Goal: Information Seeking & Learning: Learn about a topic

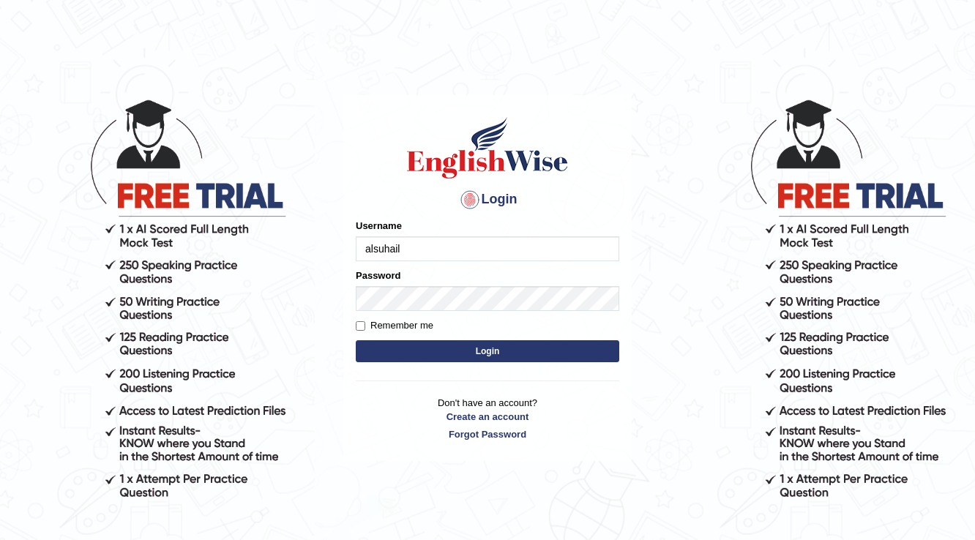
type input "alsuhail"
click at [366, 325] on label "Remember me" at bounding box center [395, 325] width 78 height 15
click at [365, 325] on input "Remember me" at bounding box center [361, 326] width 10 height 10
checkbox input "true"
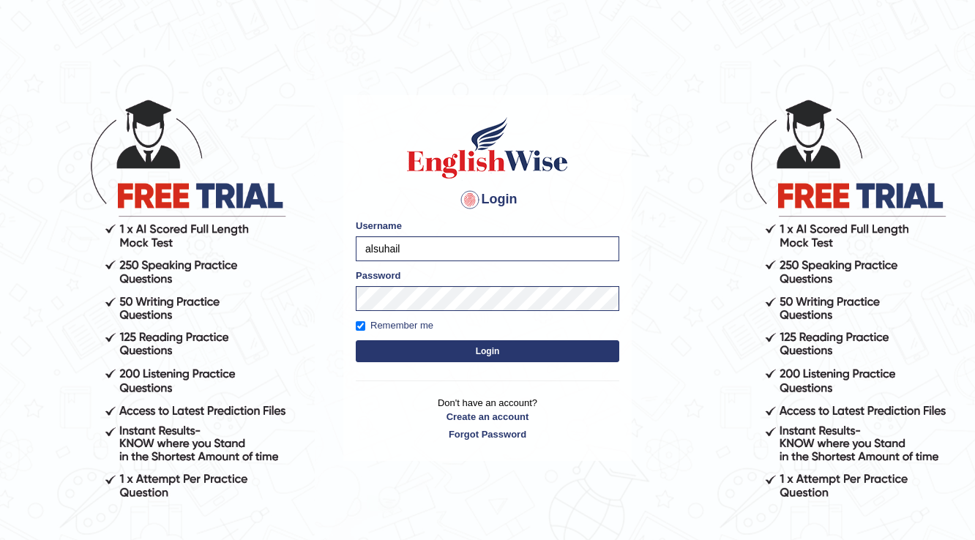
click at [402, 346] on button "Login" at bounding box center [488, 351] width 264 height 22
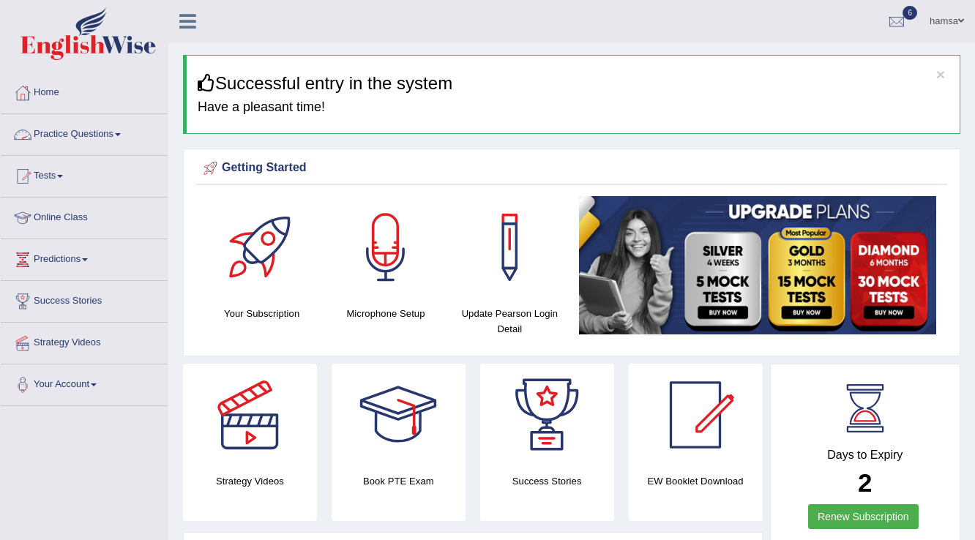
click at [83, 138] on link "Practice Questions" at bounding box center [84, 132] width 167 height 37
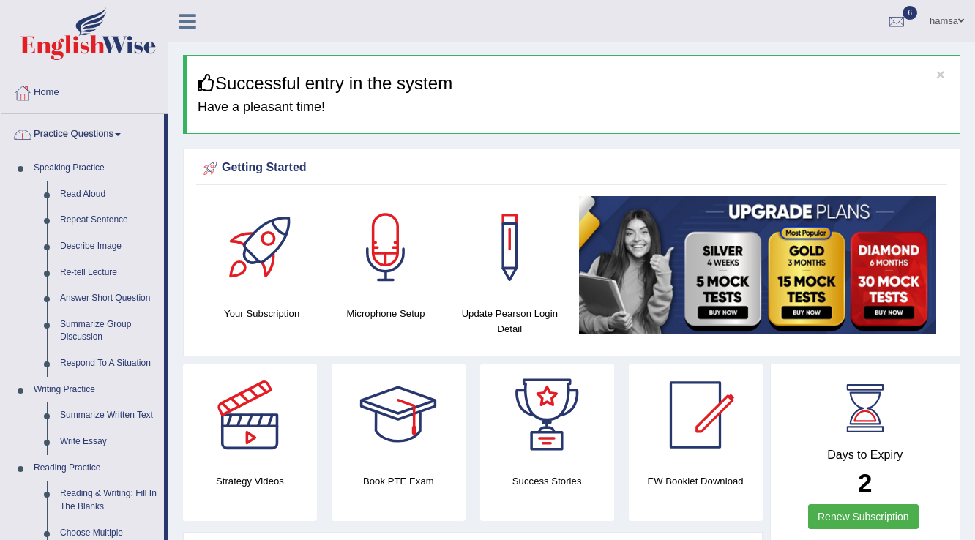
click at [88, 132] on link "Practice Questions" at bounding box center [82, 132] width 163 height 37
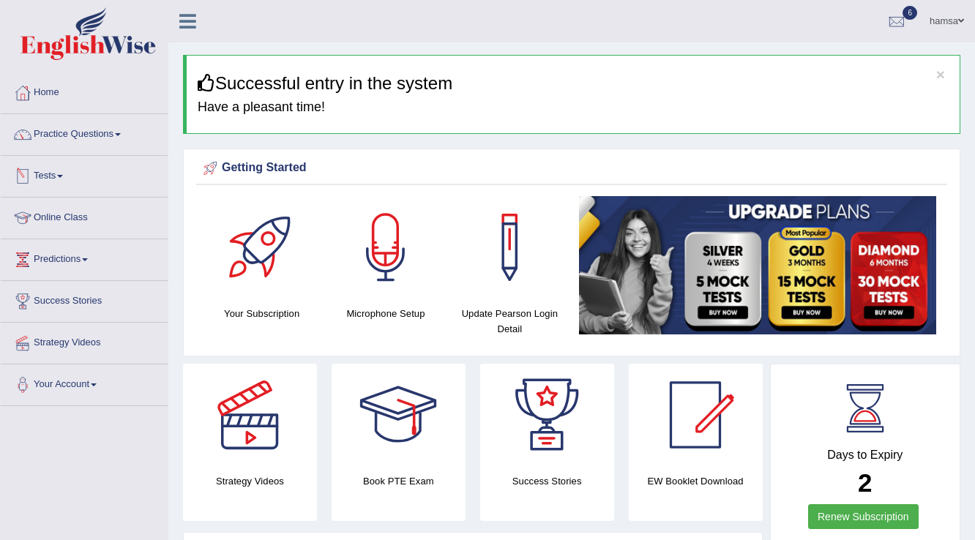
click at [64, 173] on link "Tests" at bounding box center [84, 174] width 167 height 37
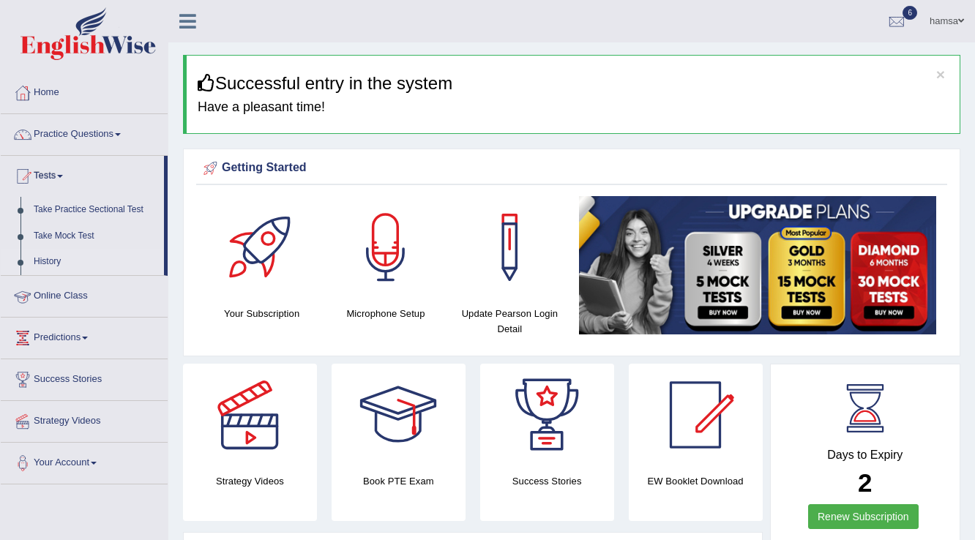
click at [41, 258] on link "History" at bounding box center [95, 262] width 137 height 26
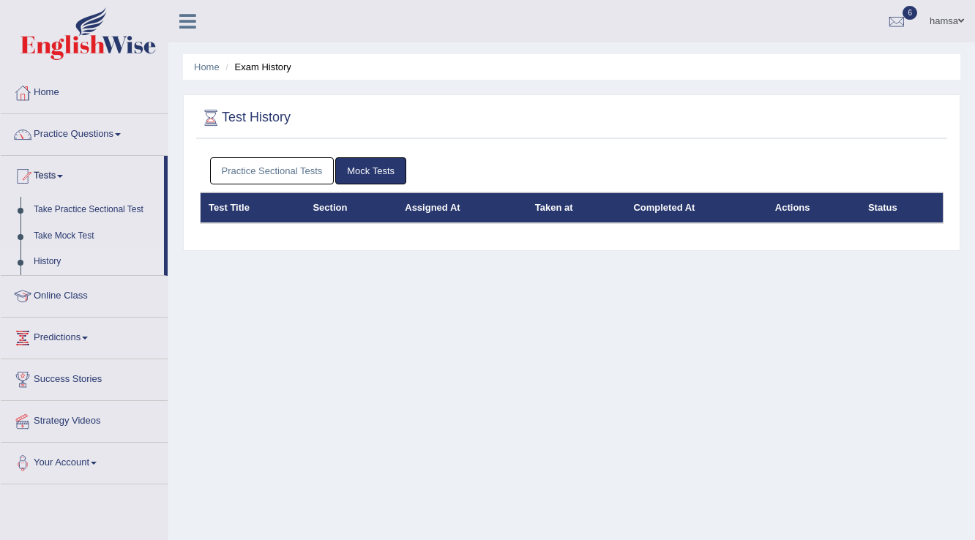
click at [292, 163] on link "Practice Sectional Tests" at bounding box center [272, 170] width 124 height 27
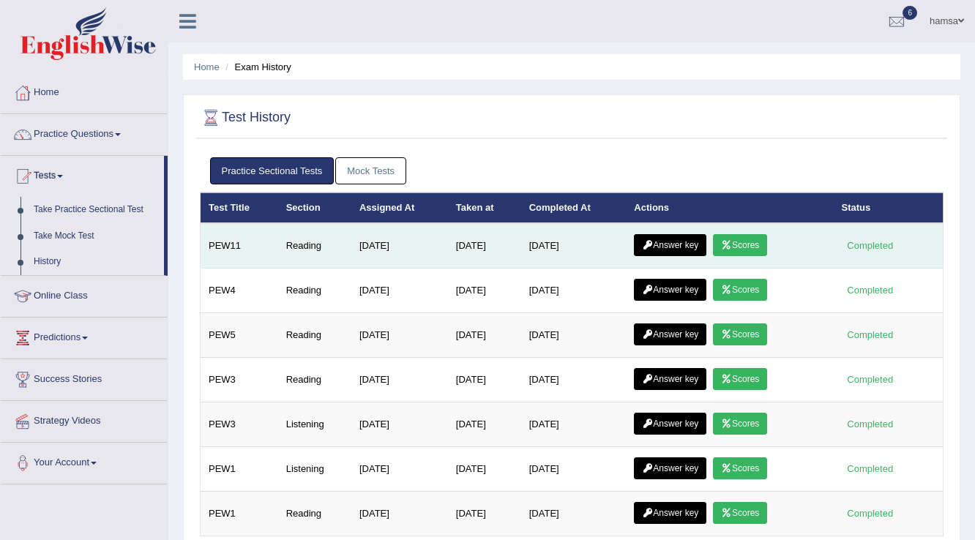
click at [730, 248] on link "Scores" at bounding box center [740, 245] width 54 height 22
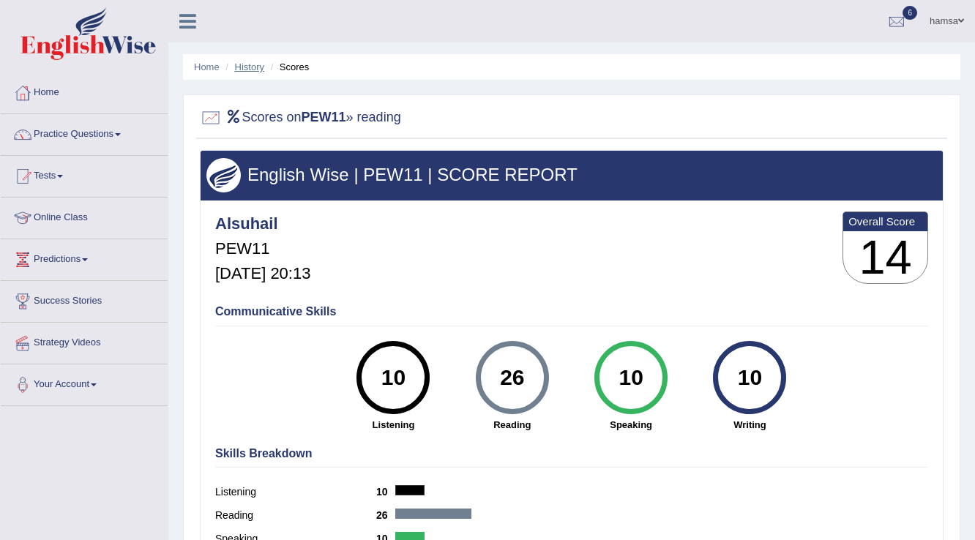
click at [244, 70] on link "History" at bounding box center [249, 66] width 29 height 11
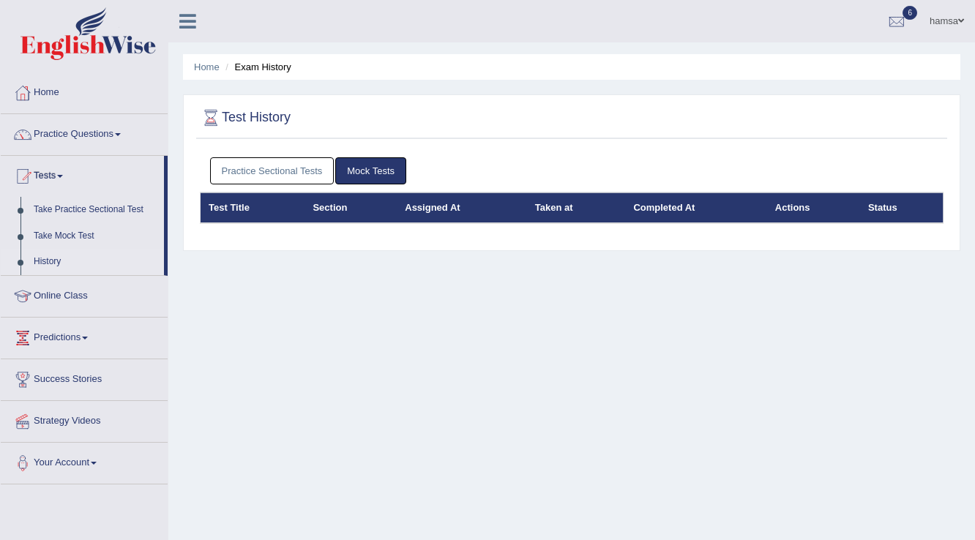
click at [298, 171] on link "Practice Sectional Tests" at bounding box center [272, 170] width 124 height 27
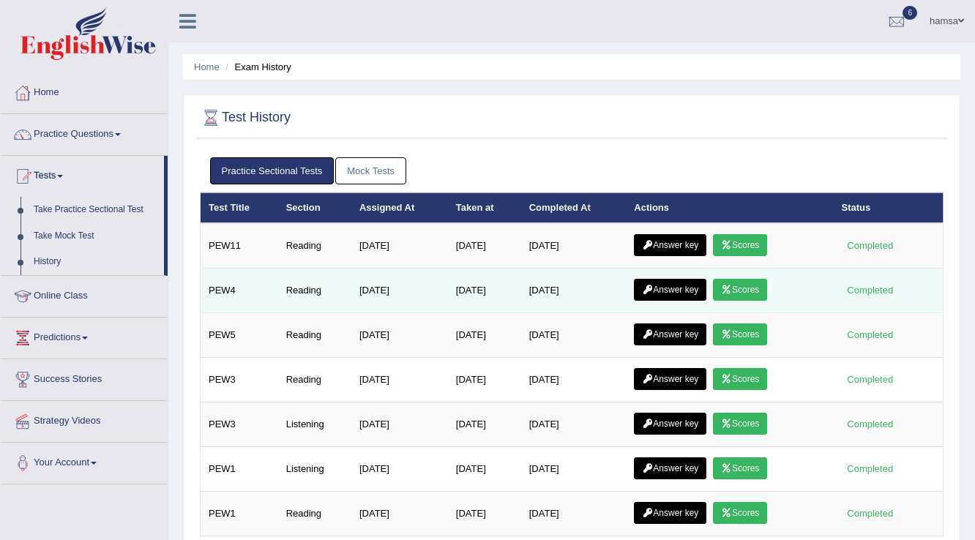
click at [735, 292] on link "Scores" at bounding box center [740, 290] width 54 height 22
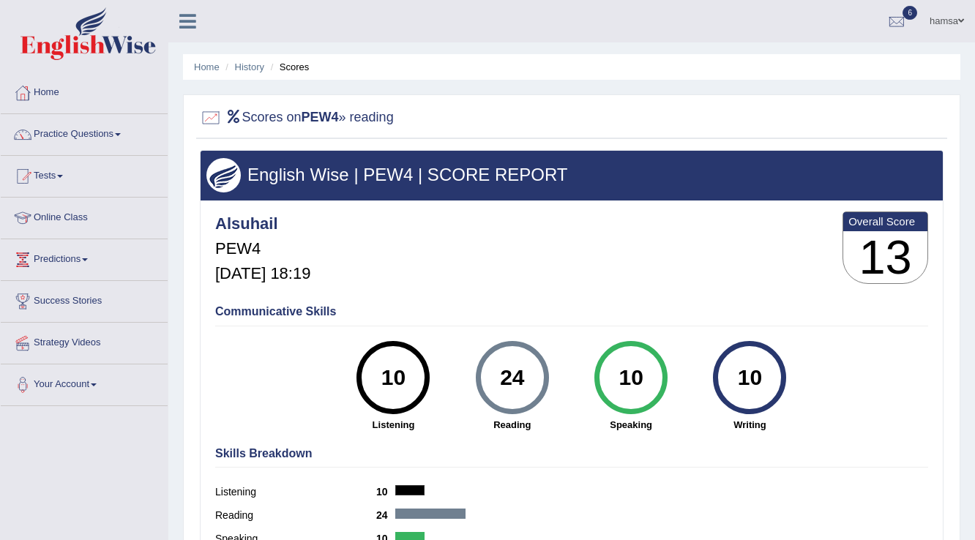
click at [249, 73] on li "History" at bounding box center [243, 67] width 42 height 14
click at [249, 70] on link "History" at bounding box center [249, 66] width 29 height 11
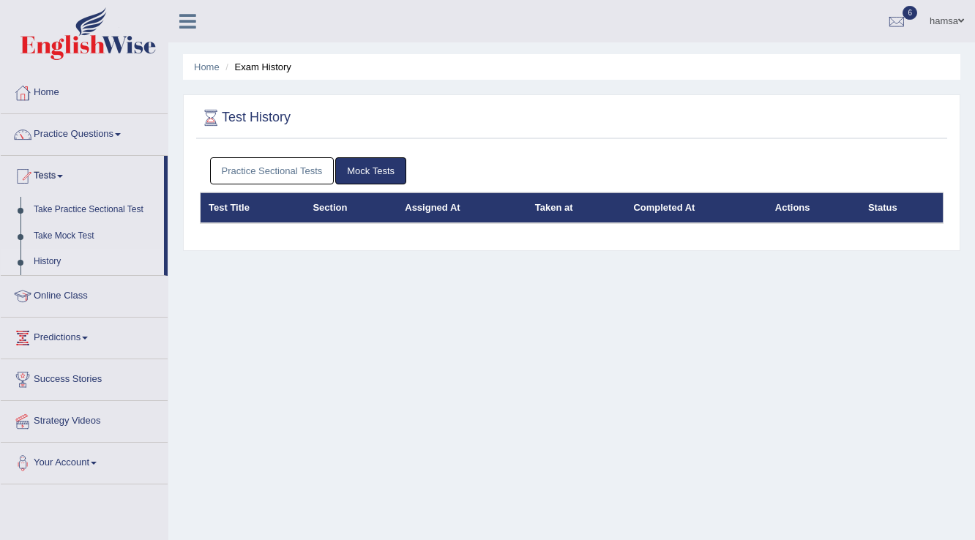
click at [274, 173] on link "Practice Sectional Tests" at bounding box center [272, 170] width 124 height 27
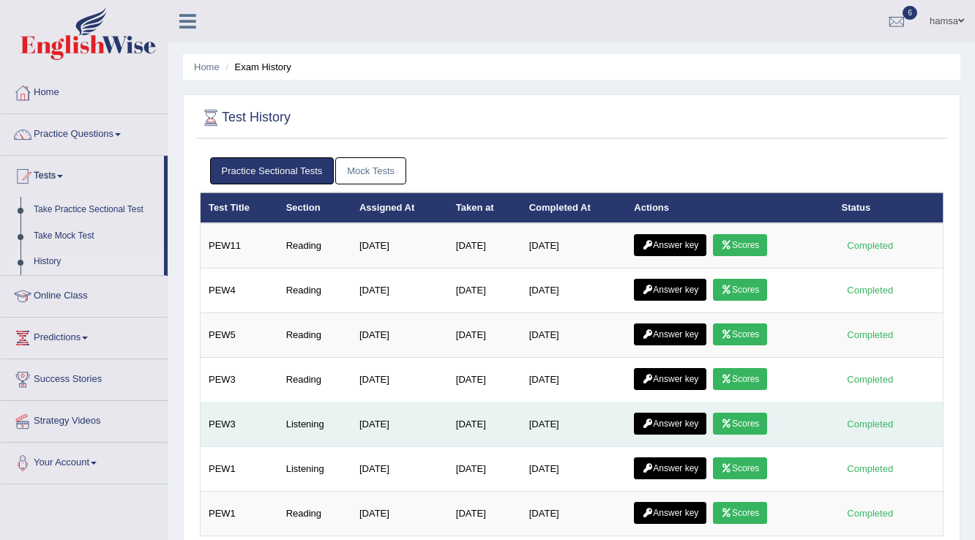
click at [732, 420] on icon at bounding box center [726, 423] width 11 height 9
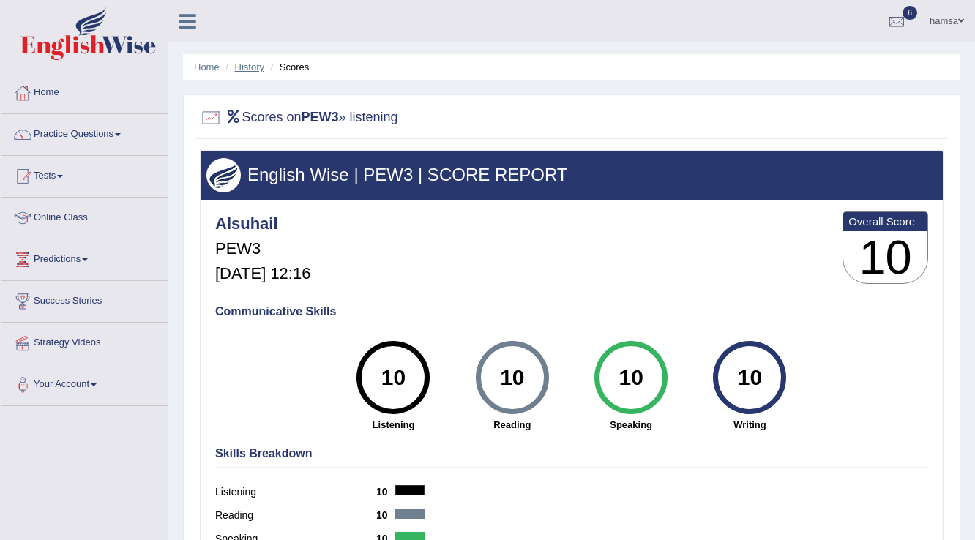
click at [241, 70] on link "History" at bounding box center [249, 66] width 29 height 11
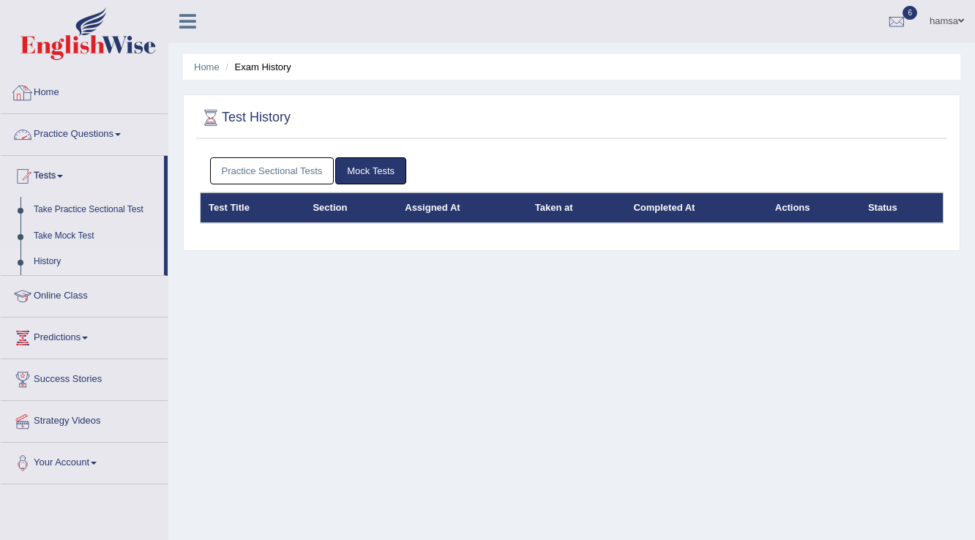
click at [87, 140] on link "Practice Questions" at bounding box center [84, 132] width 167 height 37
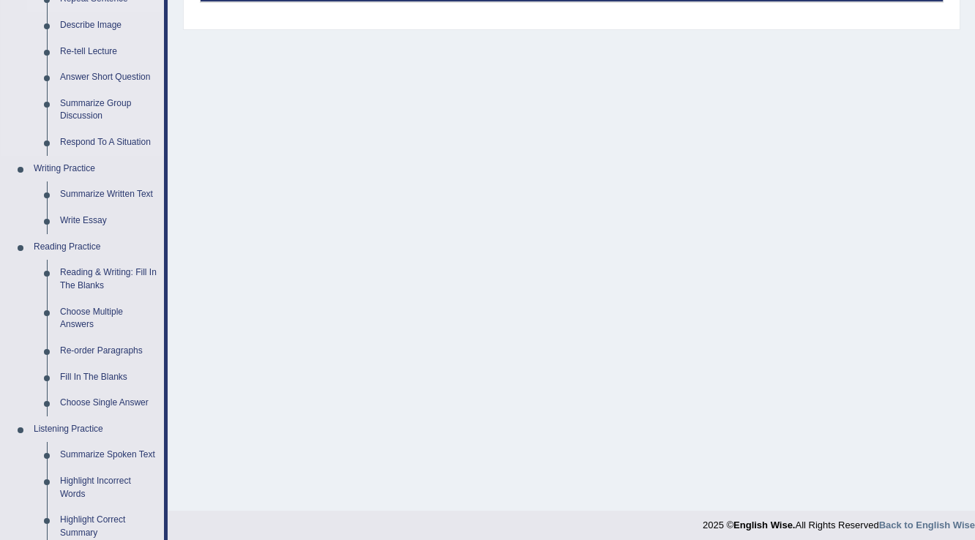
scroll to position [234, 0]
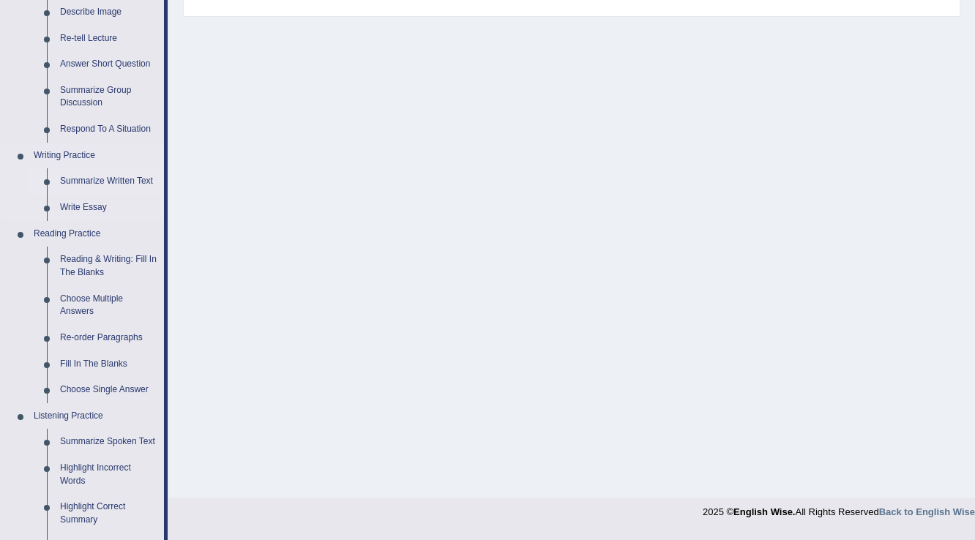
click at [89, 182] on link "Summarize Written Text" at bounding box center [108, 181] width 111 height 26
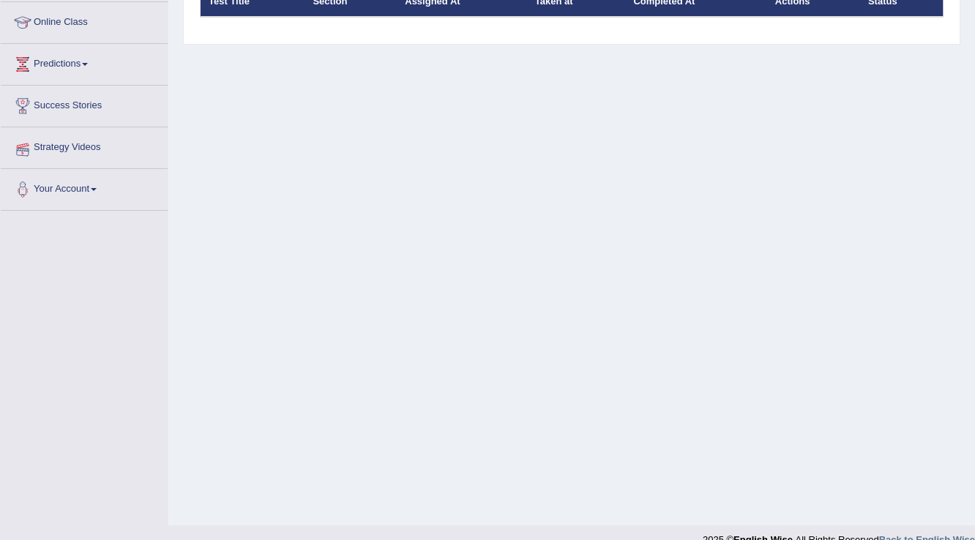
scroll to position [228, 0]
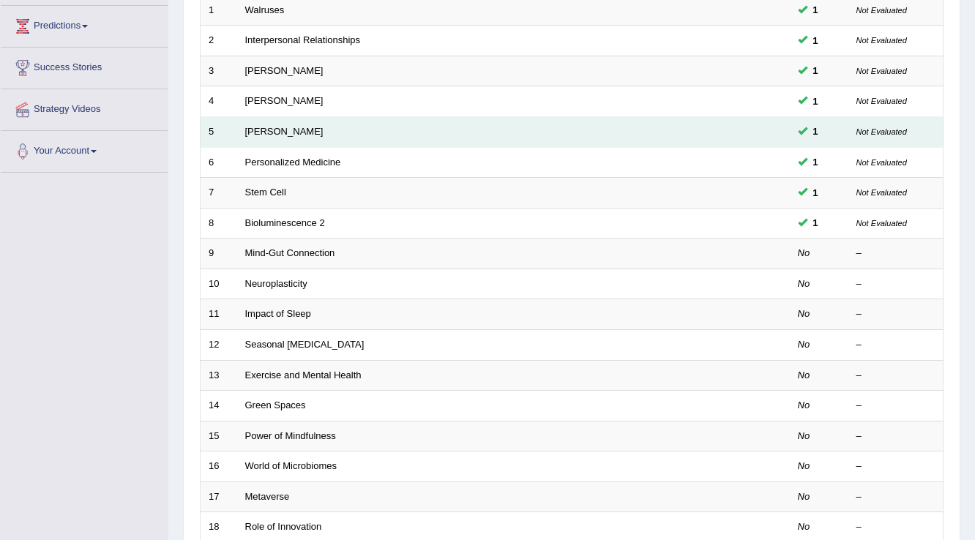
scroll to position [234, 0]
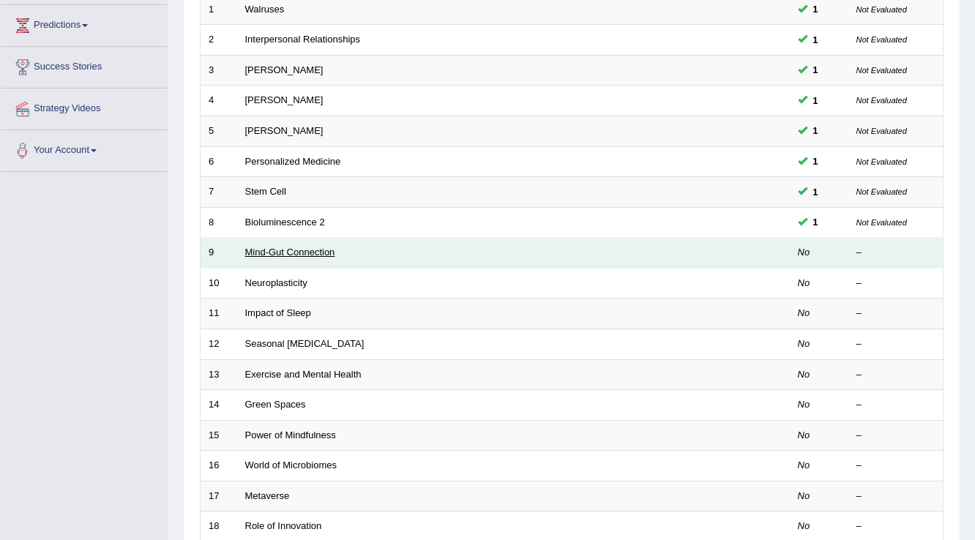
click at [287, 250] on link "Mind-Gut Connection" at bounding box center [290, 252] width 90 height 11
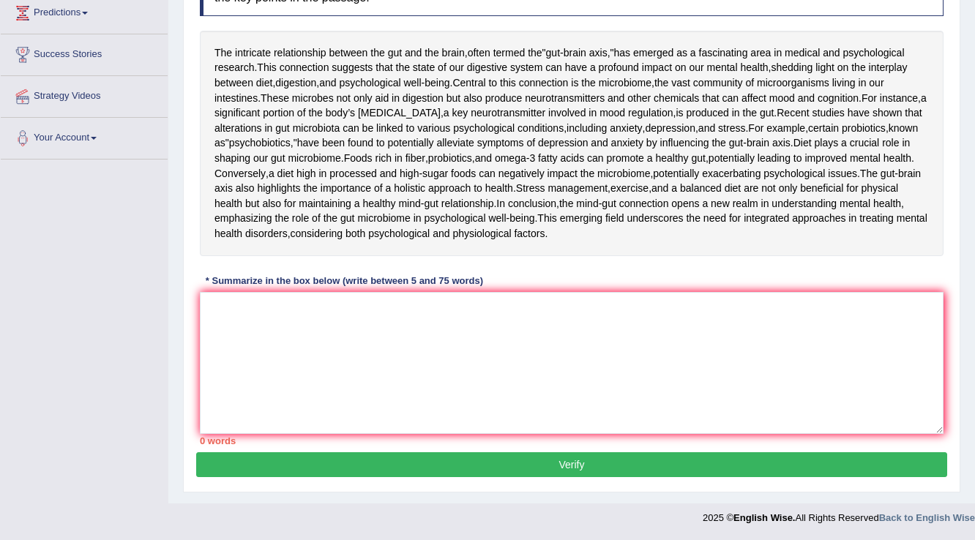
scroll to position [269, 0]
click at [244, 433] on textarea at bounding box center [572, 363] width 744 height 142
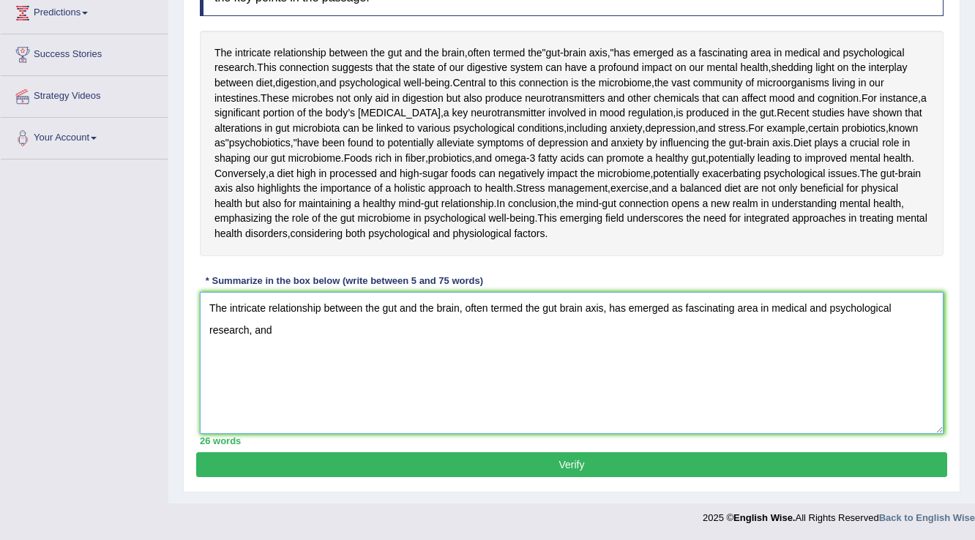
scroll to position [293, 0]
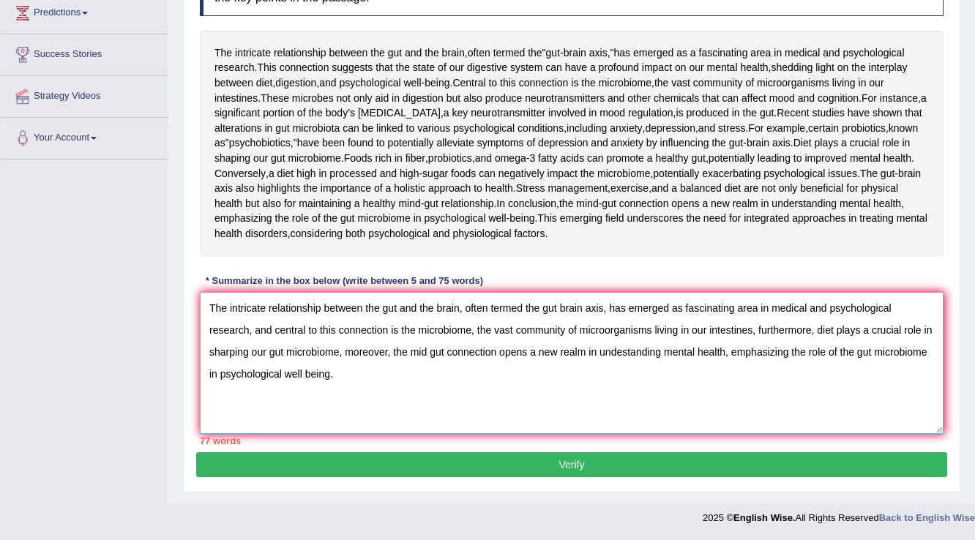
click at [340, 434] on textarea "The intricate relationship between the gut and the brain, often termed the gut …" at bounding box center [572, 363] width 744 height 142
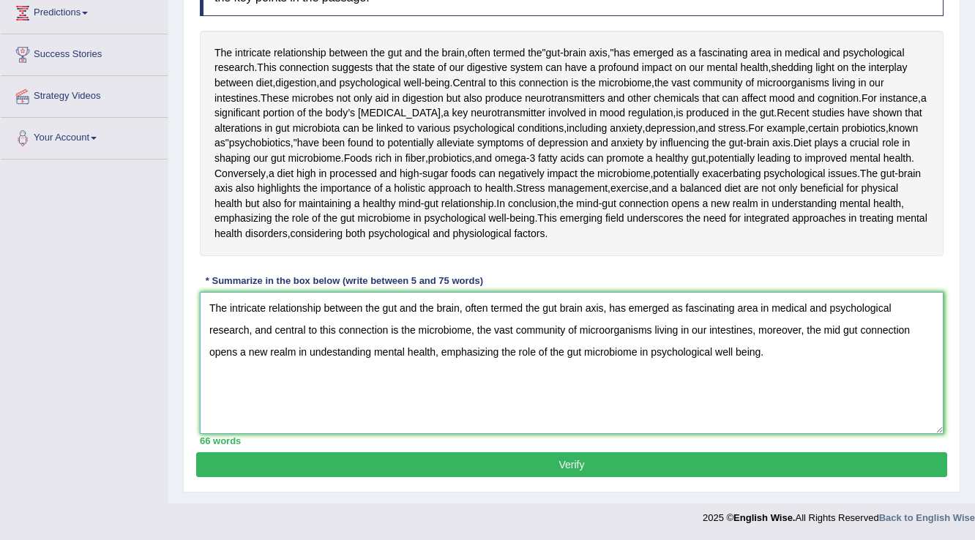
scroll to position [380, 0]
type textarea "The intricate relationship between the gut and the brain, often termed the gut …"
click at [577, 469] on button "Verify" at bounding box center [571, 464] width 751 height 25
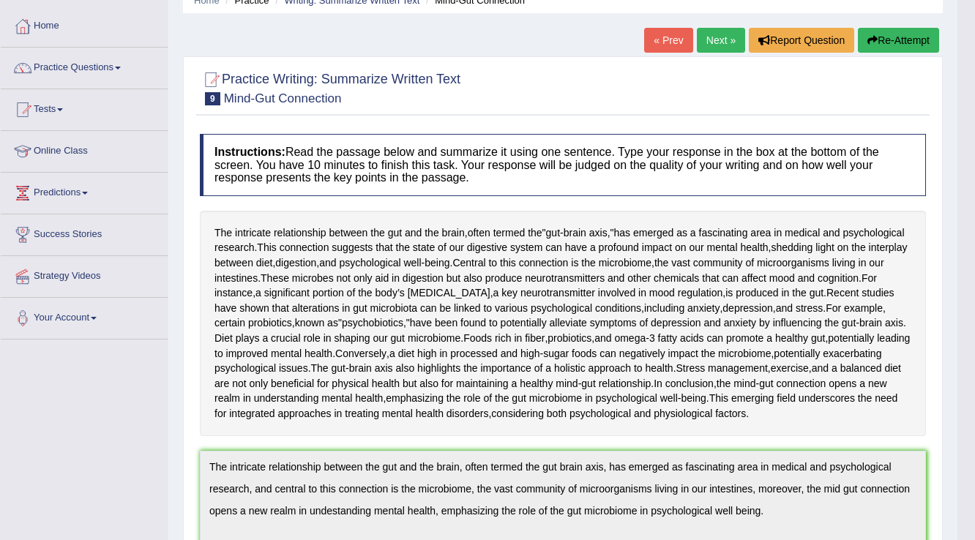
scroll to position [0, 0]
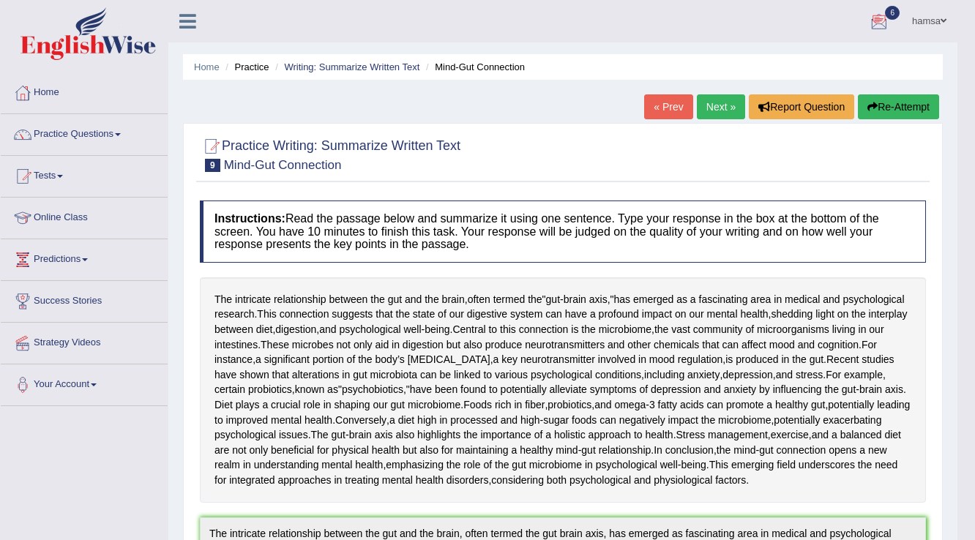
click at [719, 103] on link "Next »" at bounding box center [721, 106] width 48 height 25
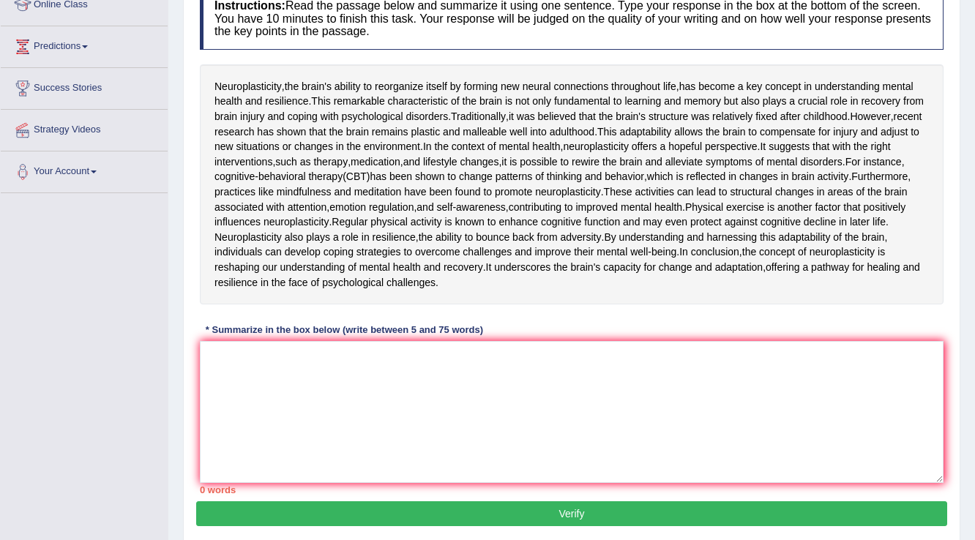
scroll to position [234, 0]
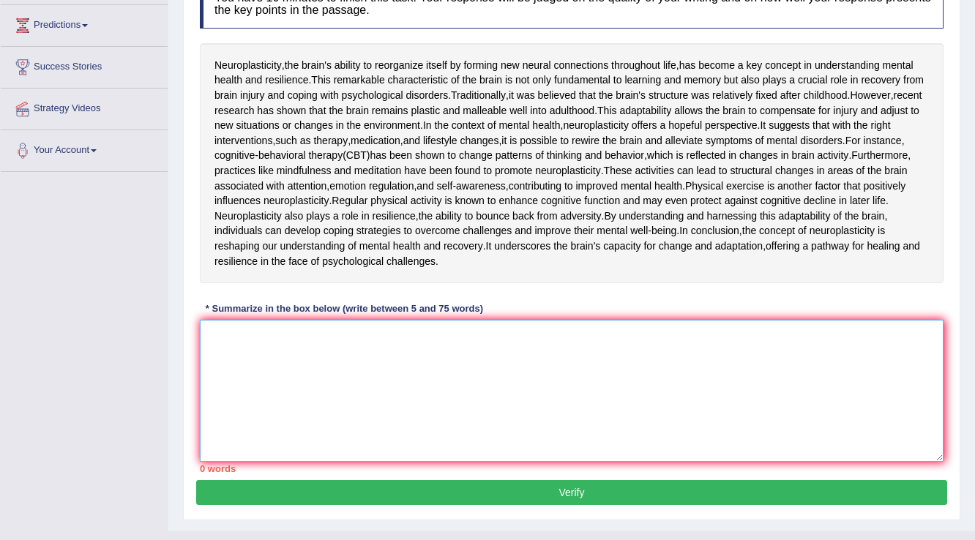
click at [325, 458] on textarea at bounding box center [572, 391] width 744 height 142
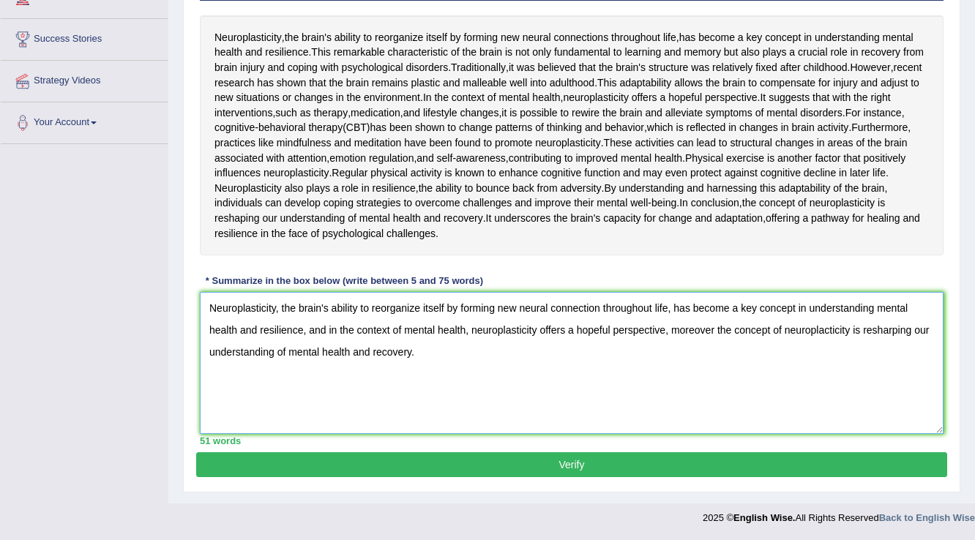
scroll to position [380, 0]
type textarea "Neuroplasticity, the brain's ability to reorganize itself by forming new neural…"
click at [607, 466] on button "Verify" at bounding box center [571, 464] width 751 height 25
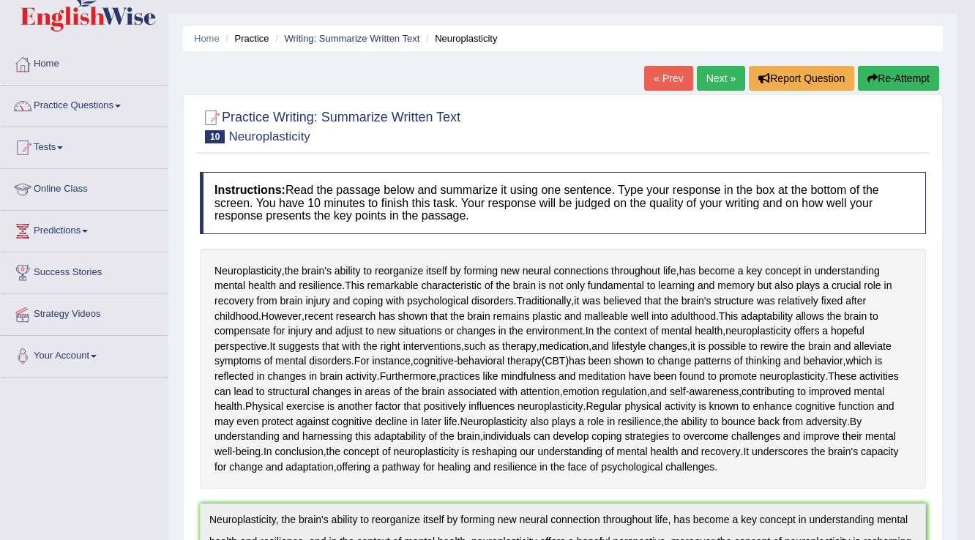
scroll to position [20, 0]
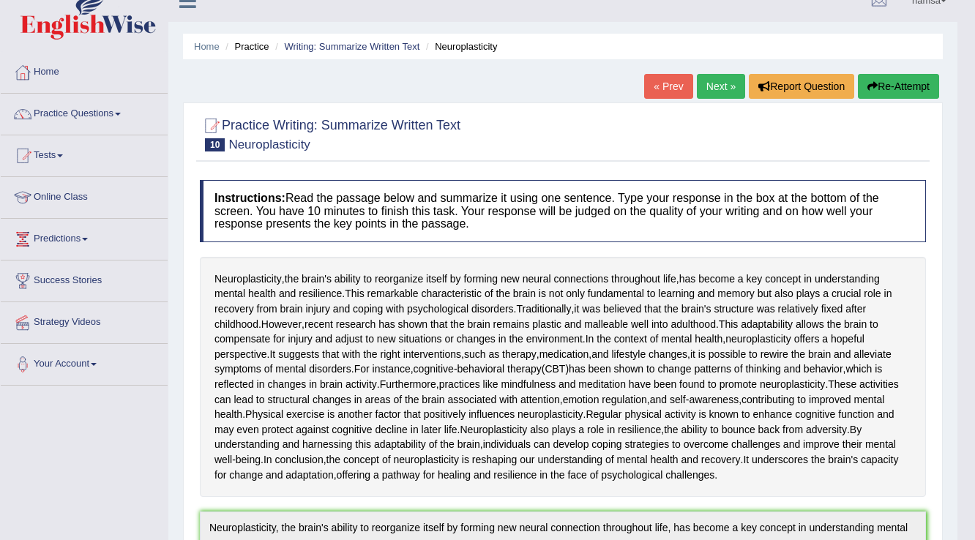
click at [706, 81] on link "Next »" at bounding box center [721, 86] width 48 height 25
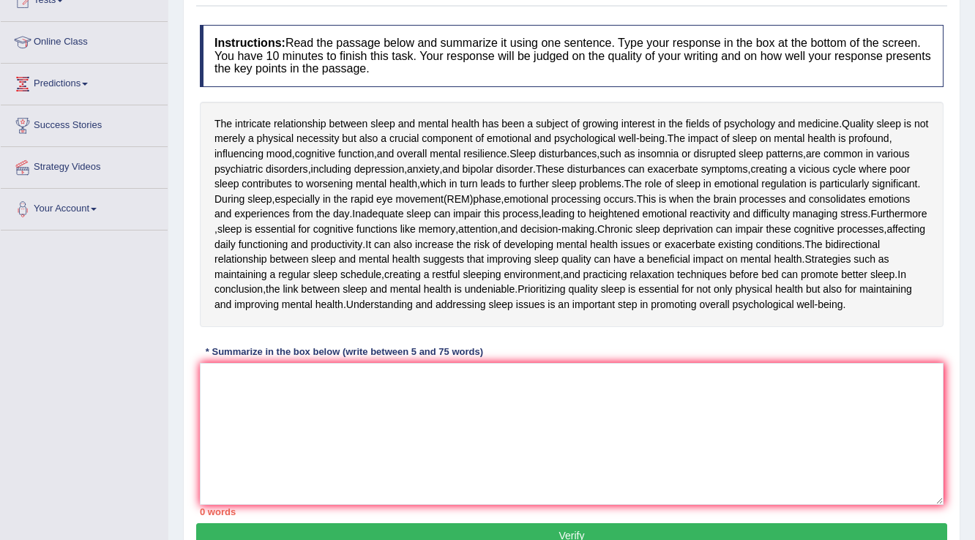
scroll to position [234, 0]
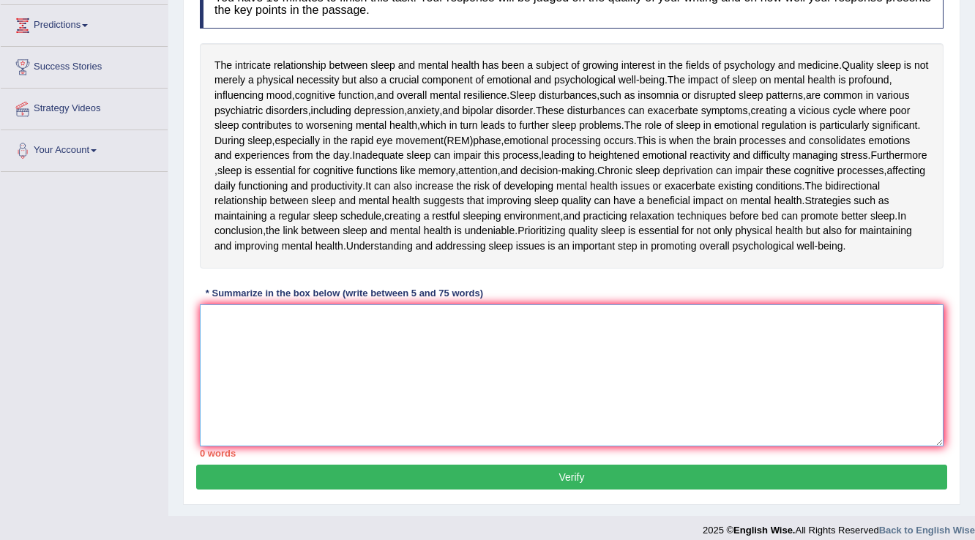
click at [305, 315] on textarea at bounding box center [572, 376] width 744 height 142
type textarea "t"
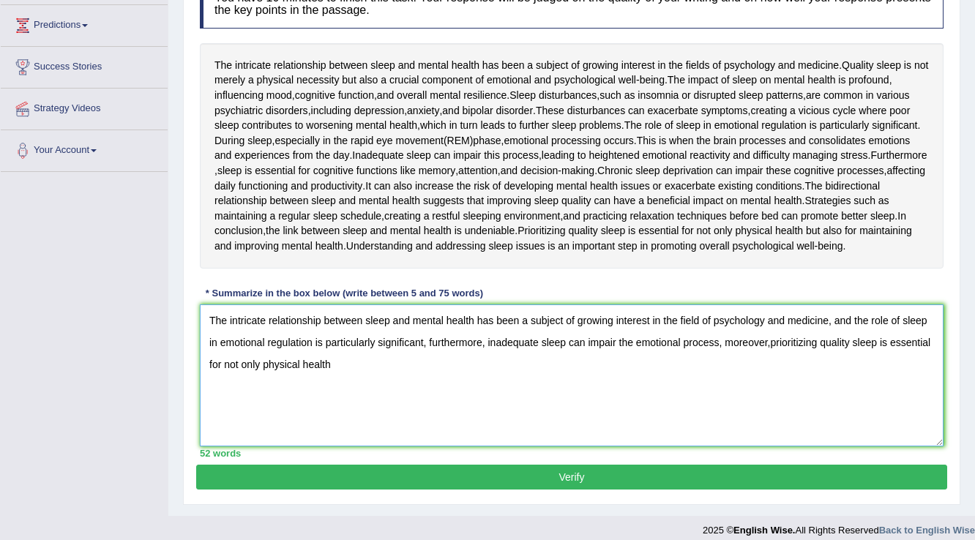
click at [264, 363] on textarea "The intricate relationship between sleep and mental health has been a subject o…" at bounding box center [572, 376] width 744 height 142
click at [296, 367] on textarea "The intricate relationship between sleep and mental health has been a subject o…" at bounding box center [572, 376] width 744 height 142
type textarea "The intricate relationship between sleep and mental health has been a subject o…"
click at [594, 471] on button "Verify" at bounding box center [571, 477] width 751 height 25
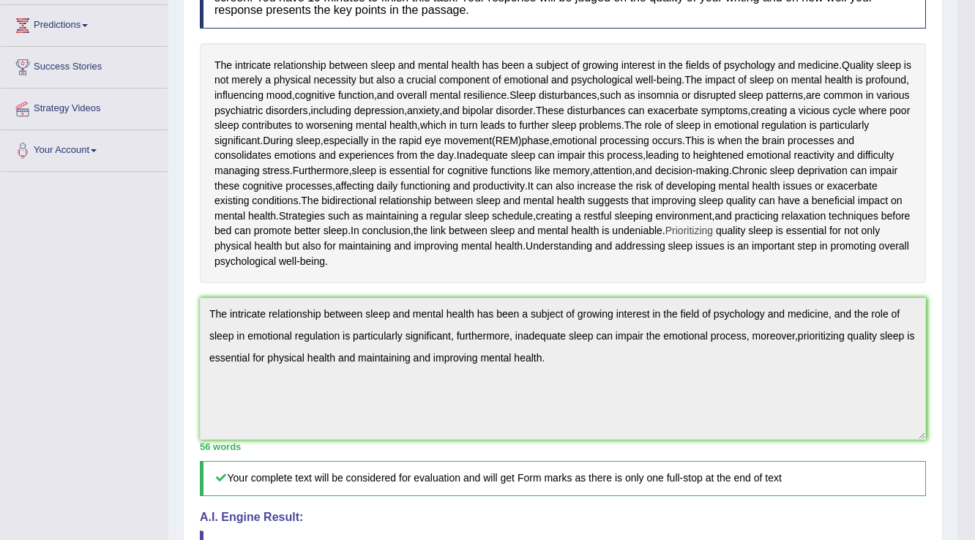
scroll to position [0, 0]
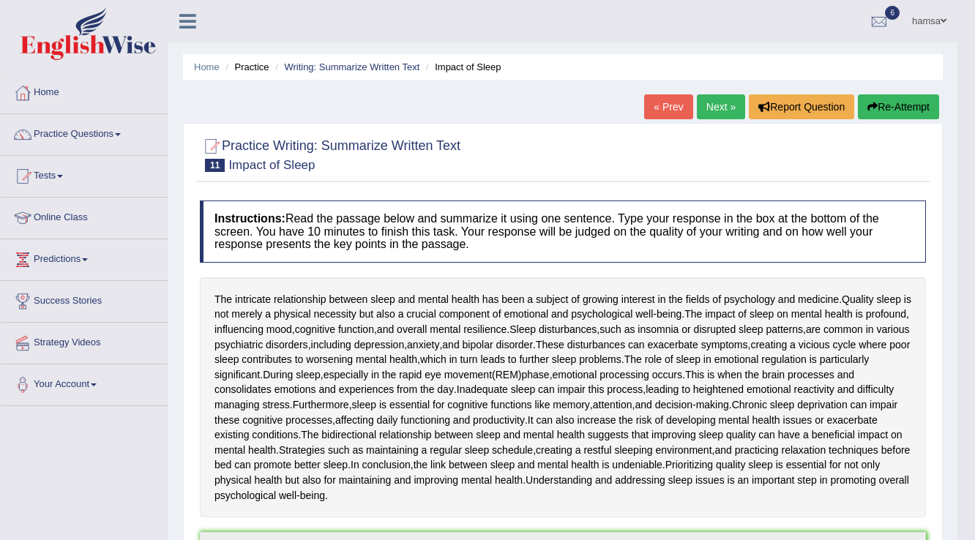
click at [728, 113] on link "Next »" at bounding box center [721, 106] width 48 height 25
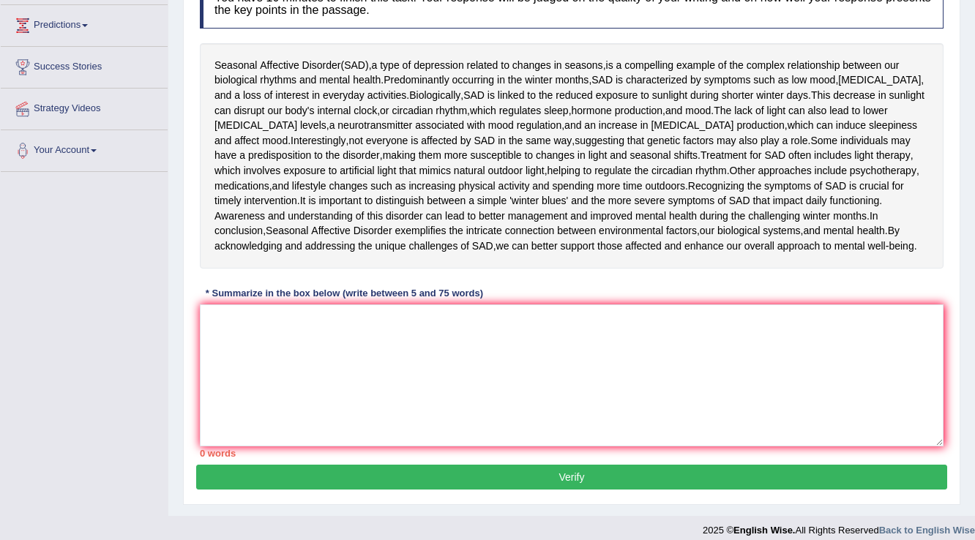
scroll to position [244, 0]
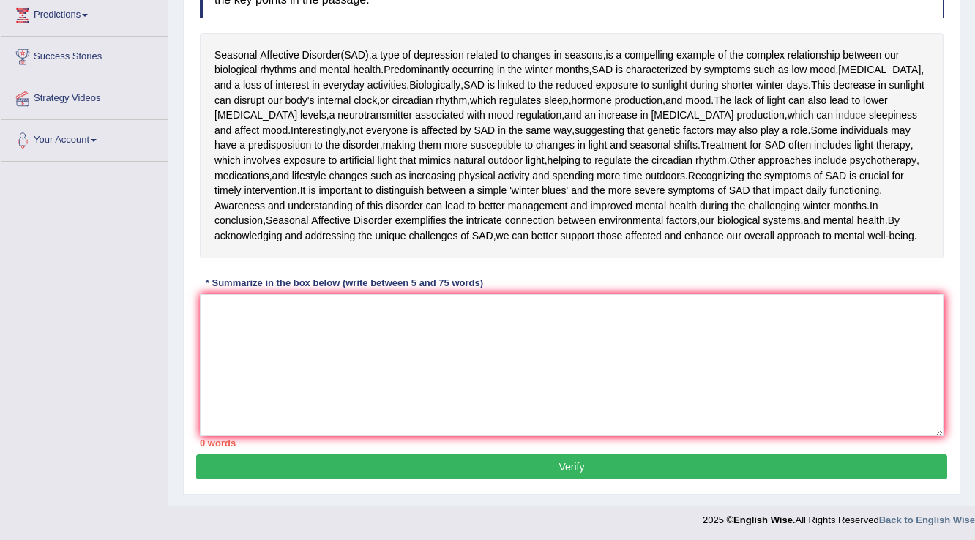
drag, startPoint x: 0, startPoint y: 0, endPoint x: 728, endPoint y: 113, distance: 736.4
click at [836, 113] on span "induce" at bounding box center [851, 115] width 30 height 15
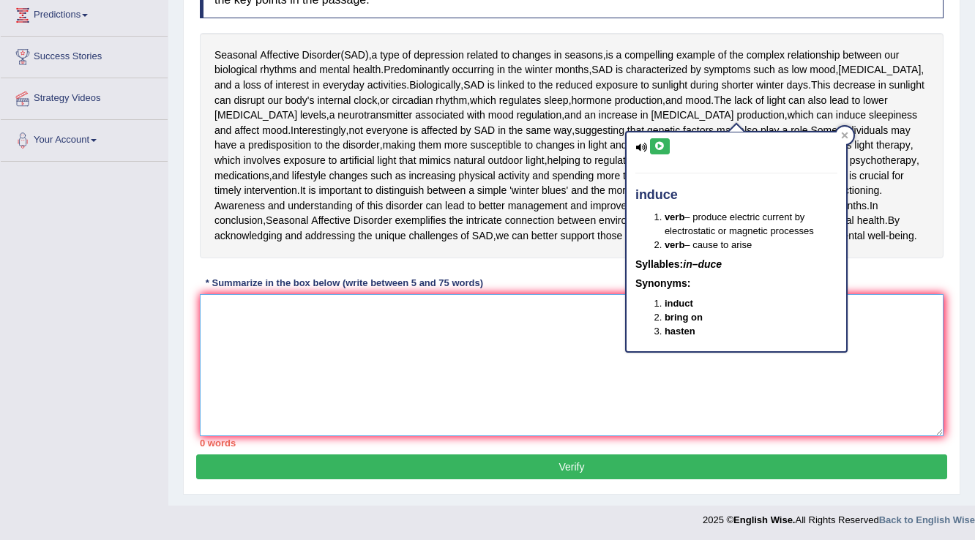
click at [384, 343] on textarea at bounding box center [572, 365] width 744 height 142
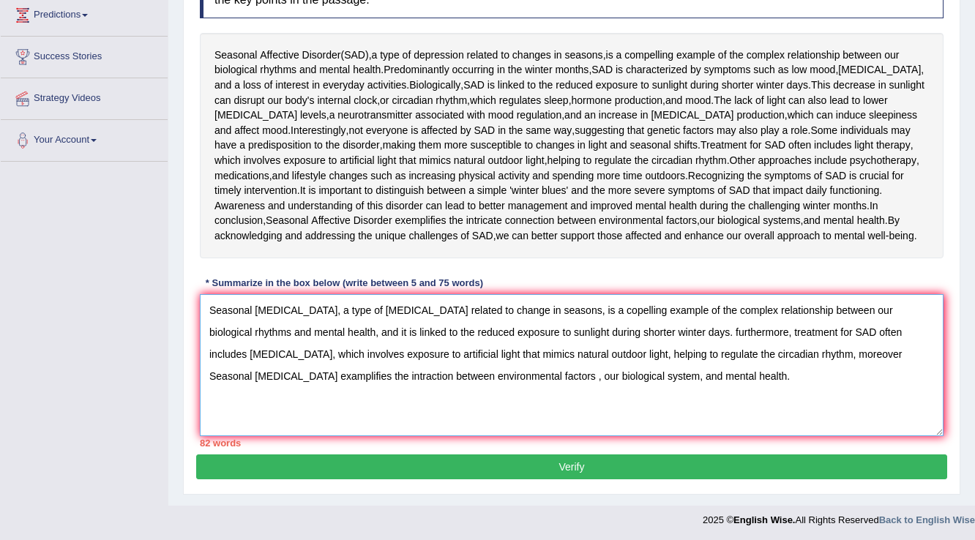
click at [764, 354] on textarea "Seasonal [MEDICAL_DATA], a type of [MEDICAL_DATA] related to change in seasons,…" at bounding box center [572, 365] width 744 height 142
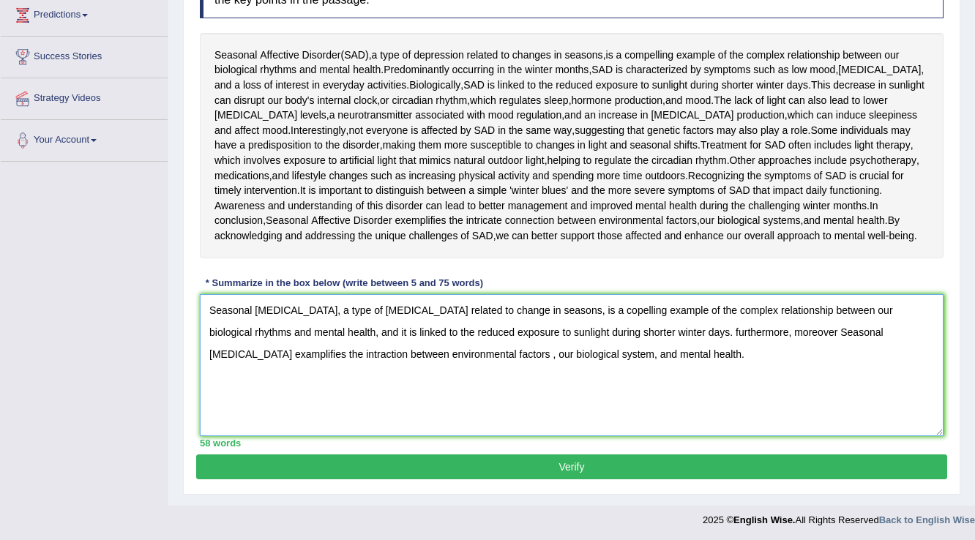
click at [686, 333] on textarea "Seasonal [MEDICAL_DATA], a type of [MEDICAL_DATA] related to change in seasons,…" at bounding box center [572, 365] width 744 height 142
type textarea "Seasonal Affective Disorder, a type of depression related to change in seasons,…"
click at [553, 468] on button "Verify" at bounding box center [571, 467] width 751 height 25
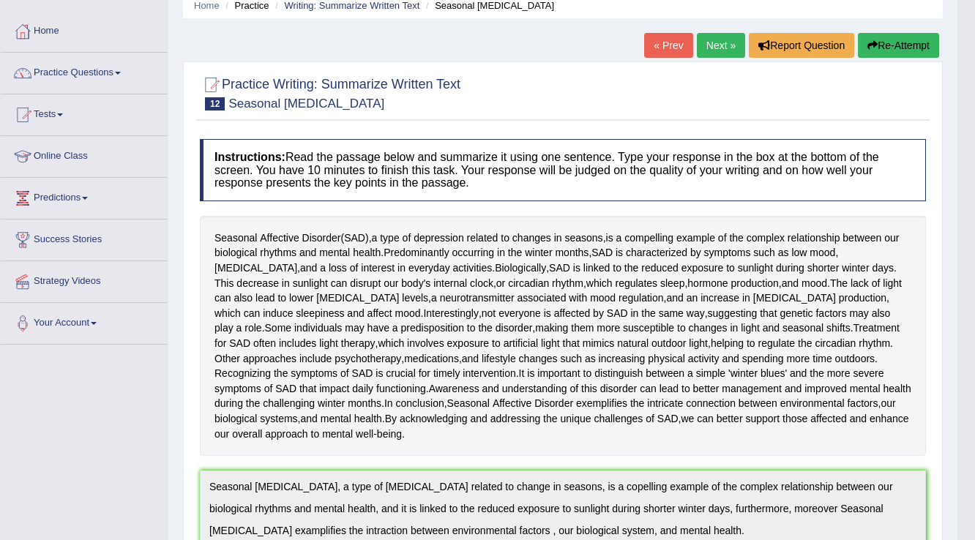
scroll to position [45, 0]
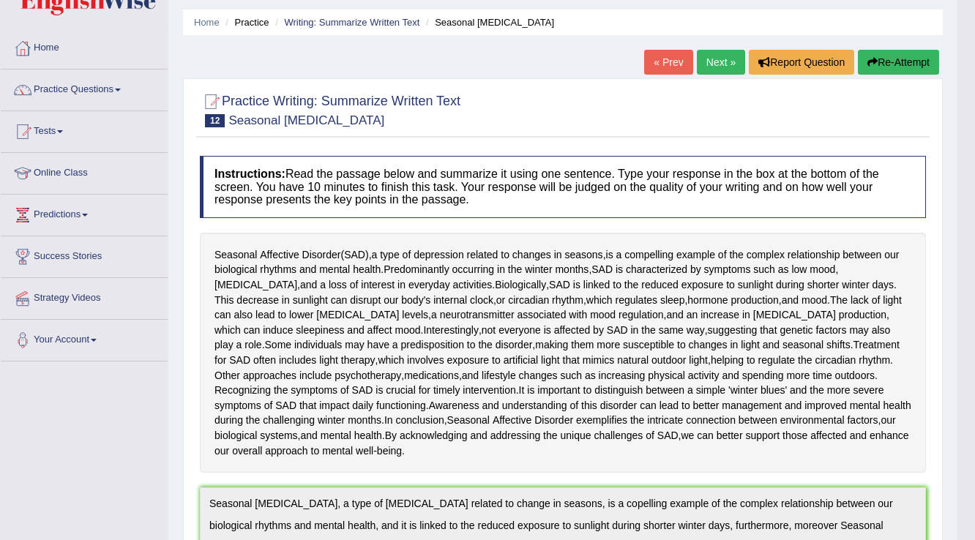
click at [712, 64] on link "Next »" at bounding box center [721, 62] width 48 height 25
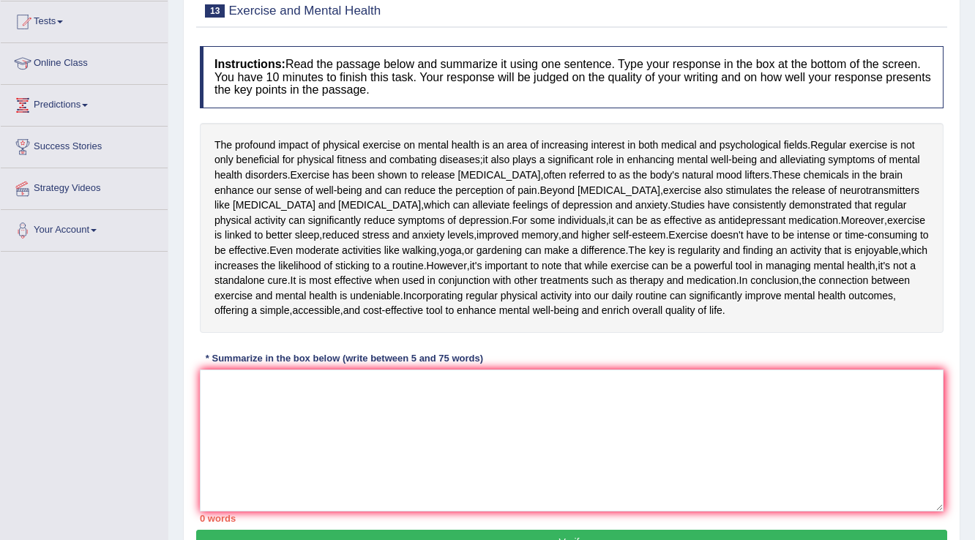
scroll to position [176, 0]
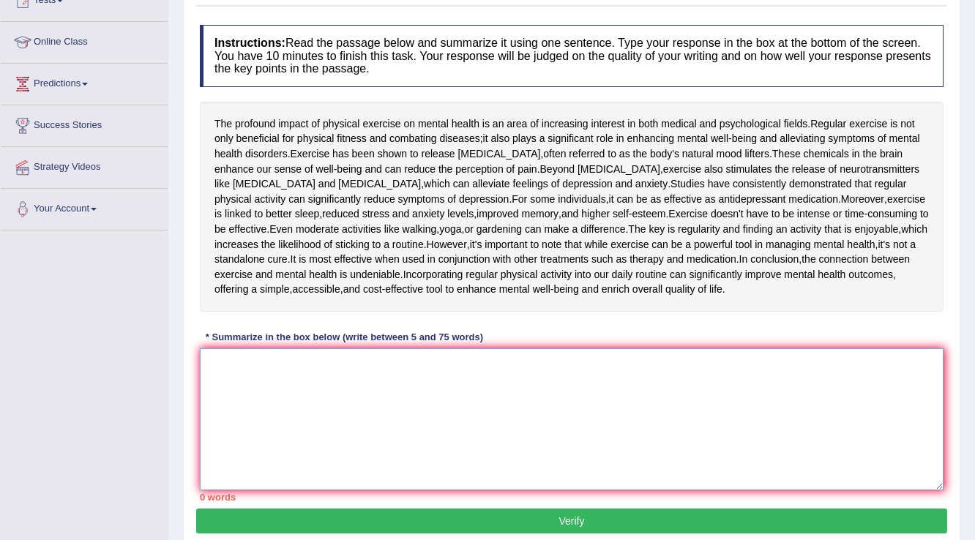
click at [494, 411] on textarea at bounding box center [572, 419] width 744 height 142
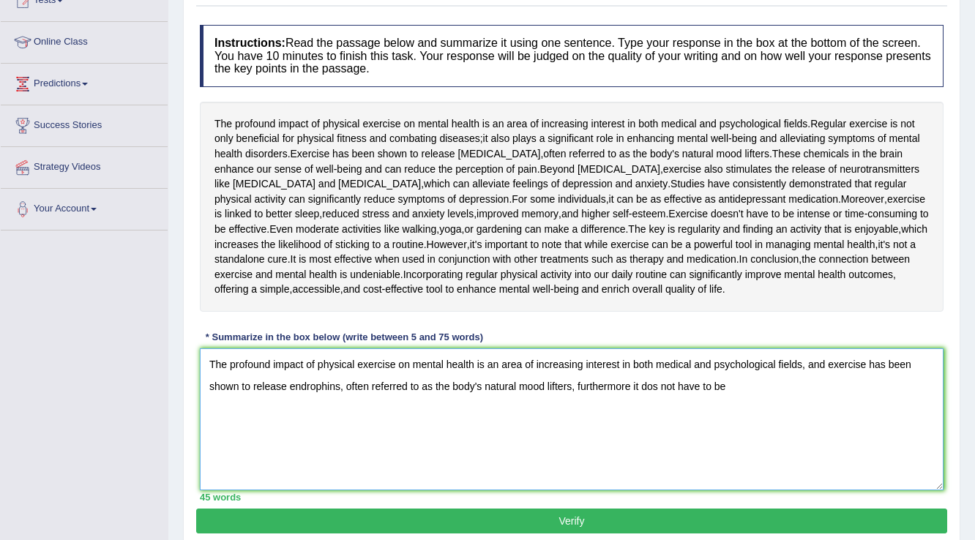
click at [628, 432] on textarea "The profound impact of physical exercise on mental health is an area of increas…" at bounding box center [572, 419] width 744 height 142
click at [764, 447] on textarea "The profound impact of physical exercise on mental health is an area of increas…" at bounding box center [572, 419] width 744 height 142
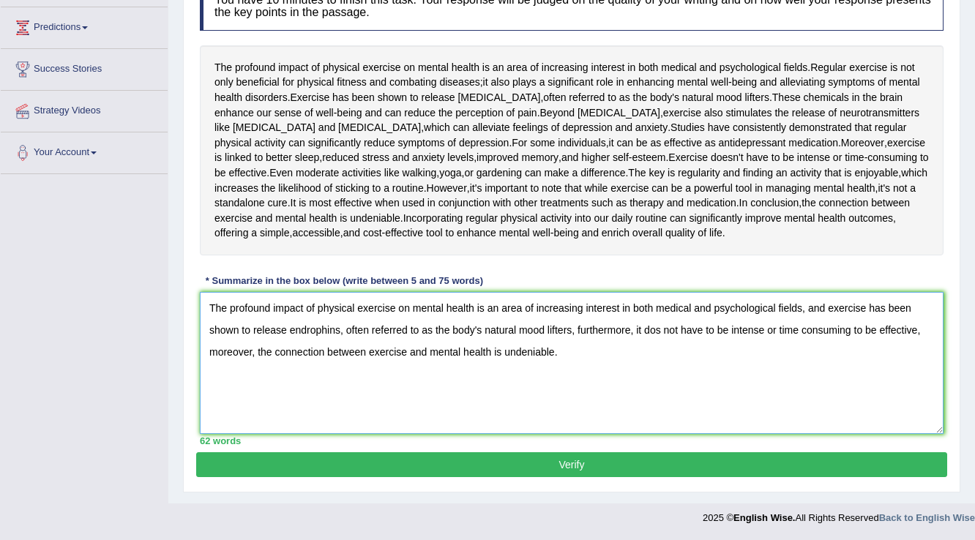
scroll to position [275, 0]
type textarea "The profound impact of physical exercise on mental health is an area of increas…"
click at [611, 468] on button "Verify" at bounding box center [571, 464] width 751 height 25
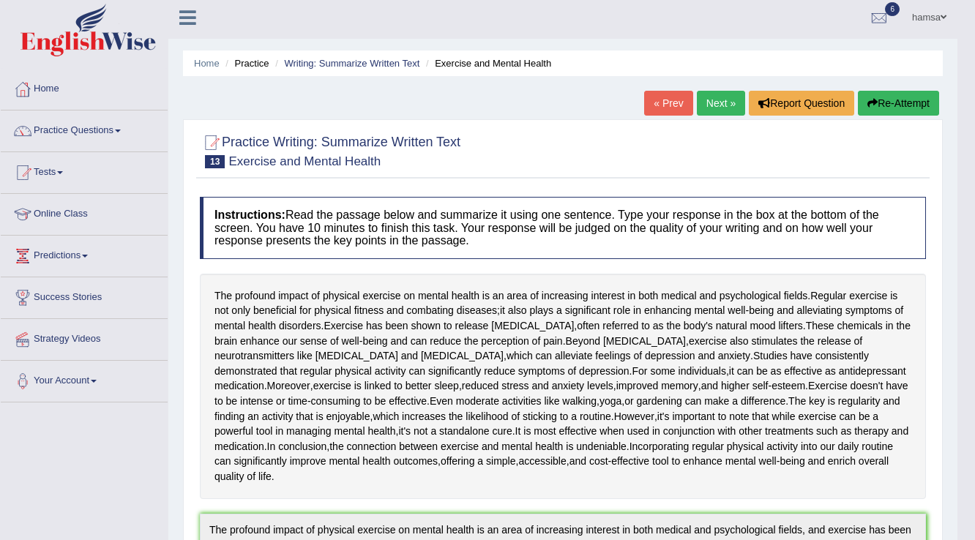
scroll to position [0, 0]
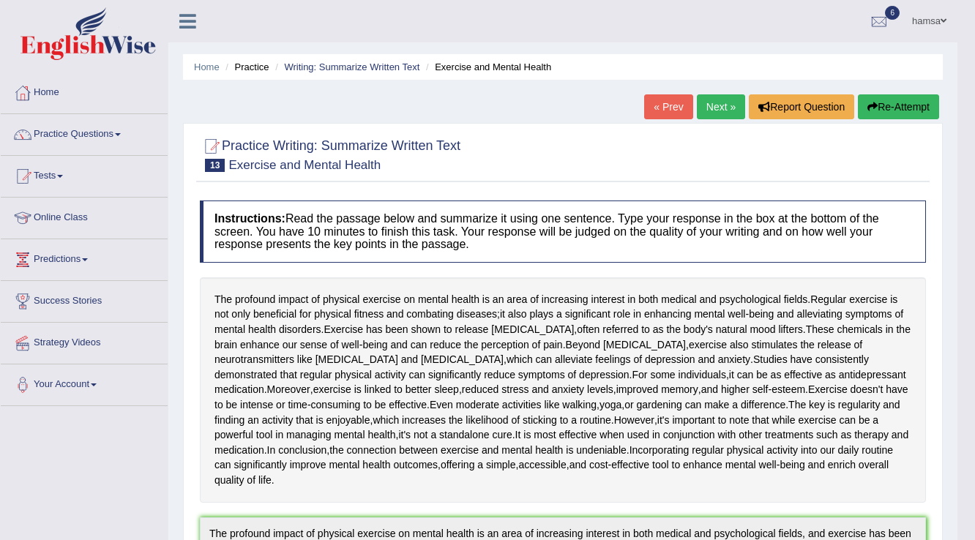
click at [709, 106] on link "Next »" at bounding box center [721, 106] width 48 height 25
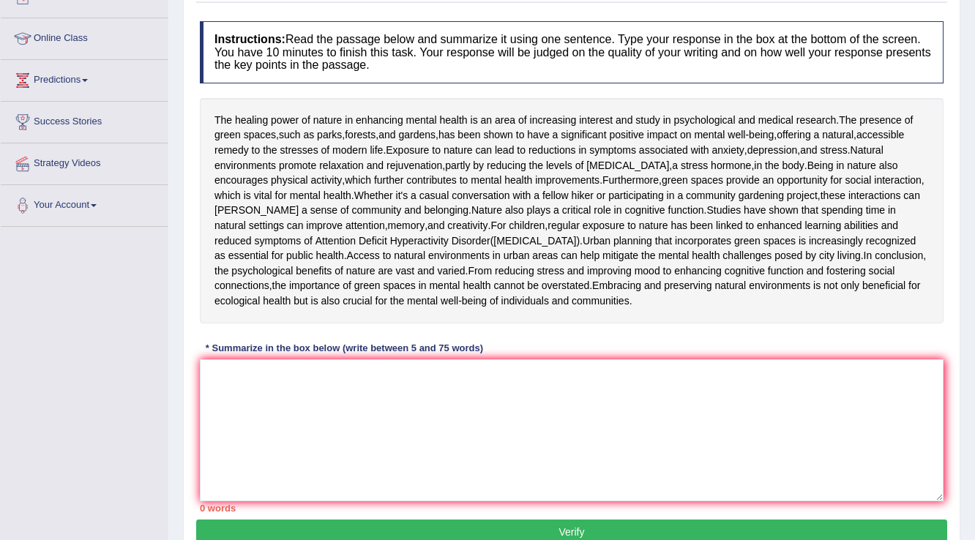
scroll to position [234, 0]
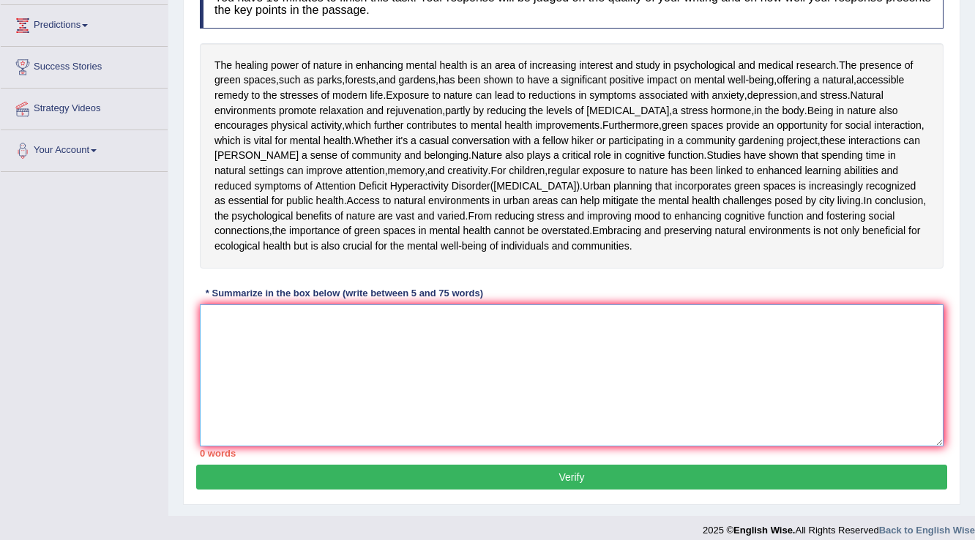
click at [463, 447] on textarea at bounding box center [572, 376] width 744 height 142
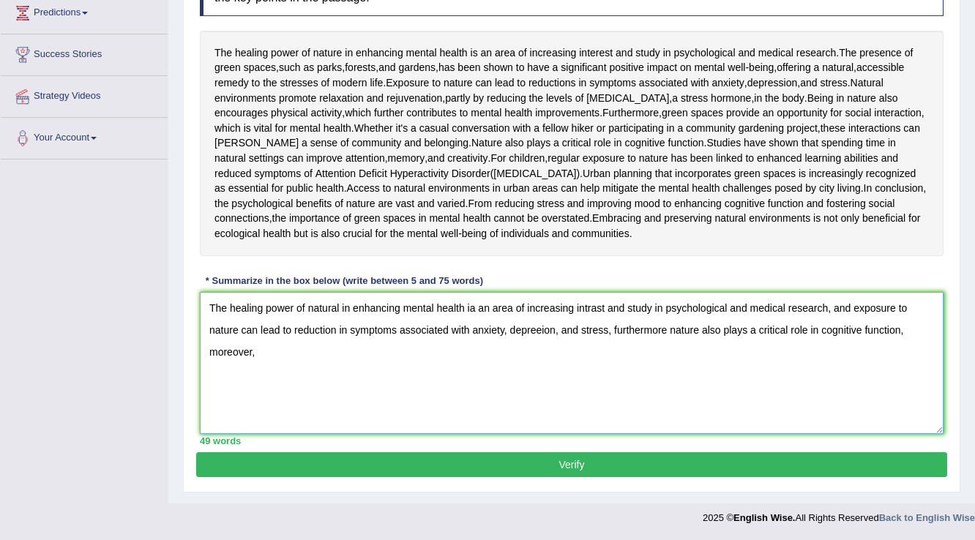
scroll to position [351, 0]
type textarea "The healing power of natural in enhancing mental health ia an area of increasin…"
click at [583, 474] on button "Verify" at bounding box center [571, 464] width 751 height 25
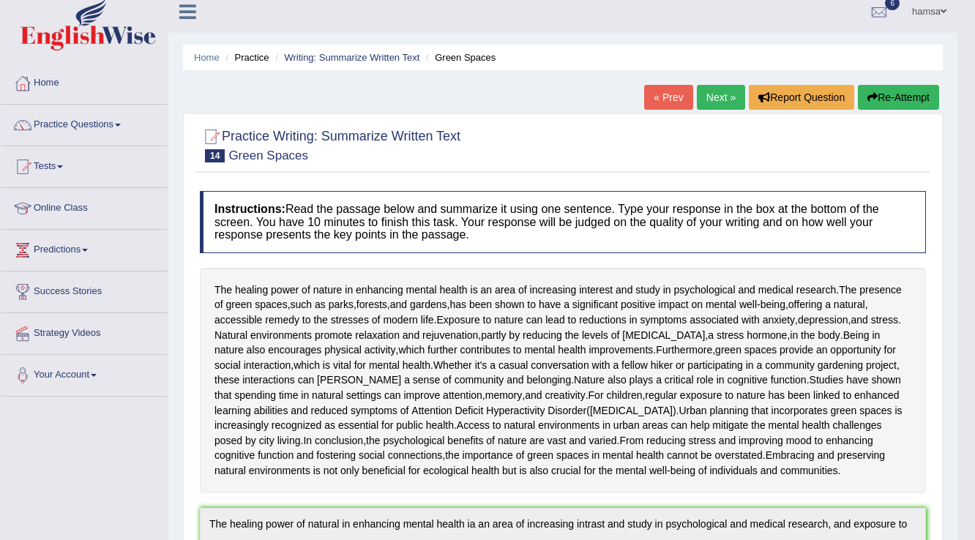
scroll to position [0, 0]
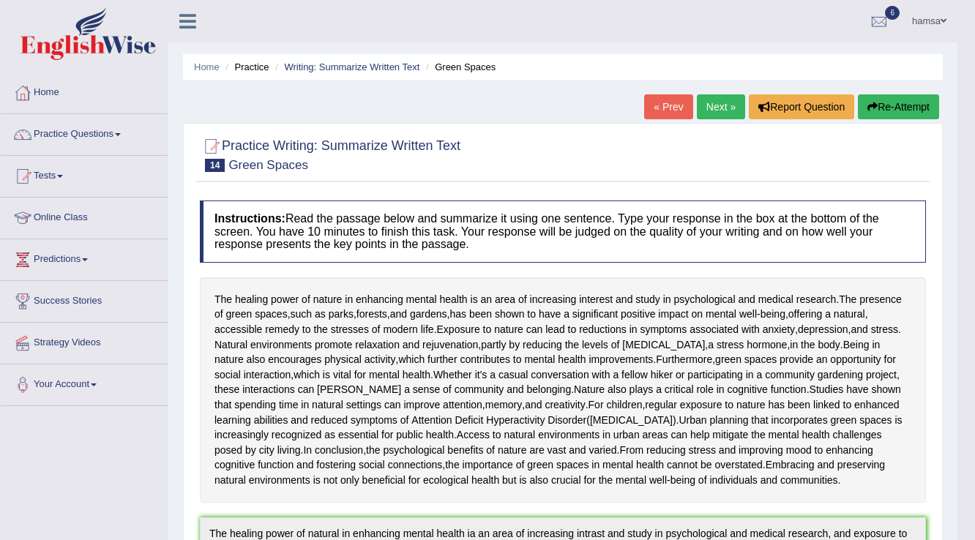
click at [723, 102] on link "Next »" at bounding box center [721, 106] width 48 height 25
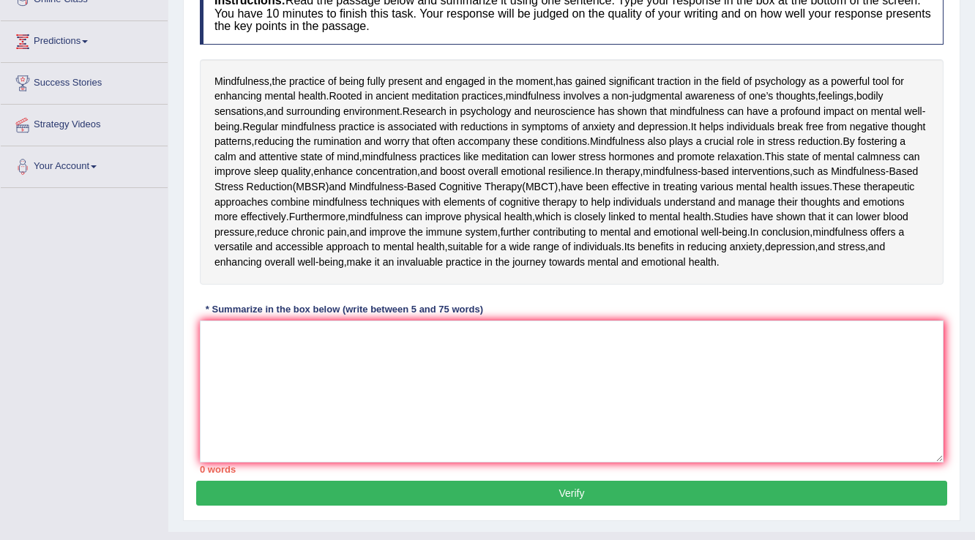
scroll to position [234, 0]
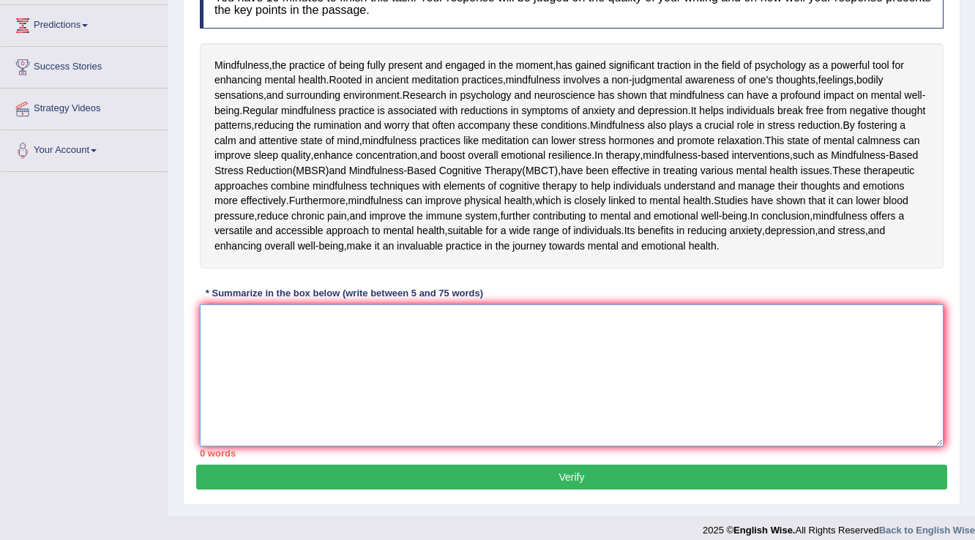
click at [240, 430] on textarea at bounding box center [572, 376] width 744 height 142
type textarea "m"
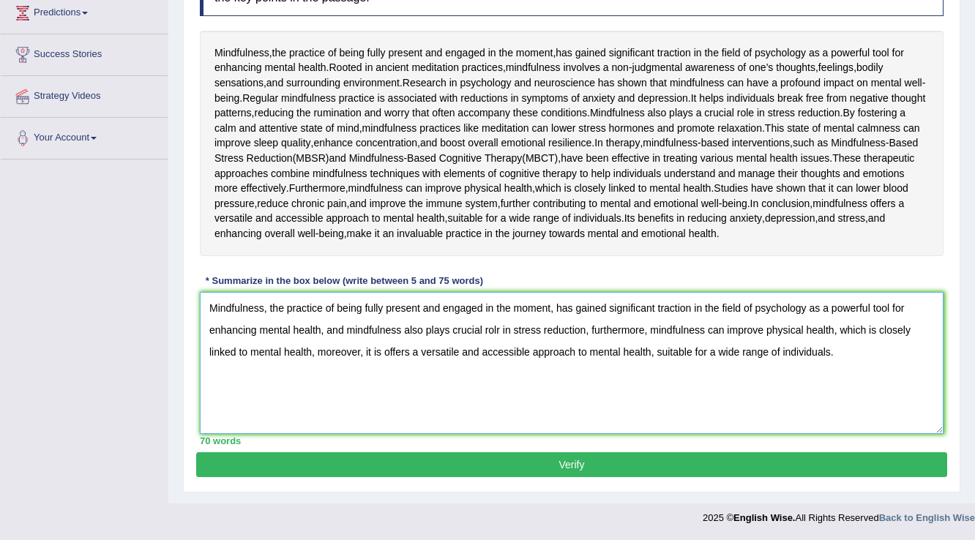
scroll to position [365, 0]
type textarea "Mindfulness, the practice of being fully present and engaged in the moment, has…"
click at [453, 461] on button "Verify" at bounding box center [571, 464] width 751 height 25
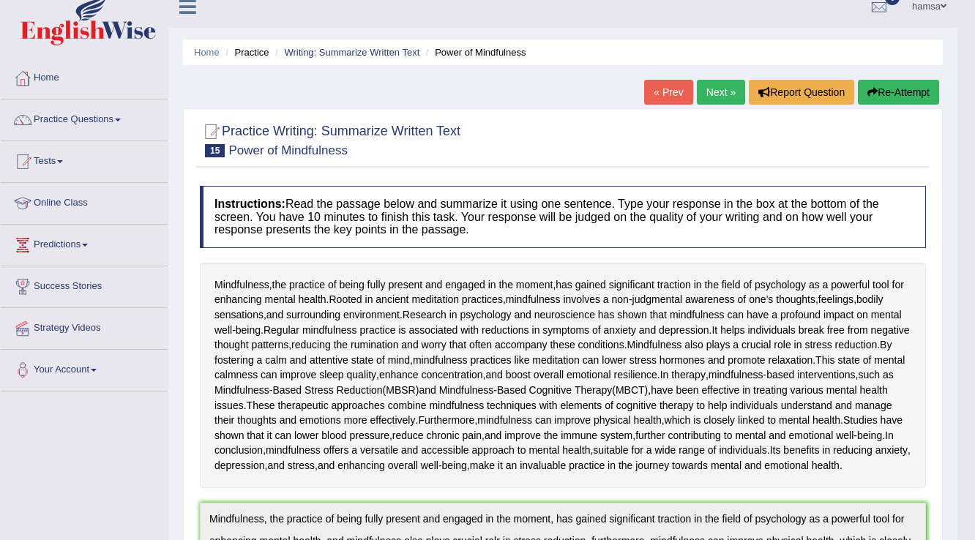
scroll to position [0, 0]
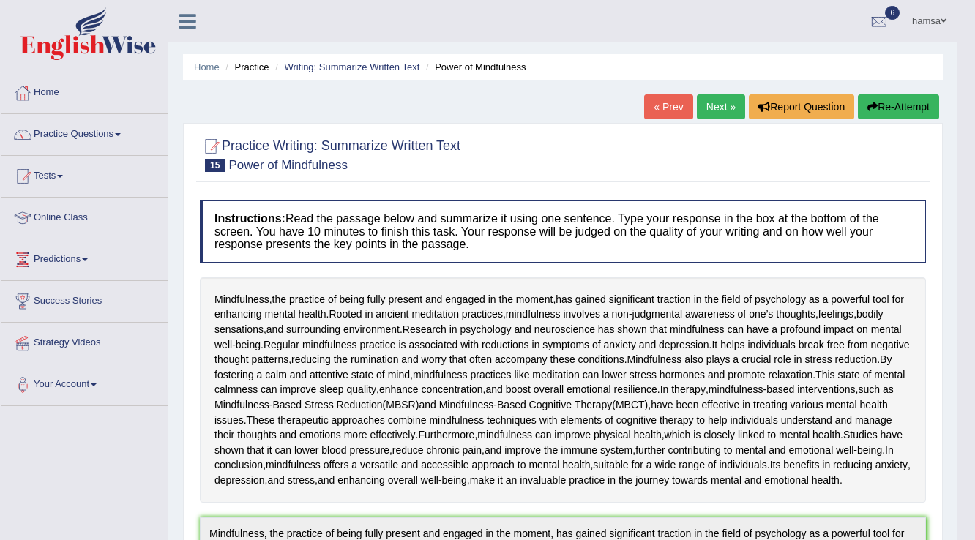
click at [733, 113] on link "Next »" at bounding box center [721, 106] width 48 height 25
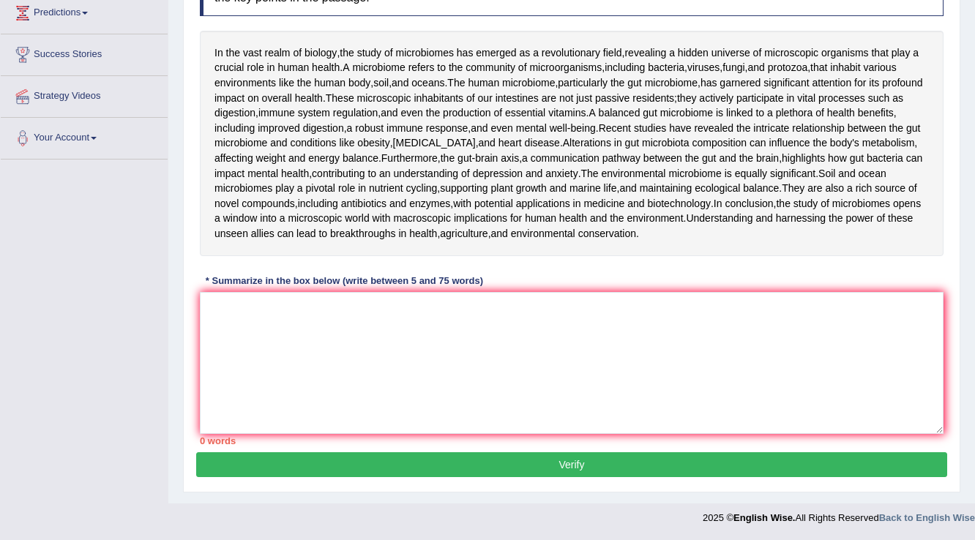
scroll to position [234, 0]
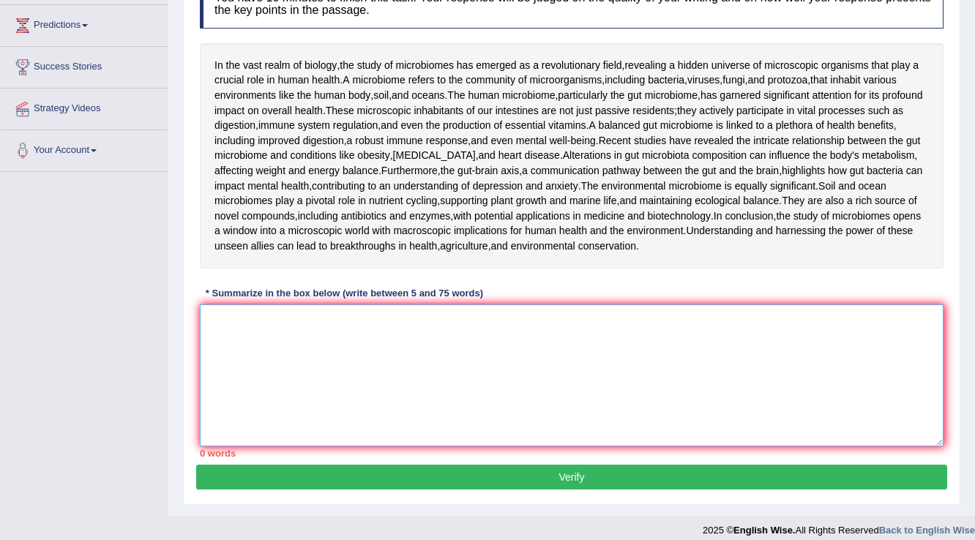
click at [322, 406] on textarea at bounding box center [572, 376] width 744 height 142
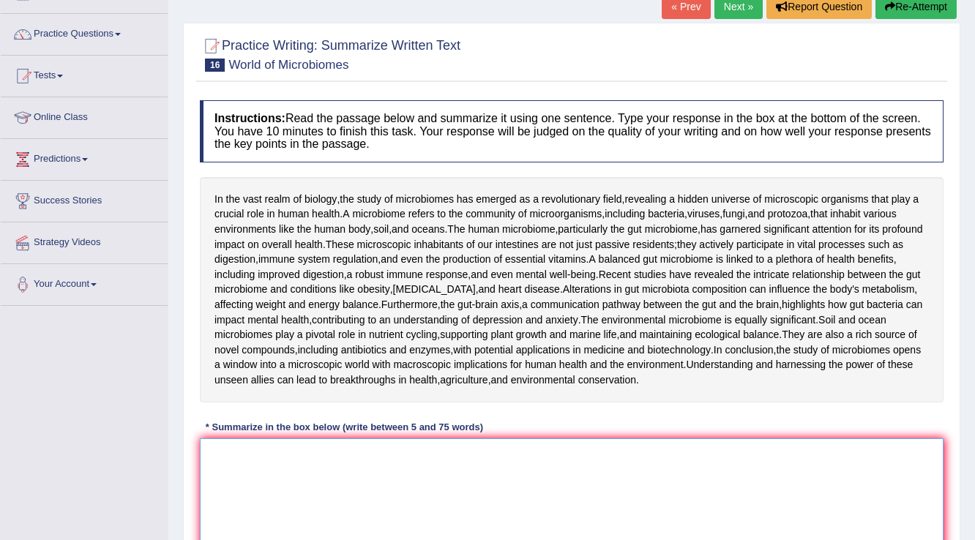
scroll to position [0, 0]
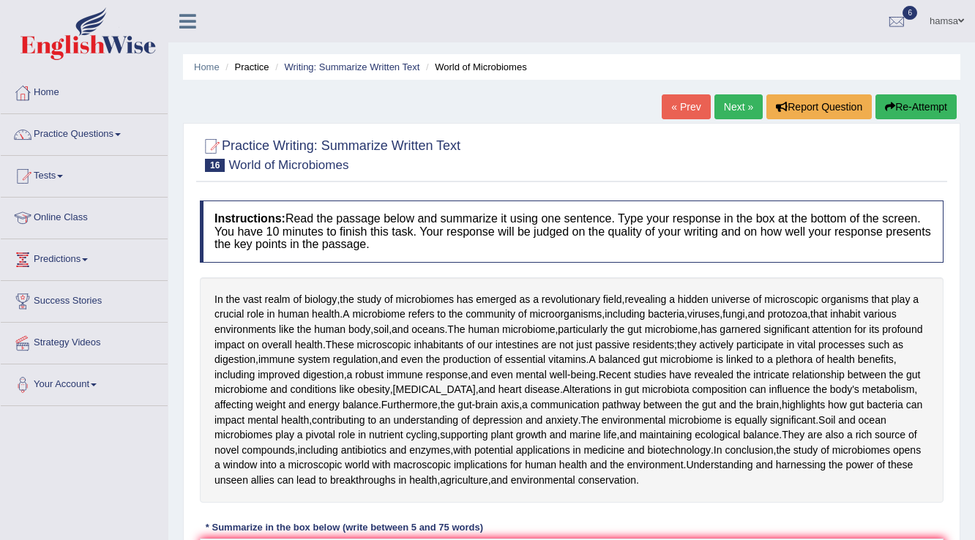
click at [673, 111] on link "« Prev" at bounding box center [686, 106] width 48 height 25
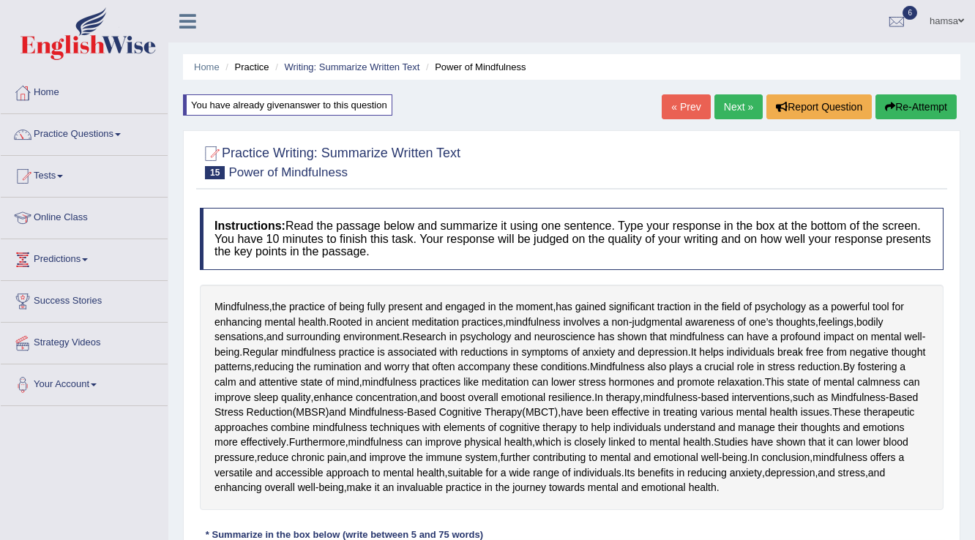
click at [689, 102] on link "« Prev" at bounding box center [686, 106] width 48 height 25
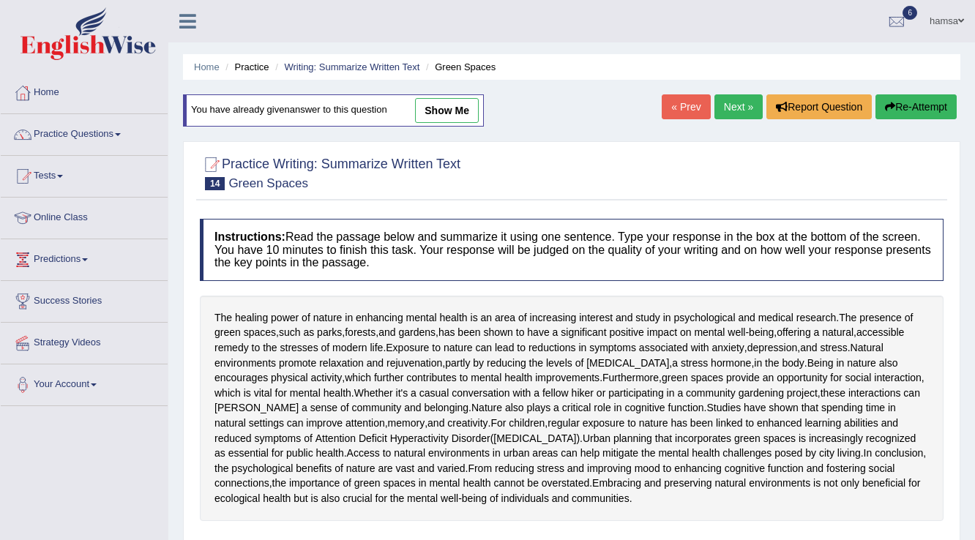
click at [452, 106] on link "show me" at bounding box center [447, 110] width 64 height 25
type textarea "The healing power of natural in enhancing mental health ia an area of increasin…"
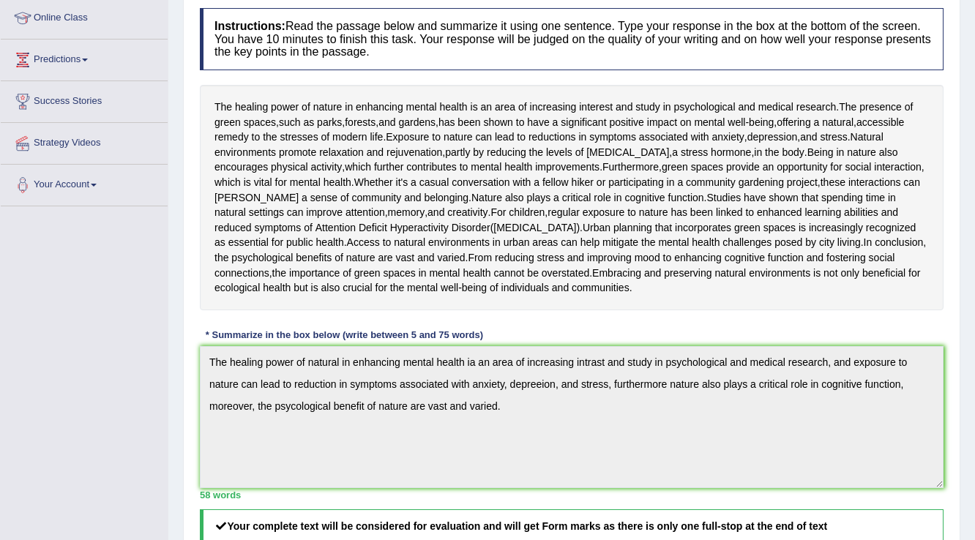
scroll to position [468, 0]
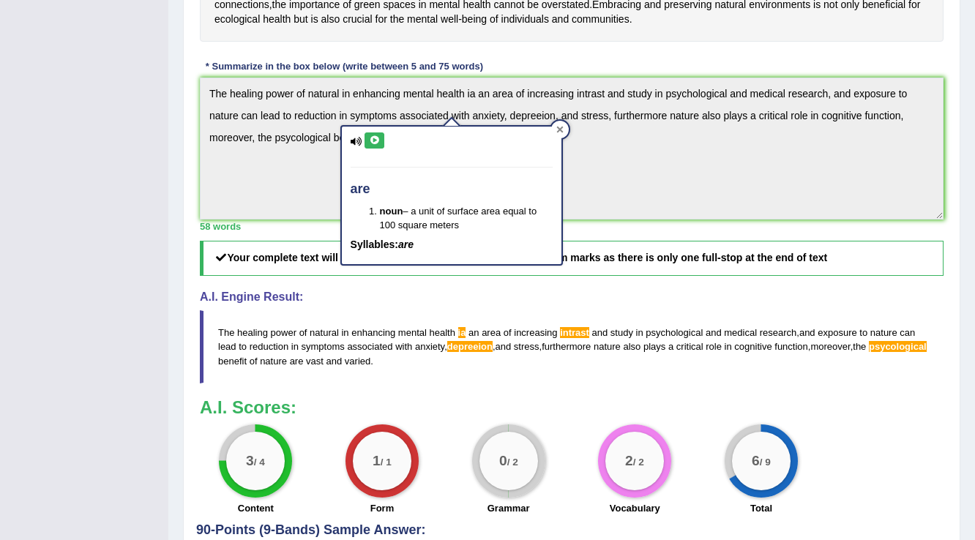
click at [559, 133] on div at bounding box center [560, 130] width 18 height 18
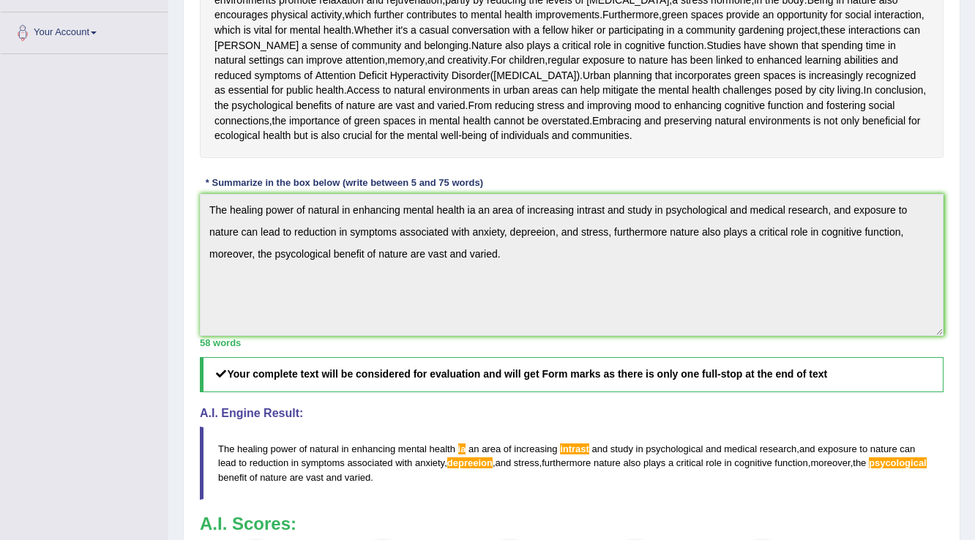
scroll to position [410, 0]
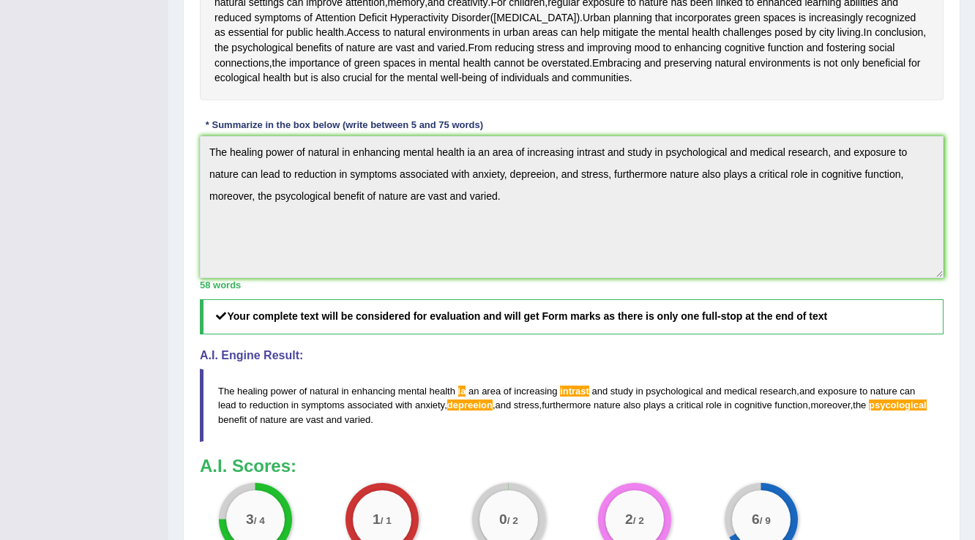
click at [179, 242] on div "Home Practice Writing: Summarize Written Text Green Spaces You have already giv…" at bounding box center [571, 136] width 807 height 1092
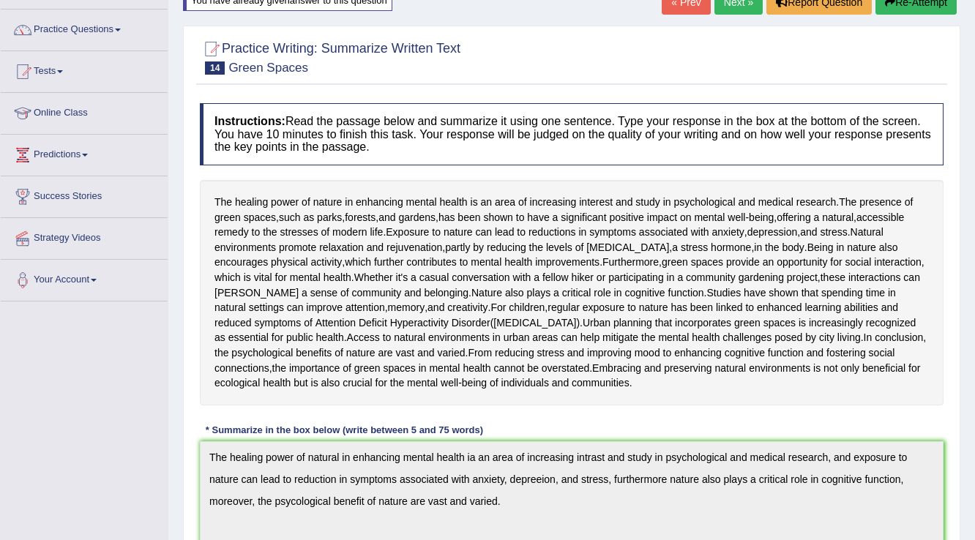
scroll to position [0, 0]
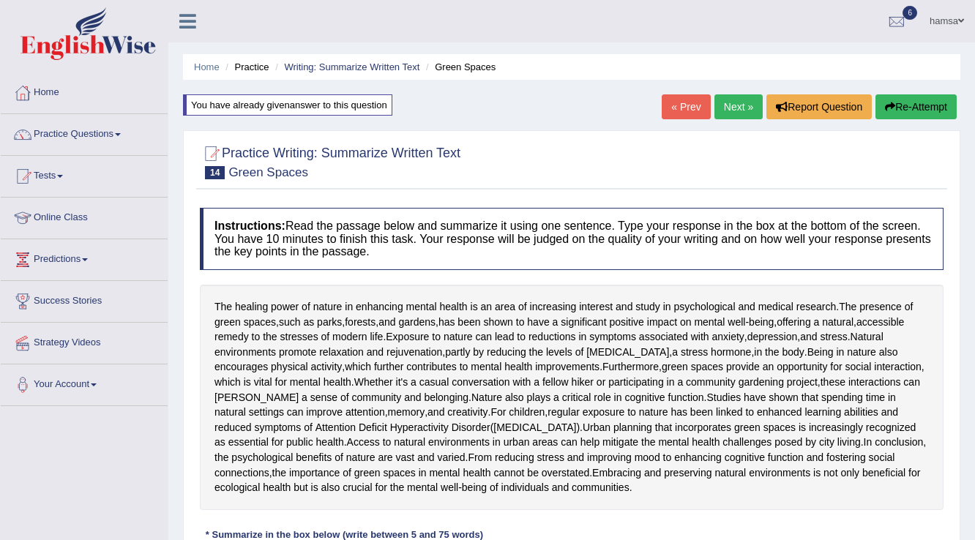
click at [884, 115] on button "Re-Attempt" at bounding box center [915, 106] width 81 height 25
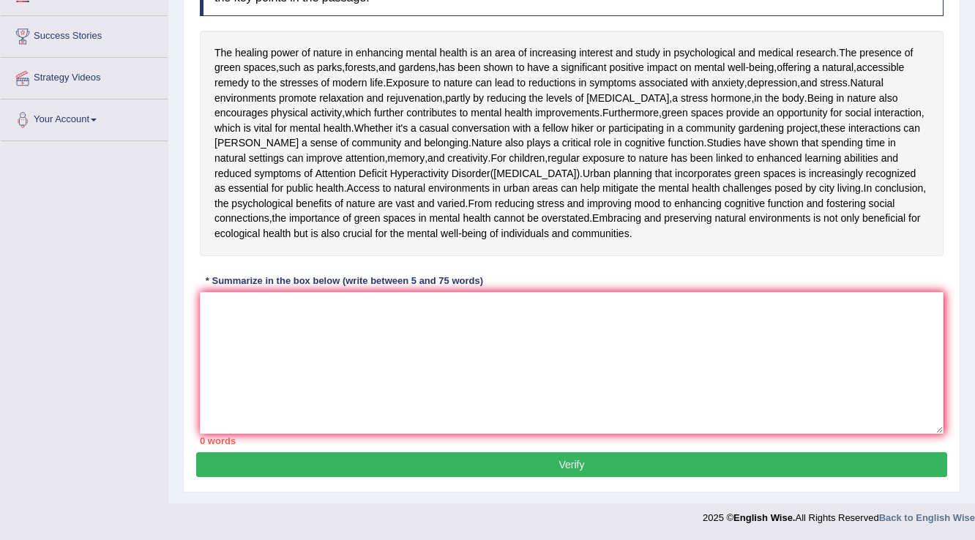
type textarea "t"
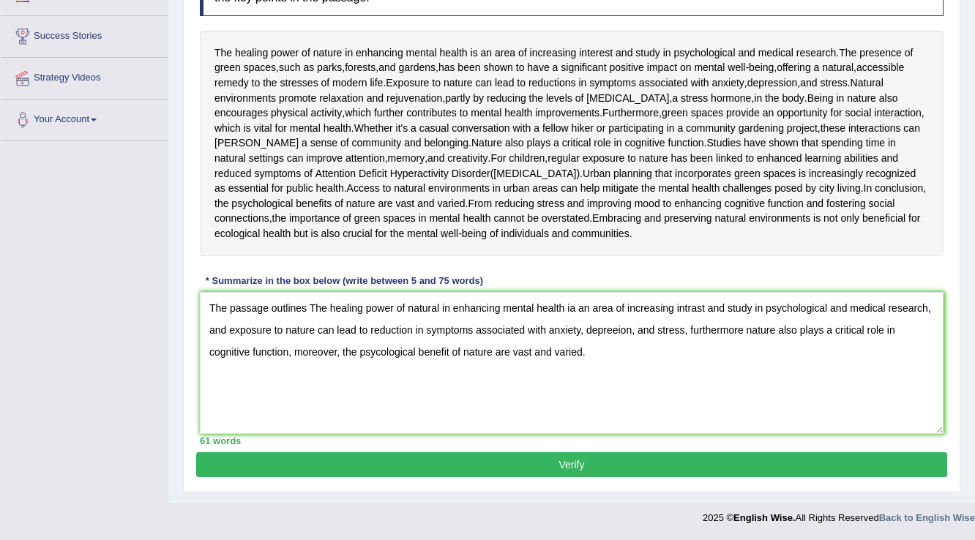
click at [313, 344] on textarea "The passage outlines The healing power of natural in enhancing mental health ia…" at bounding box center [572, 363] width 744 height 142
click at [229, 370] on textarea "The passage outlines the healing power of natural in enhancing mental health ia…" at bounding box center [572, 363] width 744 height 142
drag, startPoint x: 798, startPoint y: 369, endPoint x: 771, endPoint y: 367, distance: 27.1
click at [771, 367] on textarea "The passage outlines the healing power of natural in enhancing mental health ia…" at bounding box center [572, 363] width 744 height 142
drag, startPoint x: 785, startPoint y: 416, endPoint x: 783, endPoint y: 371, distance: 44.7
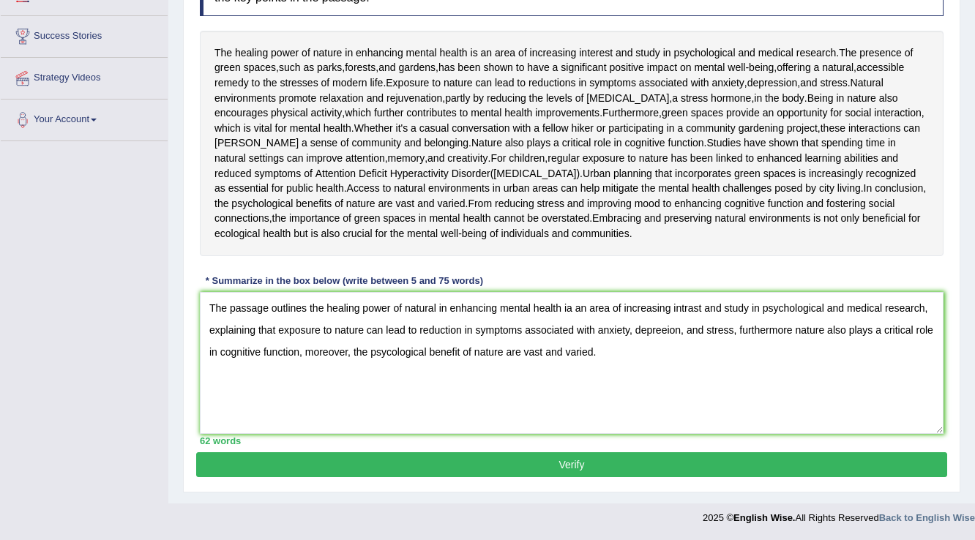
click at [786, 415] on textarea "The passage outlines the healing power of natural in enhancing mental health ia…" at bounding box center [572, 363] width 744 height 142
drag, startPoint x: 794, startPoint y: 368, endPoint x: 738, endPoint y: 363, distance: 56.6
click at [738, 363] on textarea "The passage outlines the healing power of natural in enhancing mental health ia…" at bounding box center [572, 363] width 744 height 142
type textarea "The passage outlines the healing power of natural in enhancing mental health ia…"
click at [655, 477] on button "Verify" at bounding box center [571, 464] width 751 height 25
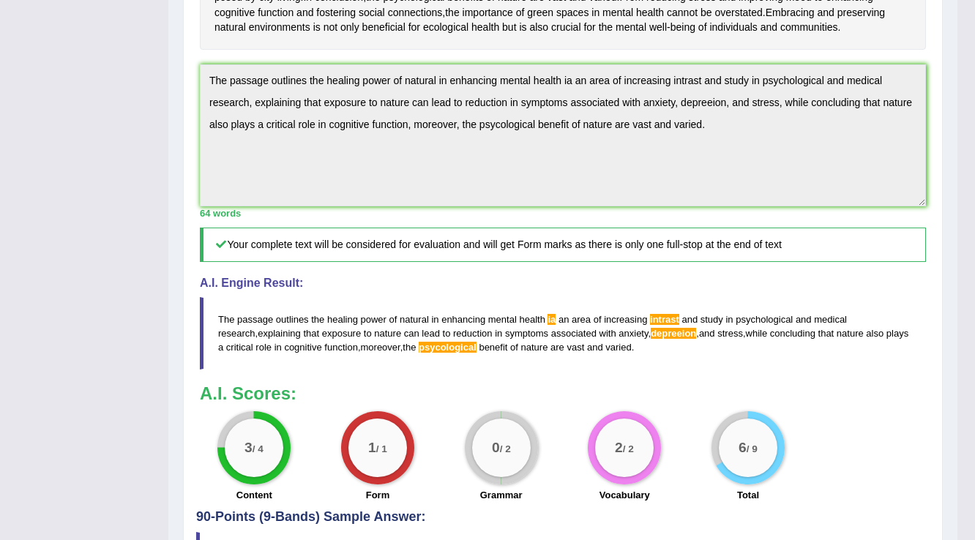
scroll to position [451, 0]
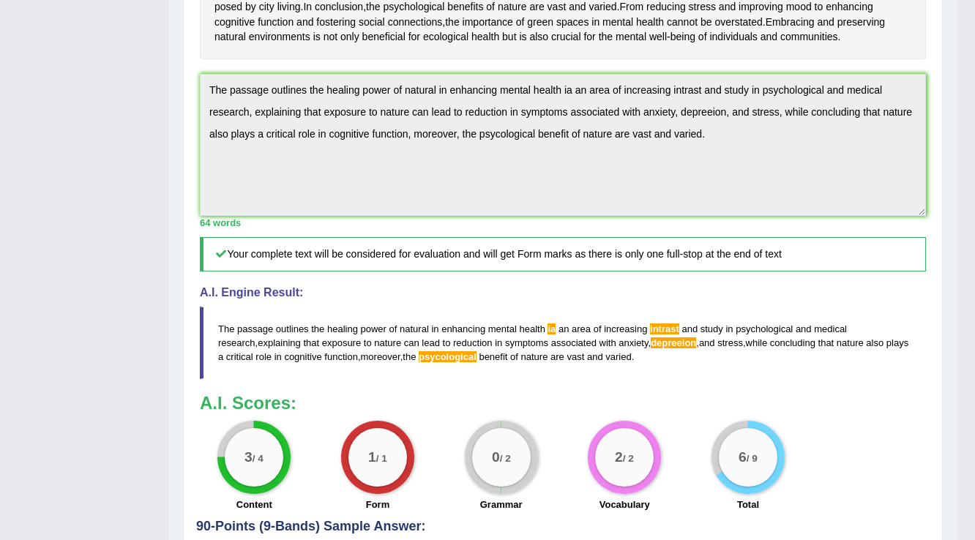
click at [182, 194] on div "Home Practice Writing: Summarize Written Text Green Spaces You have already giv…" at bounding box center [562, 84] width 789 height 1071
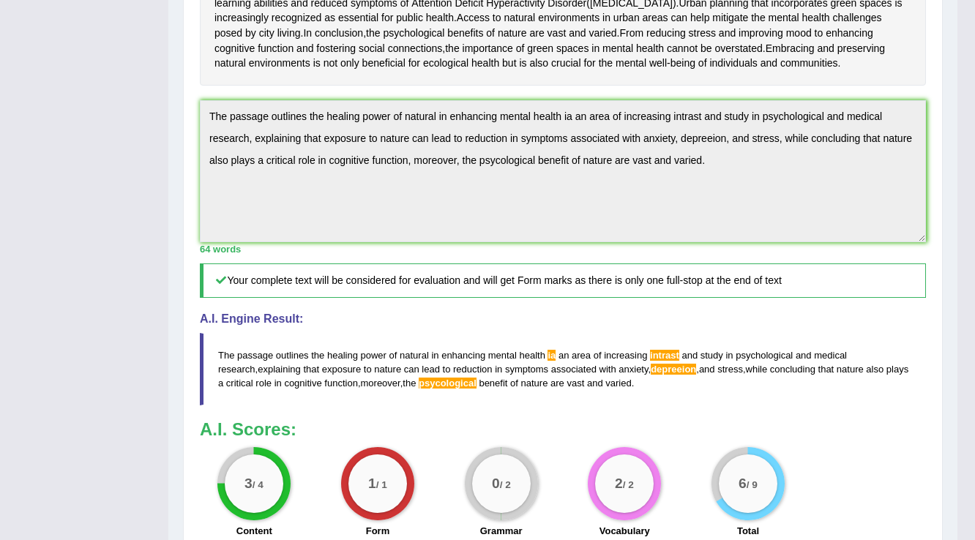
scroll to position [41, 0]
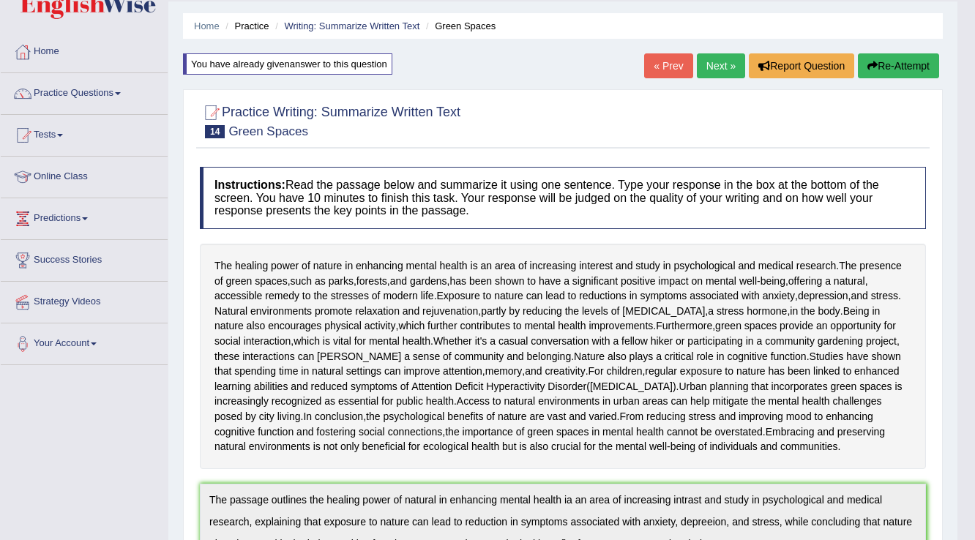
click at [930, 70] on button "Re-Attempt" at bounding box center [898, 65] width 81 height 25
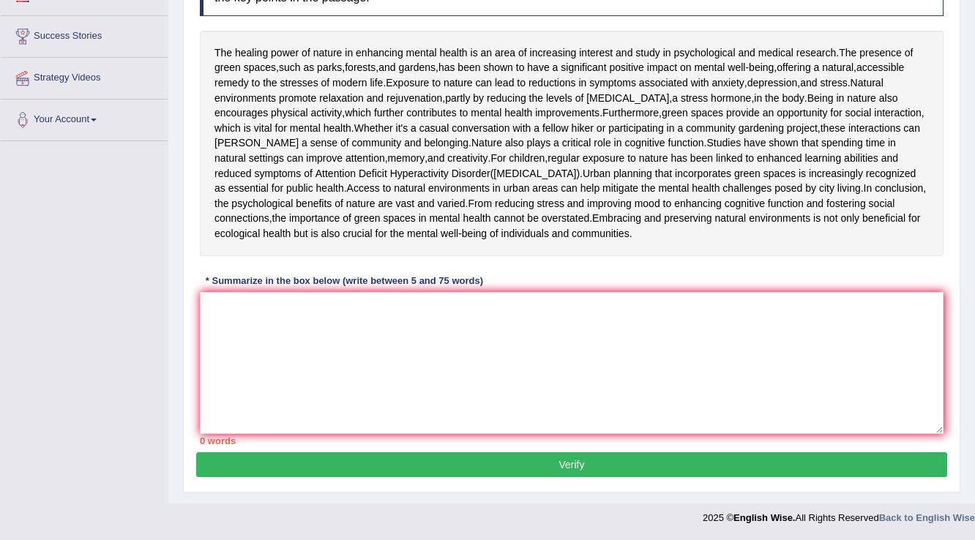
scroll to position [383, 0]
click at [556, 405] on textarea at bounding box center [572, 363] width 744 height 142
paste textarea "The passage outlines the healing power of natural in enhancing mental health ia…"
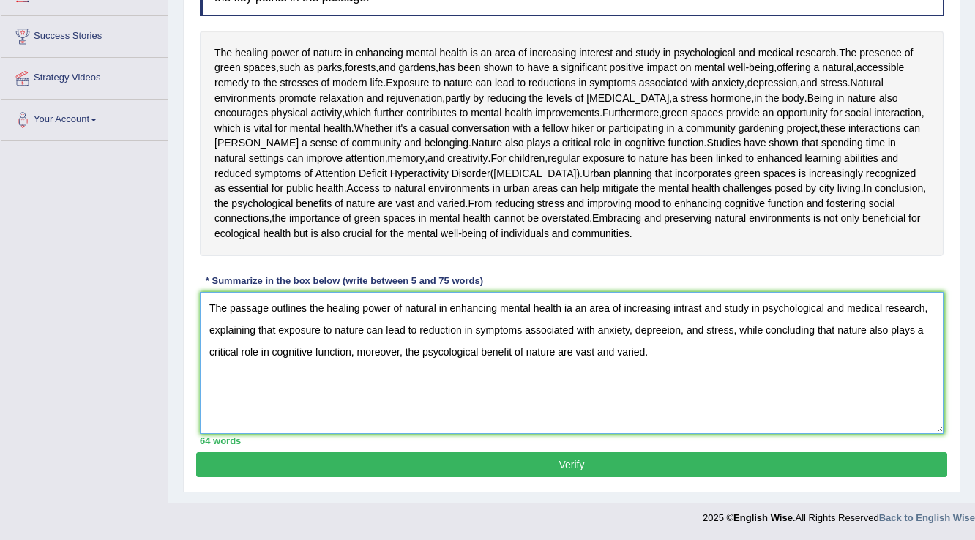
scroll to position [266, 0]
click at [684, 425] on textarea "The passage outlines the healing power of natural in enhancing mental health ia…" at bounding box center [572, 363] width 744 height 142
click at [702, 424] on textarea "The passage outlines the healing power of natural in enhancing mental health ia…" at bounding box center [572, 363] width 744 height 142
click at [677, 434] on textarea "The passage outlines the healing power of natural in enhancing mental health ia…" at bounding box center [572, 363] width 744 height 142
click at [668, 434] on textarea "The passage outlines the healing power of natural in enhancing mental health ia…" at bounding box center [572, 363] width 744 height 142
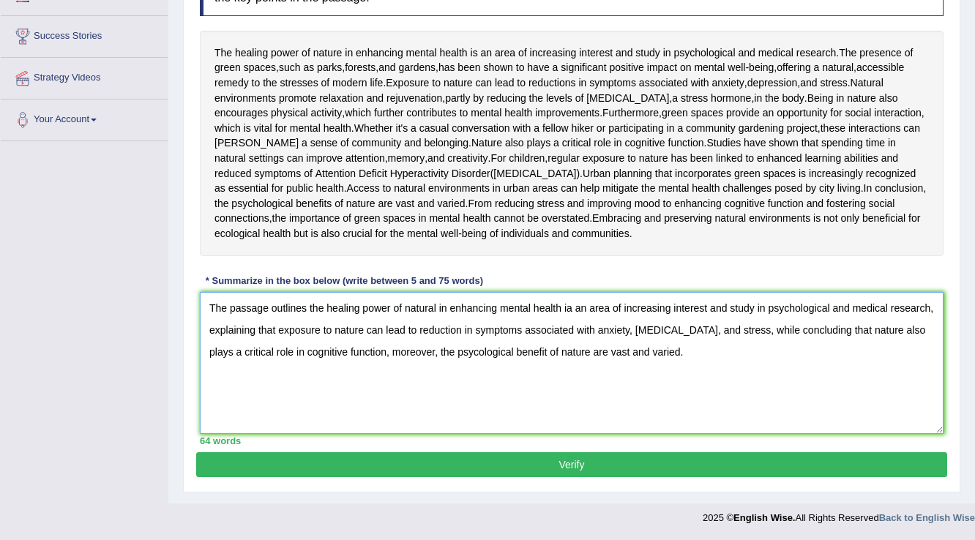
scroll to position [383, 0]
type textarea "The passage outlines the healing power of natural in enhancing mental health ia…"
click at [573, 467] on button "Verify" at bounding box center [571, 464] width 751 height 25
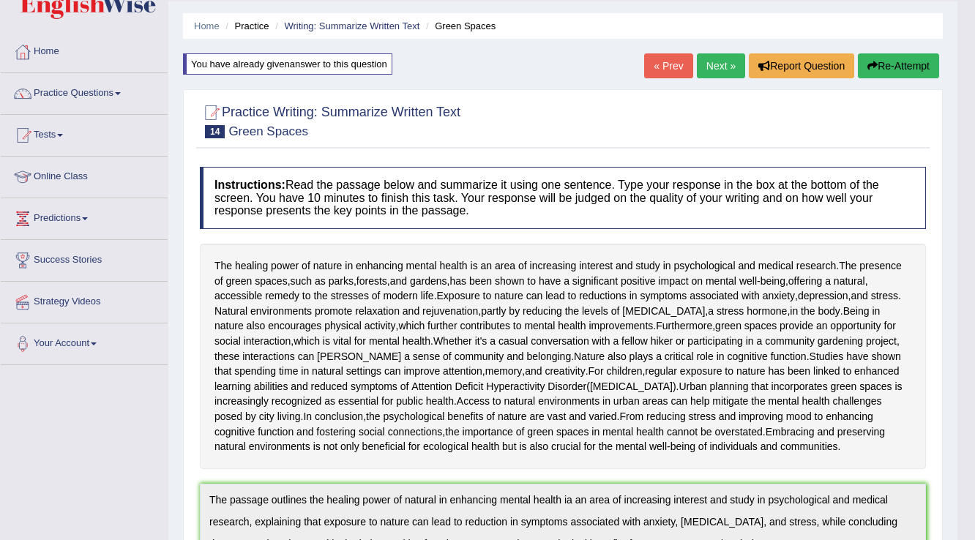
scroll to position [0, 0]
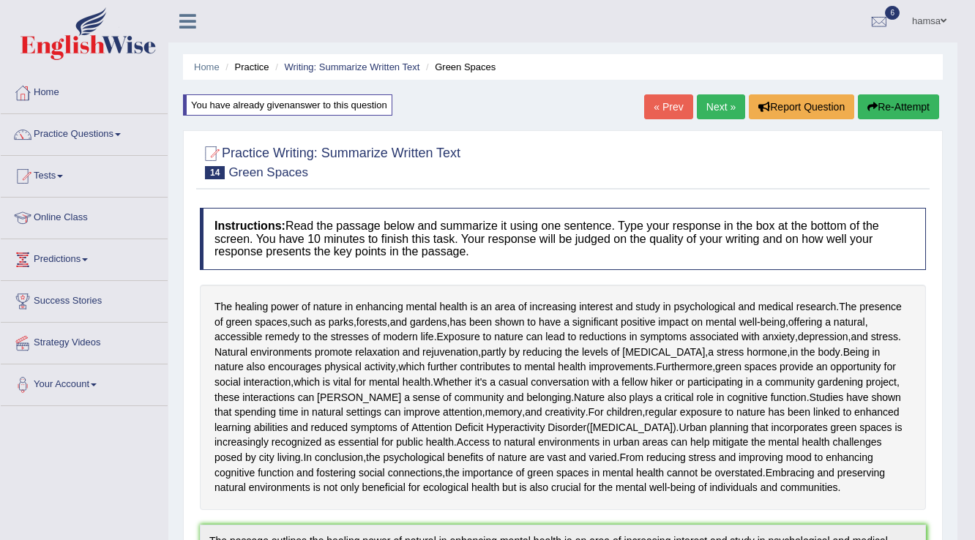
click at [714, 106] on link "Next »" at bounding box center [721, 106] width 48 height 25
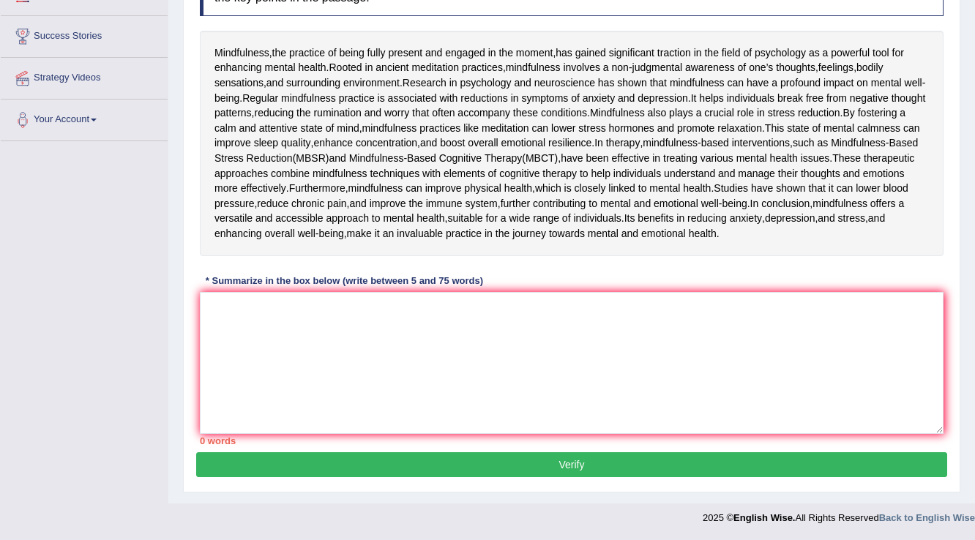
scroll to position [383, 0]
click at [492, 322] on textarea at bounding box center [572, 363] width 744 height 142
type textarea "t"
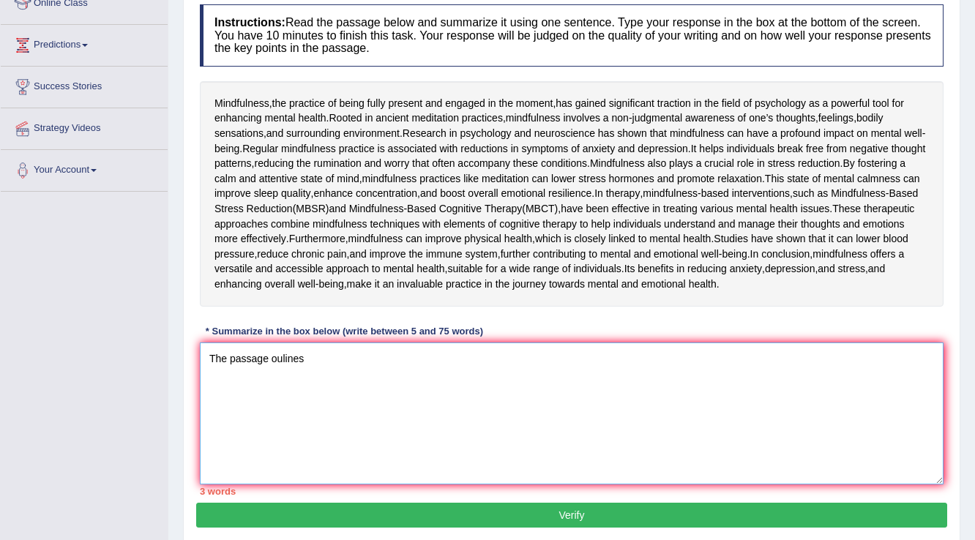
scroll to position [207, 0]
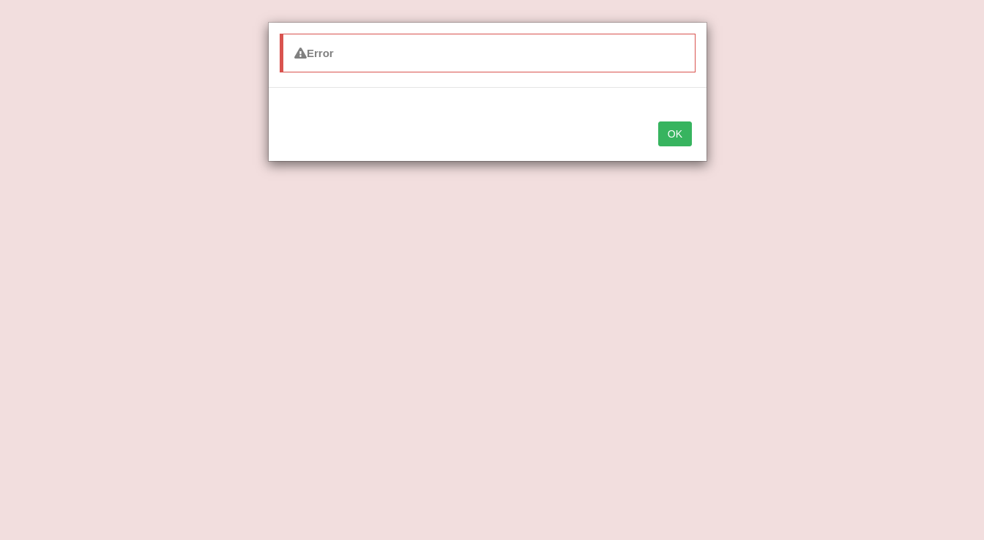
type textarea "The passage oulines mindfulness, the practice of being fully present and engage…"
click at [690, 139] on button "OK" at bounding box center [675, 134] width 34 height 25
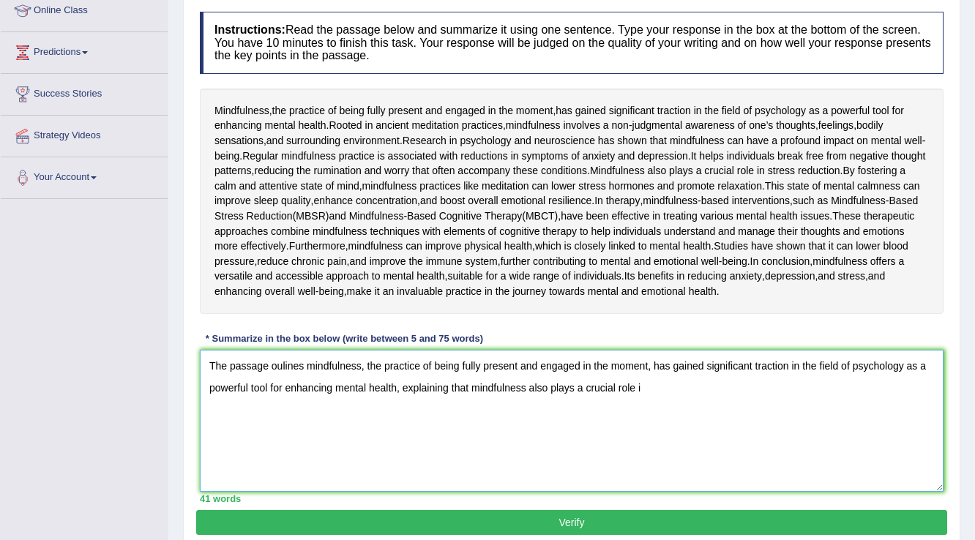
click at [671, 492] on textarea "The passage oulines mindfulness, the practice of being fully present and engage…" at bounding box center [572, 421] width 744 height 142
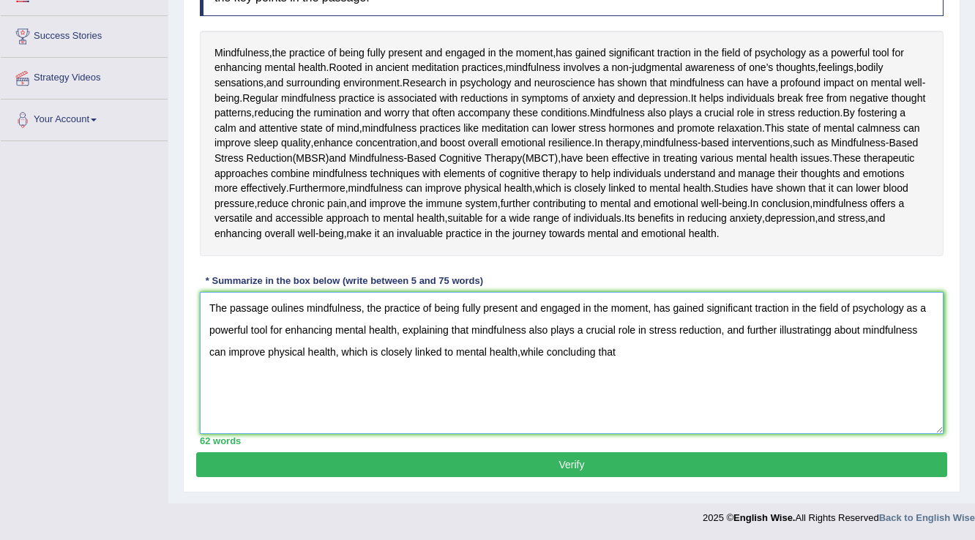
scroll to position [324, 0]
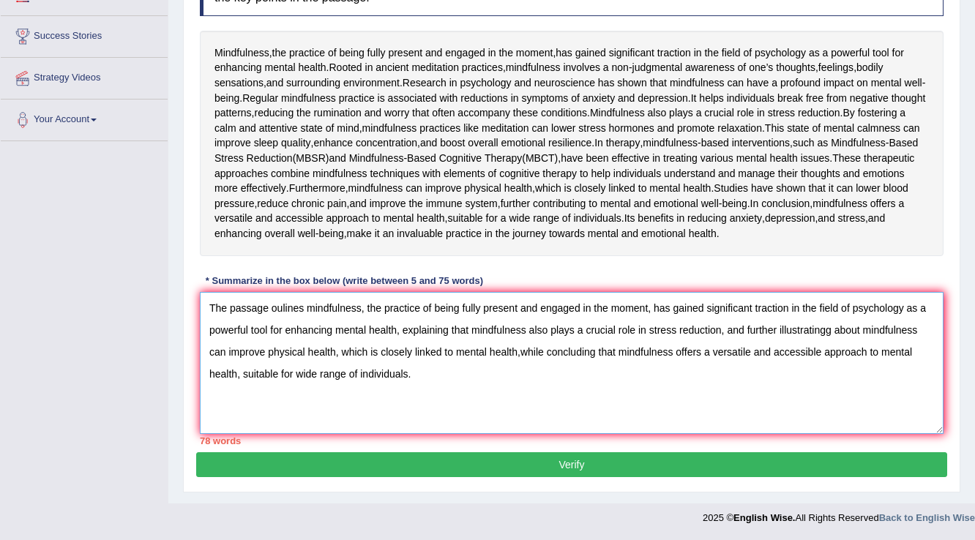
click at [515, 411] on textarea "The passage oulines mindfulness, the practice of being fully present and engage…" at bounding box center [572, 363] width 744 height 142
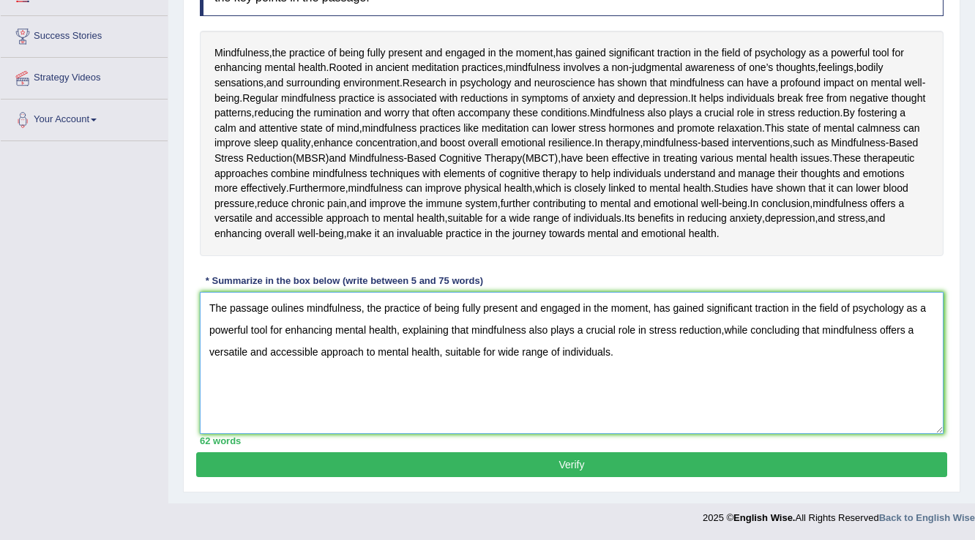
click at [722, 389] on textarea "The passage oulines mindfulness, the practice of being fully present and engage…" at bounding box center [572, 363] width 744 height 142
click at [723, 390] on textarea "The passage oulines mindfulness, the practice of being fully present and engage…" at bounding box center [572, 363] width 744 height 142
type textarea "The passage oulines mindfulness, the practice of being fully present and engage…"
click at [535, 461] on button "Verify" at bounding box center [571, 464] width 751 height 25
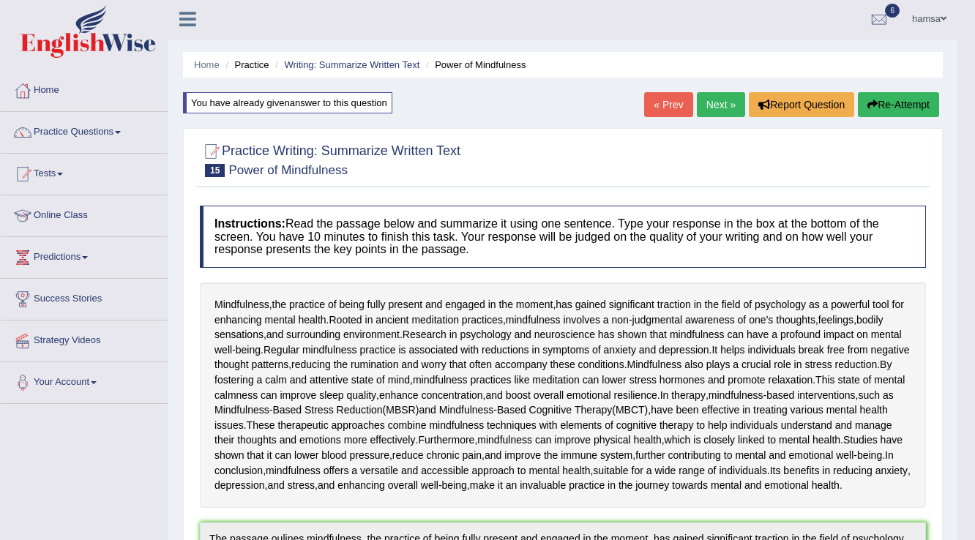
scroll to position [0, 0]
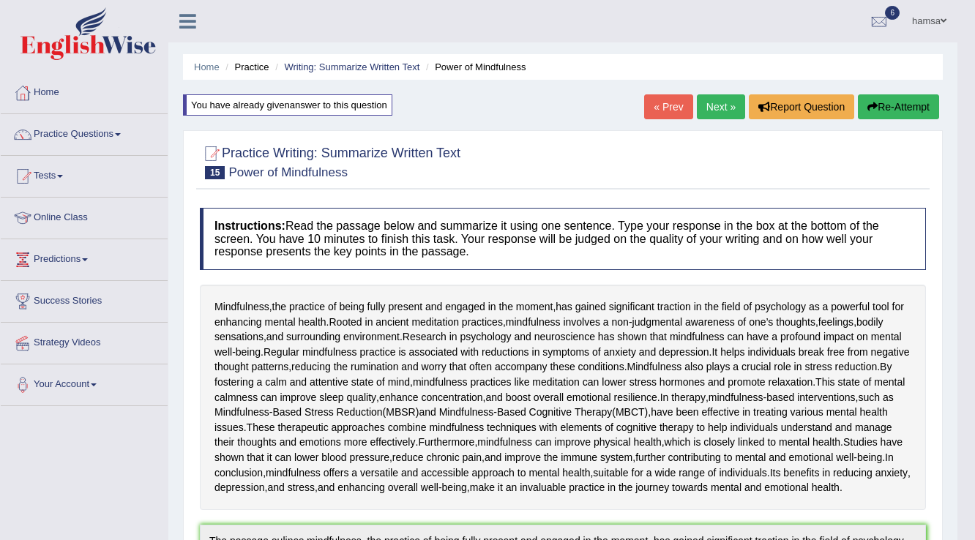
click at [703, 111] on link "Next »" at bounding box center [721, 106] width 48 height 25
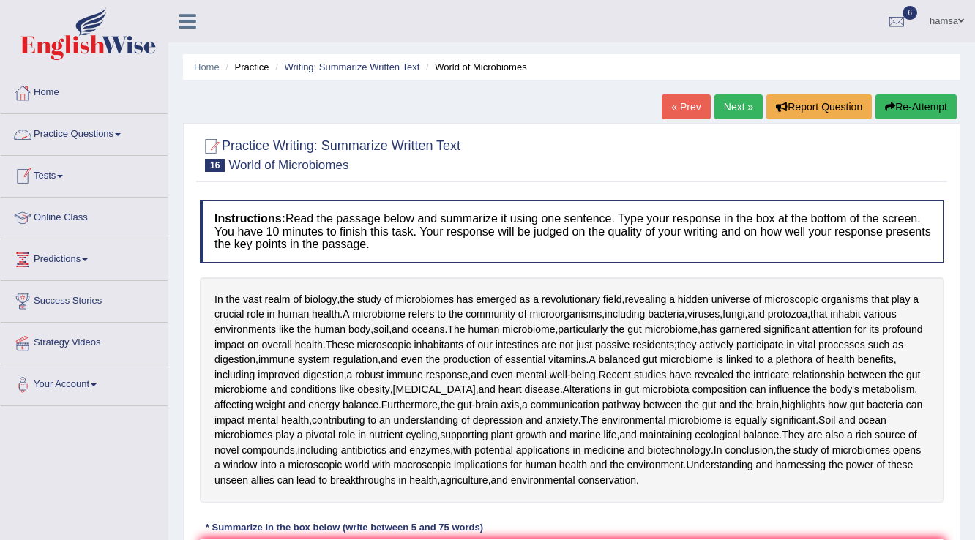
click at [75, 134] on link "Practice Questions" at bounding box center [84, 132] width 167 height 37
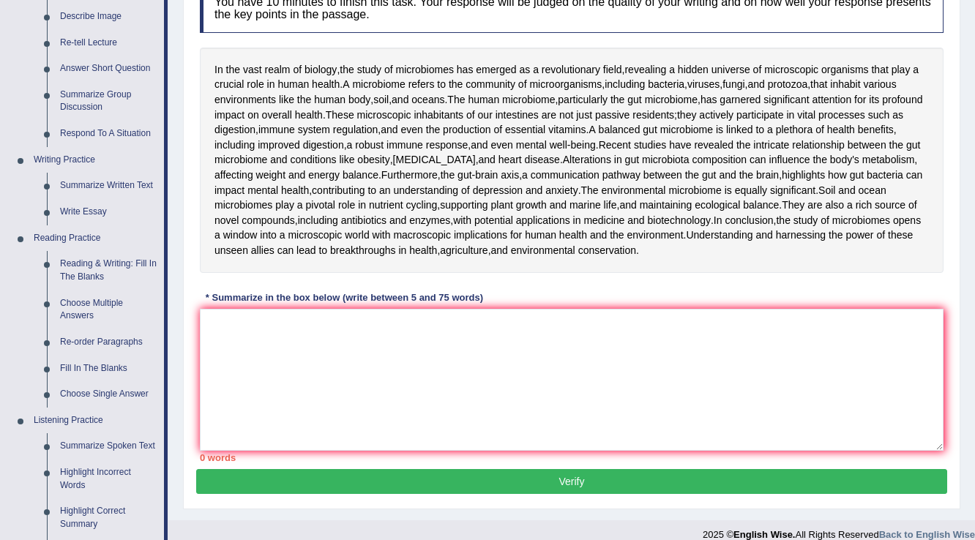
scroll to position [234, 0]
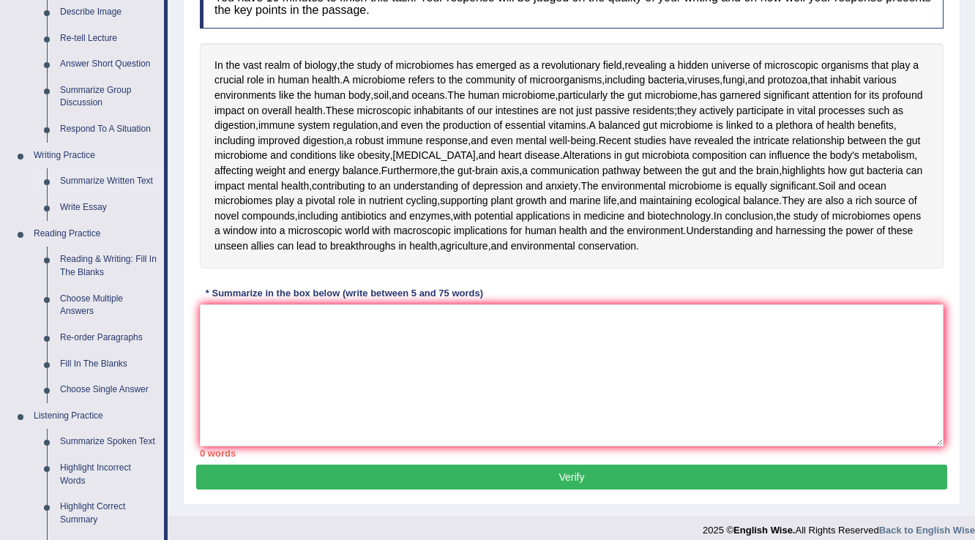
click at [89, 183] on link "Summarize Written Text" at bounding box center [108, 181] width 111 height 26
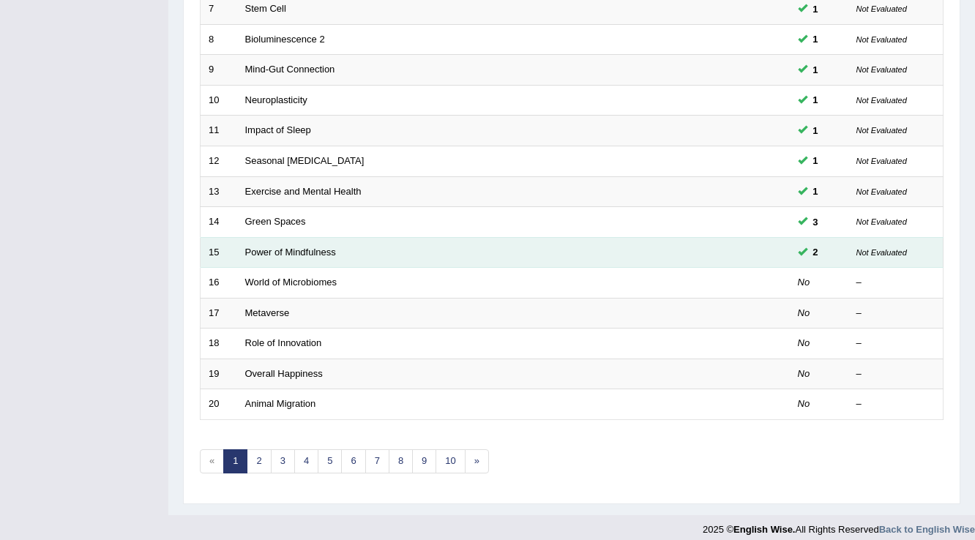
scroll to position [425, 0]
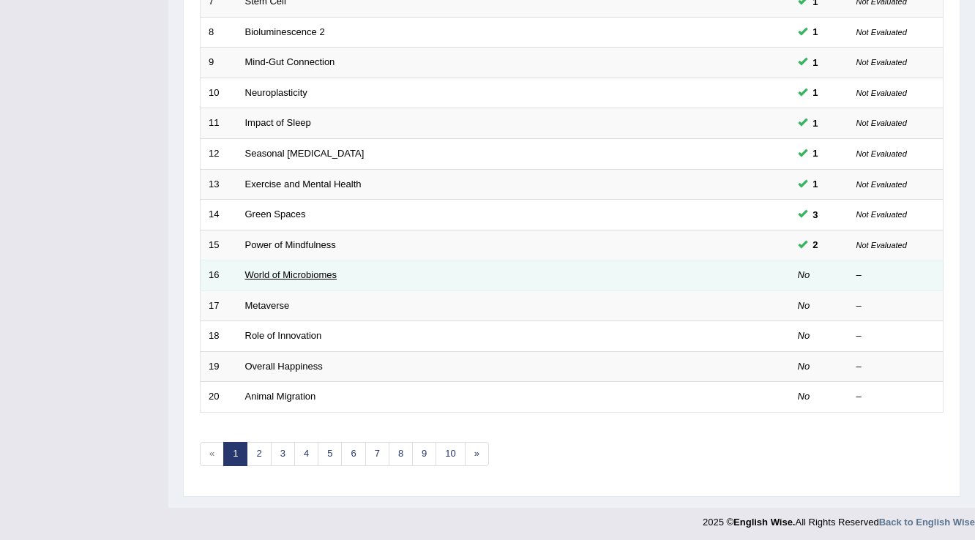
click at [316, 275] on link "World of Microbiomes" at bounding box center [291, 274] width 92 height 11
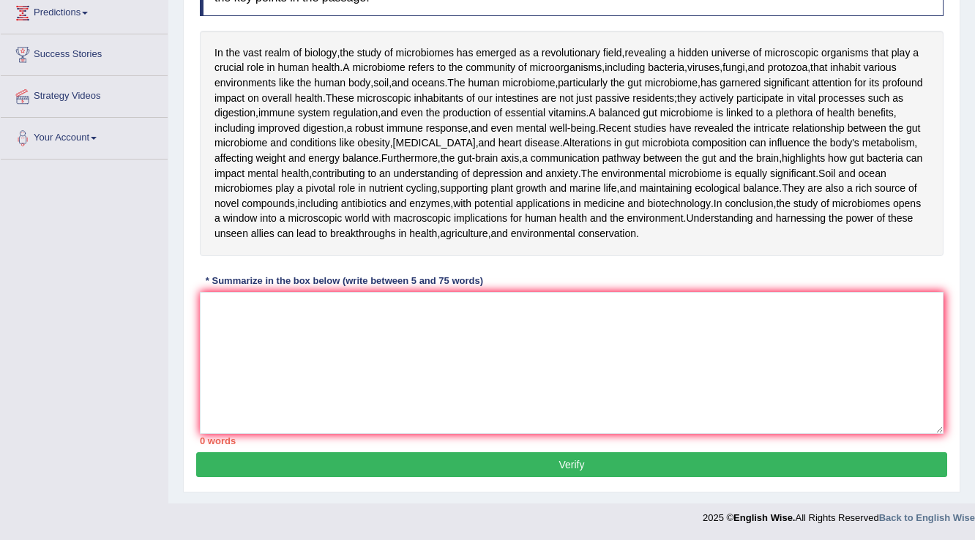
scroll to position [293, 0]
click at [322, 346] on textarea at bounding box center [572, 363] width 744 height 142
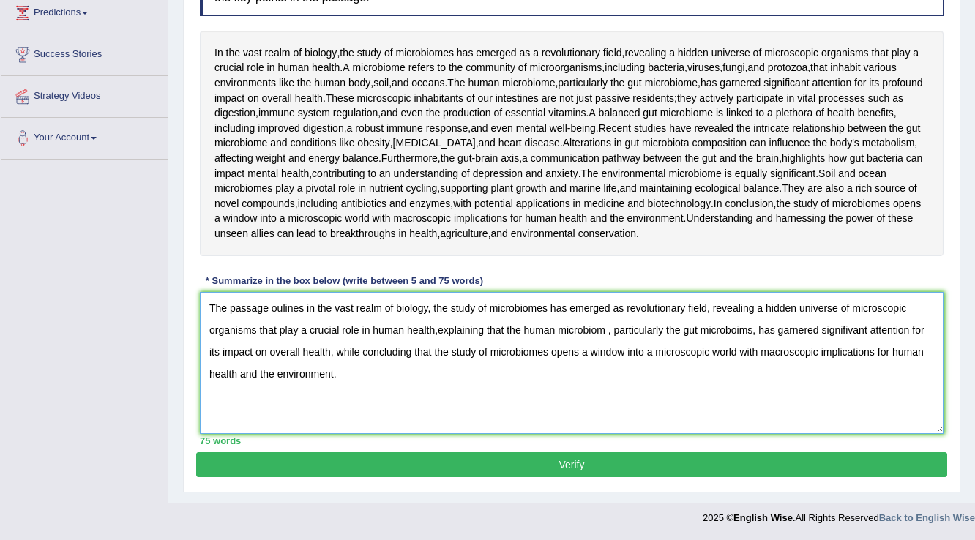
scroll to position [335, 0]
type textarea "The passage oulines in the vast realm of biology, the study of microbiomes has …"
click at [566, 463] on button "Verify" at bounding box center [571, 464] width 751 height 25
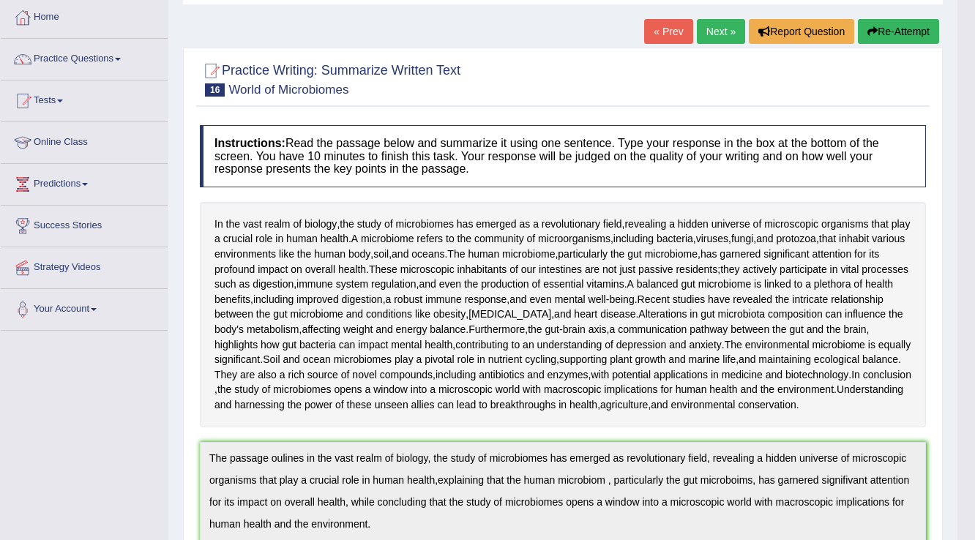
scroll to position [0, 0]
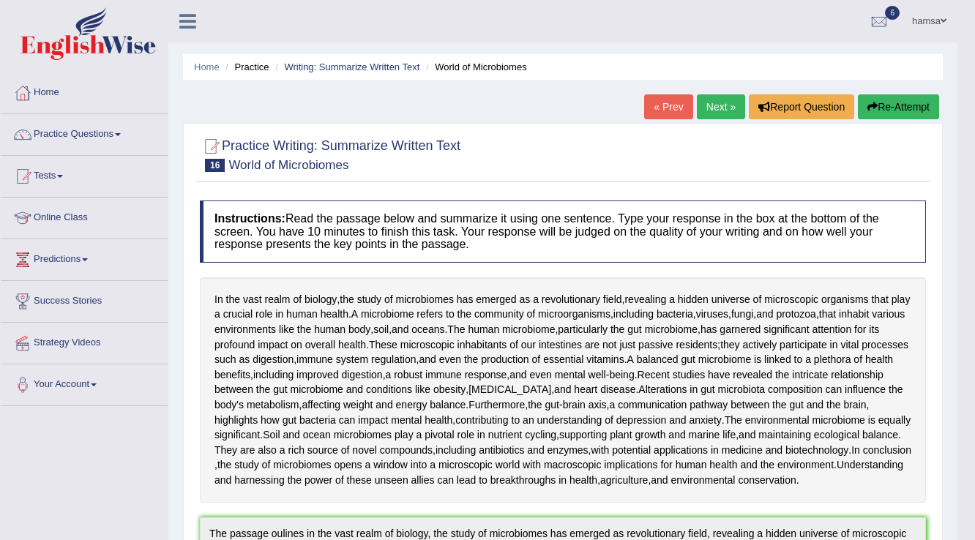
click at [713, 100] on link "Next »" at bounding box center [721, 106] width 48 height 25
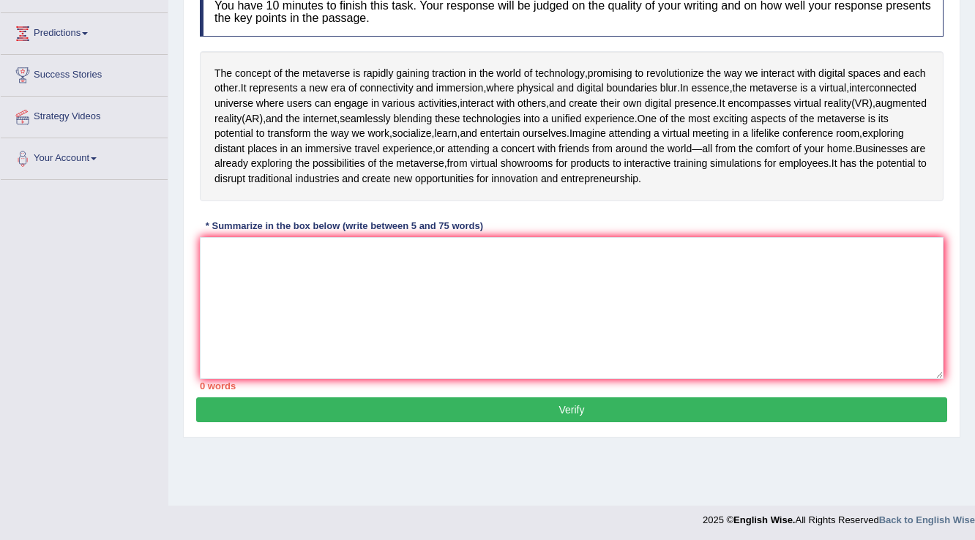
scroll to position [228, 0]
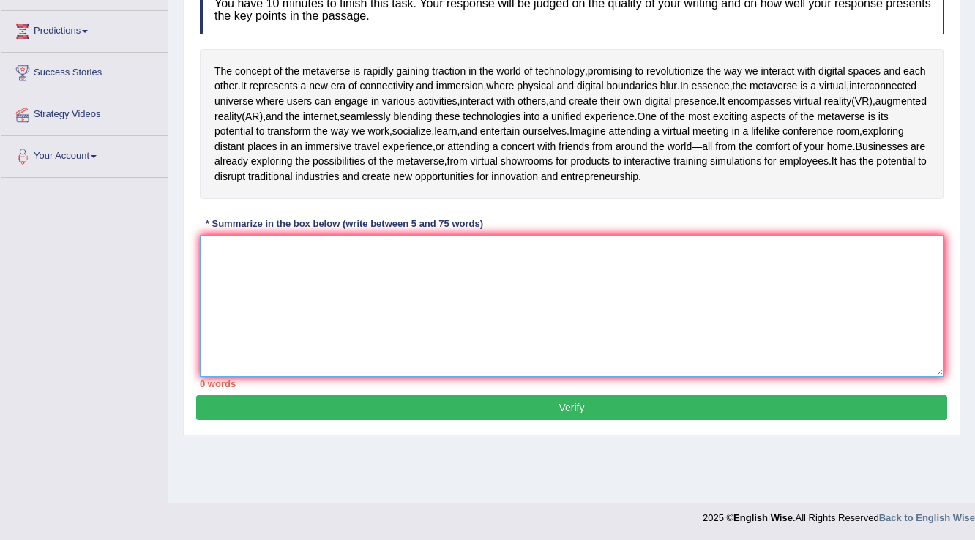
click at [288, 351] on textarea at bounding box center [572, 306] width 744 height 142
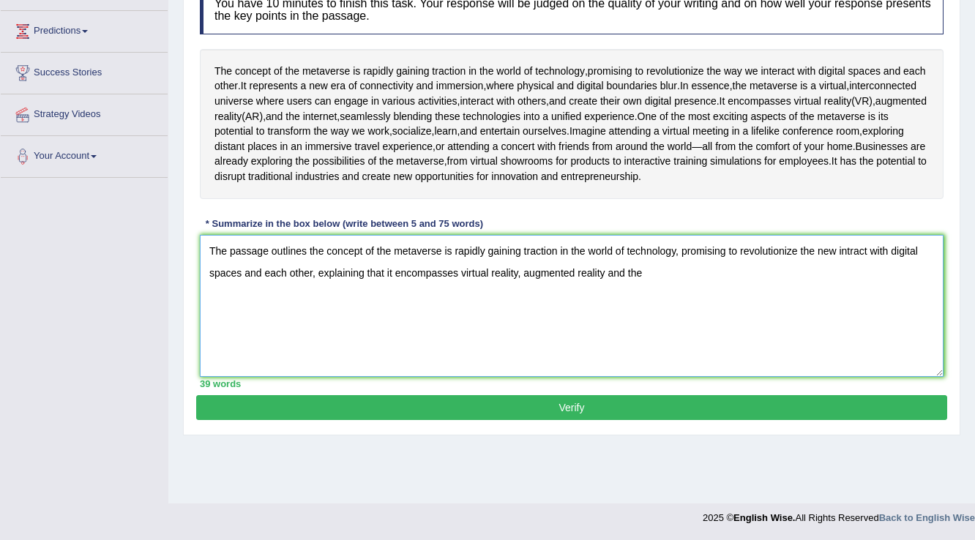
click at [603, 305] on textarea "The passage outlines the concept of the metaverse is rapidly gaining traction i…" at bounding box center [572, 306] width 744 height 142
click at [653, 301] on textarea "The passage outlines the concept of the metaverse is rapidly gaining traction i…" at bounding box center [572, 306] width 744 height 142
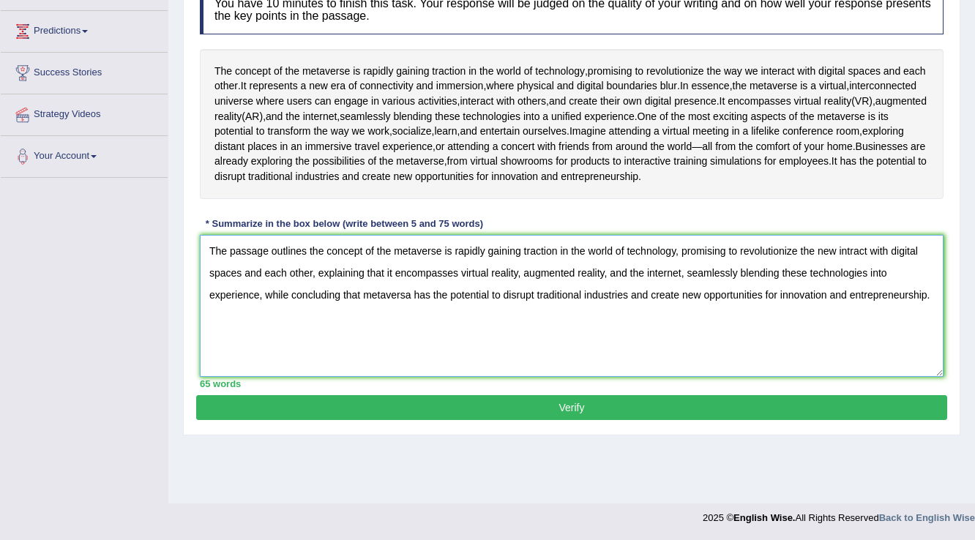
type textarea "The passage outlines the concept of the metaverse is rapidly gaining traction i…"
click at [573, 420] on button "Verify" at bounding box center [571, 407] width 751 height 25
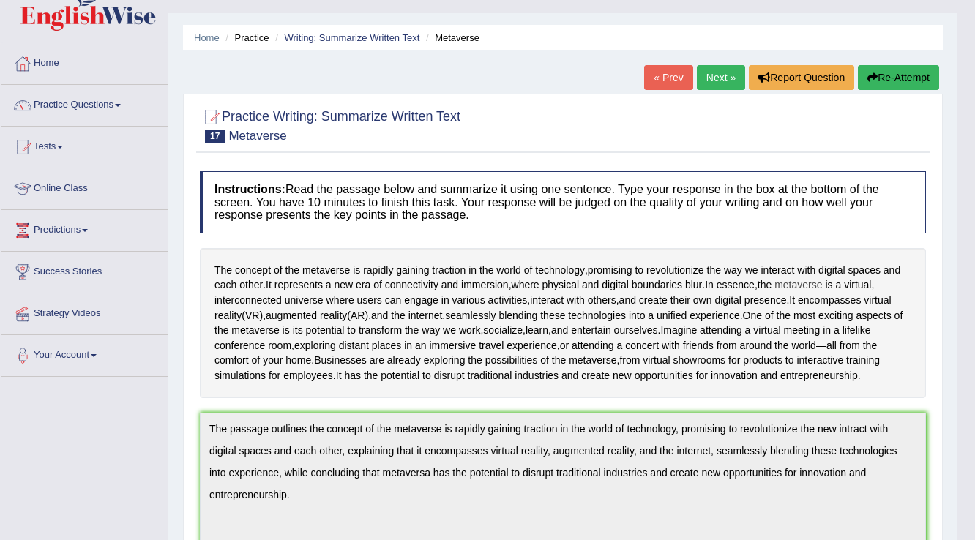
scroll to position [0, 0]
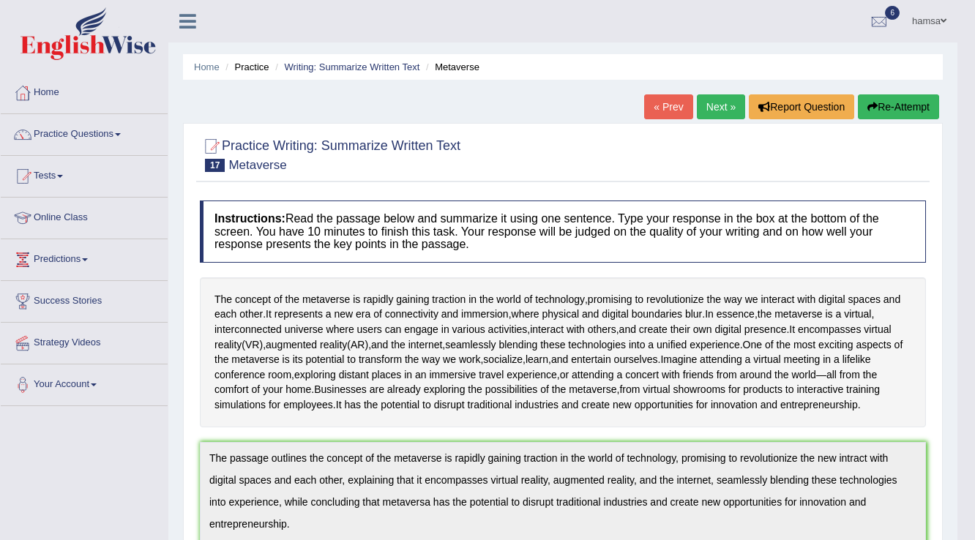
click at [714, 113] on link "Next »" at bounding box center [721, 106] width 48 height 25
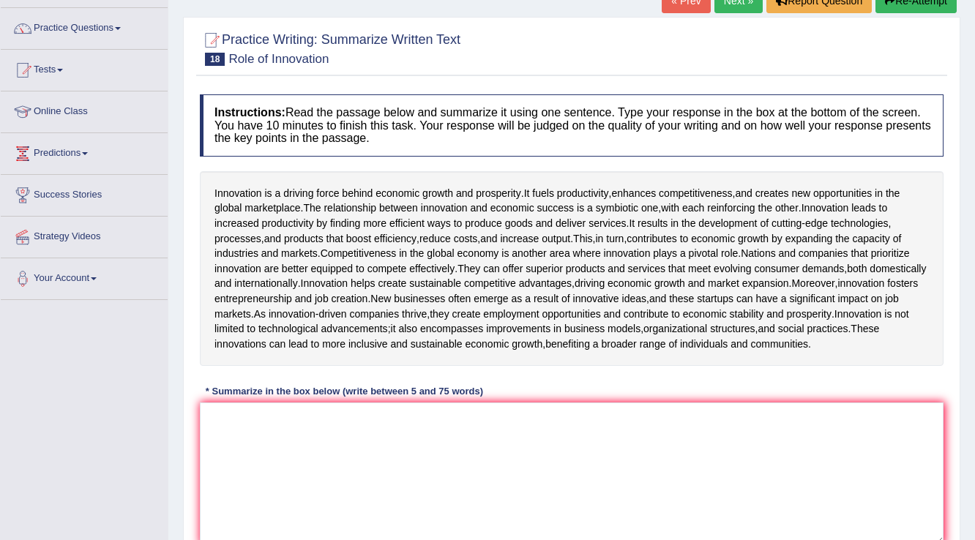
scroll to position [176, 0]
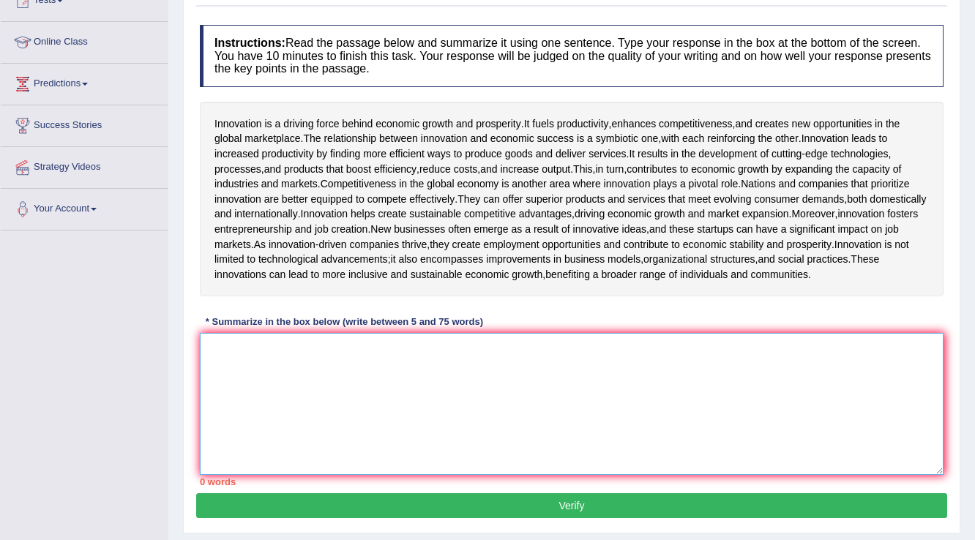
click at [788, 407] on textarea at bounding box center [572, 404] width 744 height 142
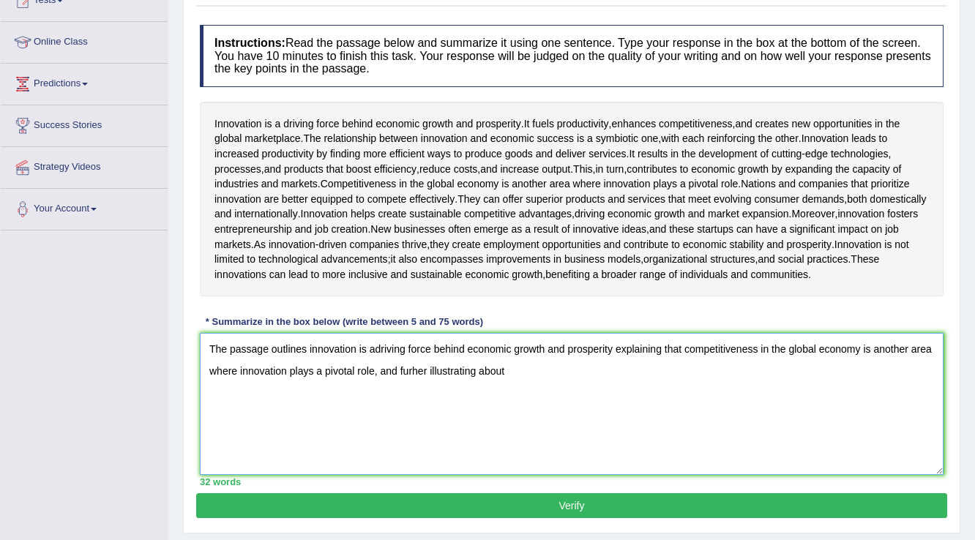
click at [376, 417] on textarea "The passage outlines innovation is adriving force behind economic growth and pr…" at bounding box center [572, 404] width 744 height 142
click at [564, 416] on textarea "The passage outlines innovation is adriving force behind economic growth and pr…" at bounding box center [572, 404] width 744 height 142
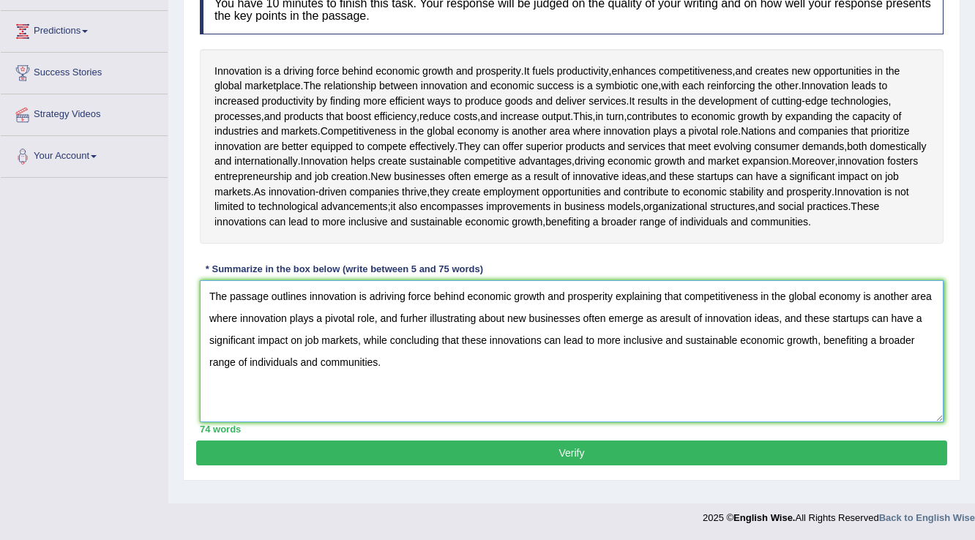
type textarea "The passage outlines innovation is adriving force behind economic growth and pr…"
click at [575, 466] on button "Verify" at bounding box center [571, 453] width 751 height 25
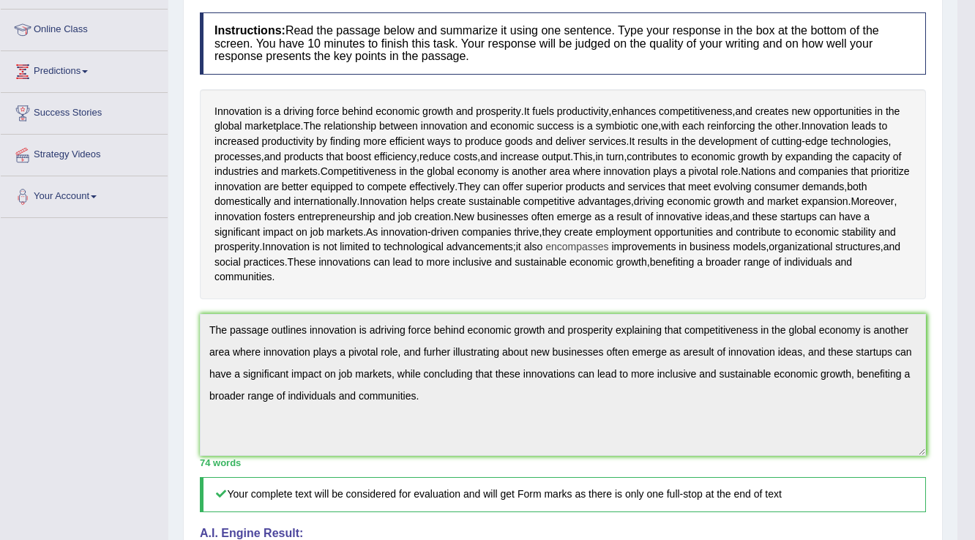
scroll to position [0, 0]
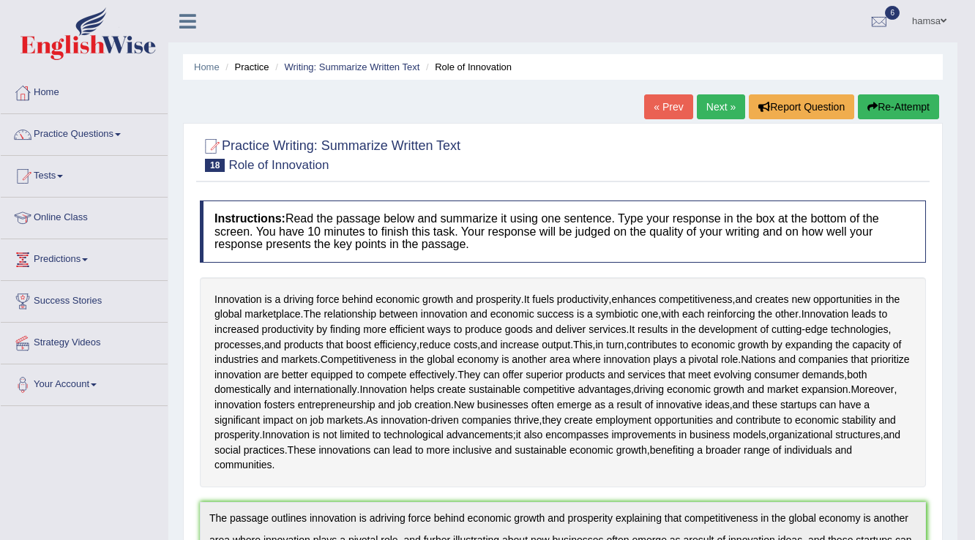
click at [707, 106] on link "Next »" at bounding box center [721, 106] width 48 height 25
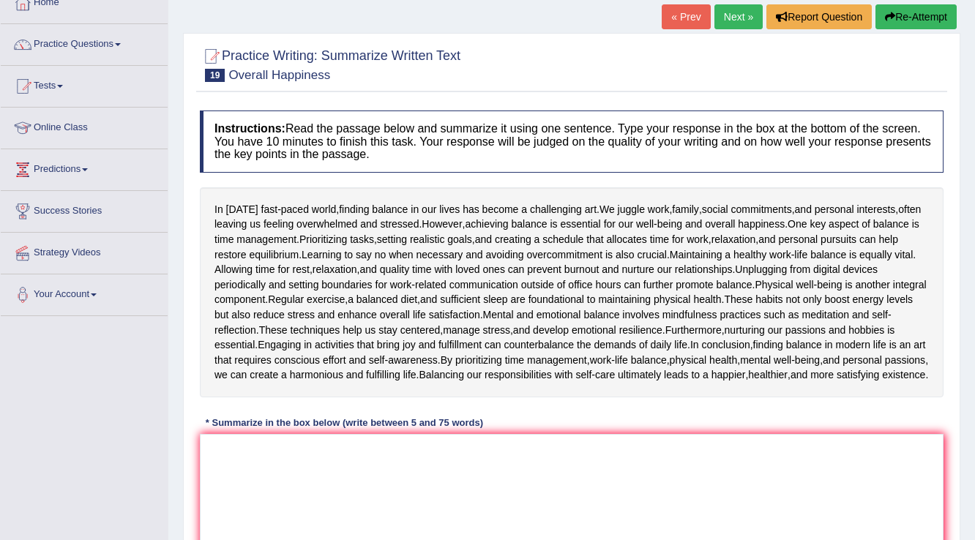
scroll to position [117, 0]
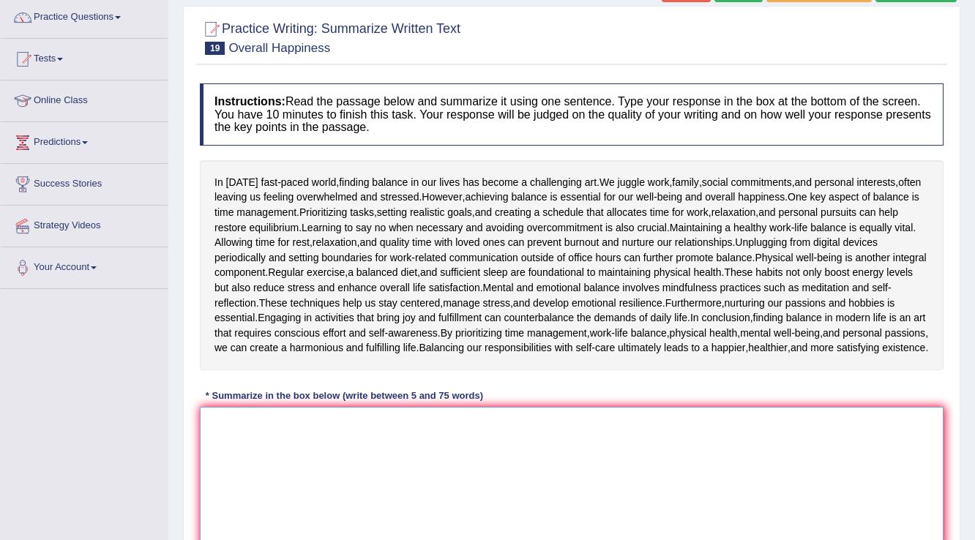
click at [466, 444] on textarea at bounding box center [572, 478] width 744 height 142
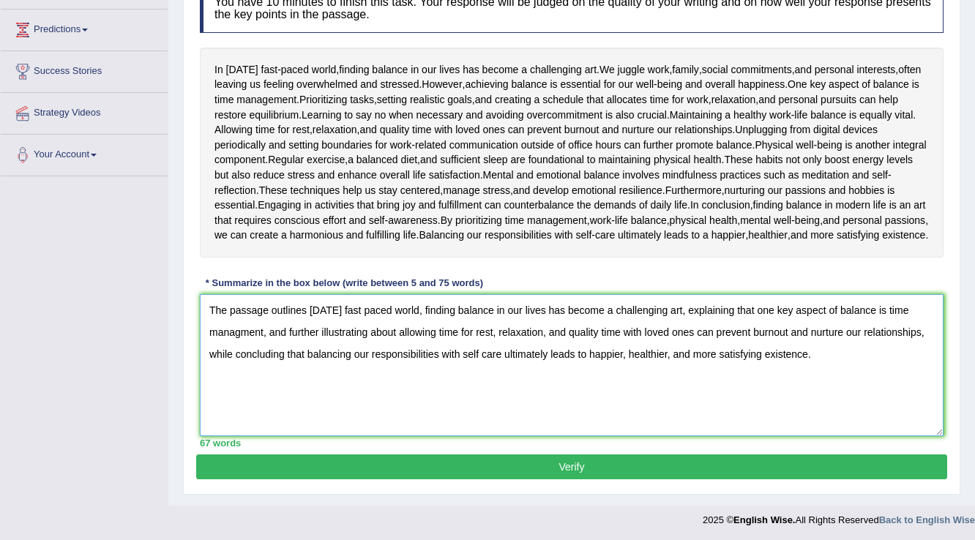
scroll to position [244, 0]
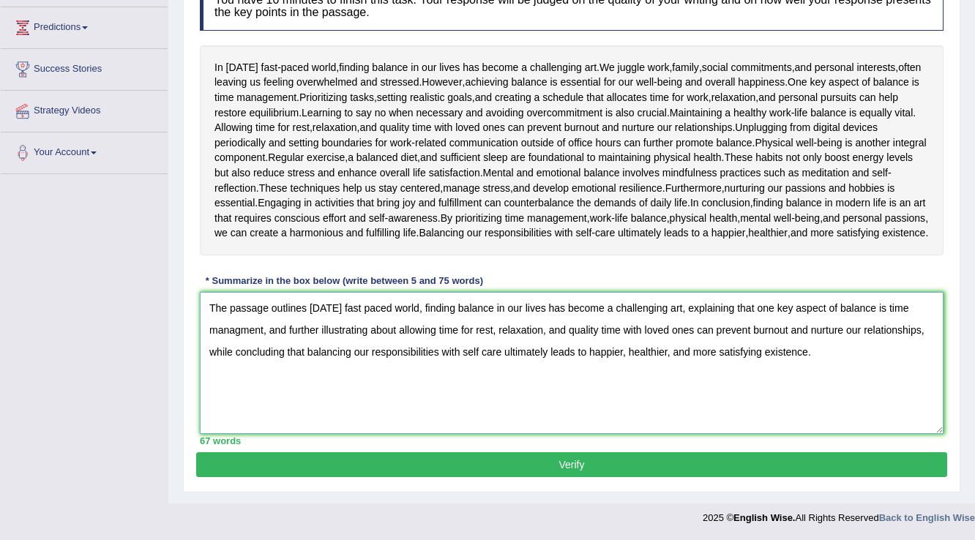
type textarea "The passage outlines today's fast paced world, finding balance in our lives has…"
click at [569, 469] on button "Verify" at bounding box center [571, 464] width 751 height 25
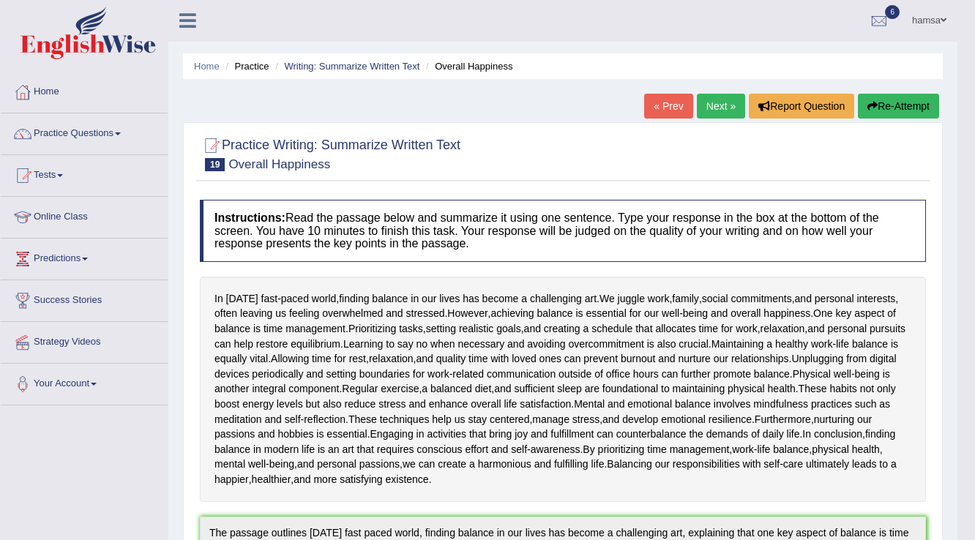
scroll to position [0, 0]
click at [97, 135] on link "Practice Questions" at bounding box center [84, 132] width 167 height 37
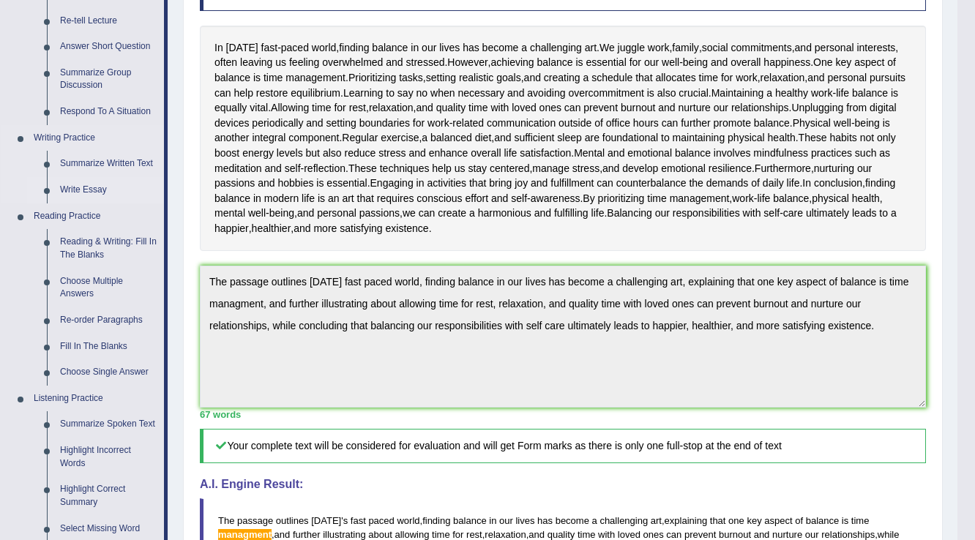
scroll to position [234, 0]
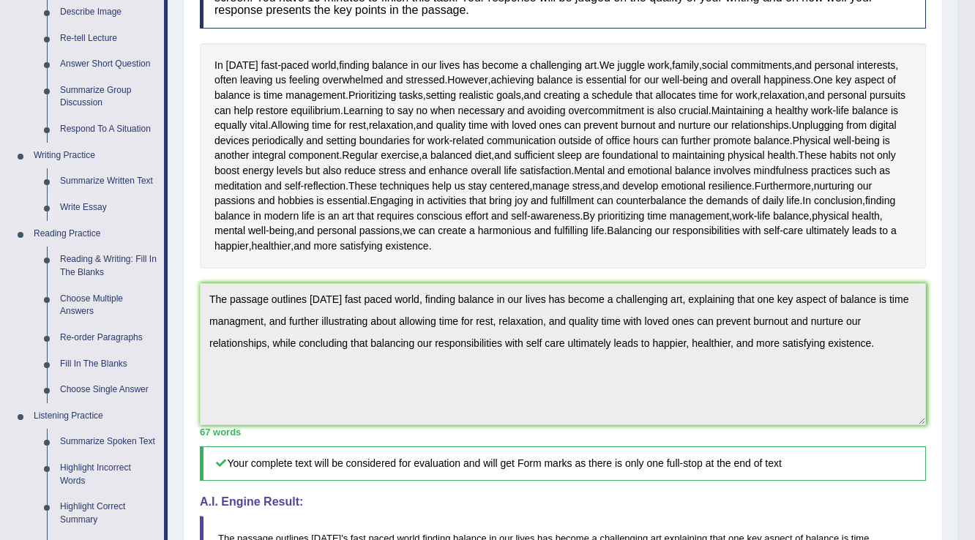
click at [87, 209] on link "Write Essay" at bounding box center [108, 208] width 111 height 26
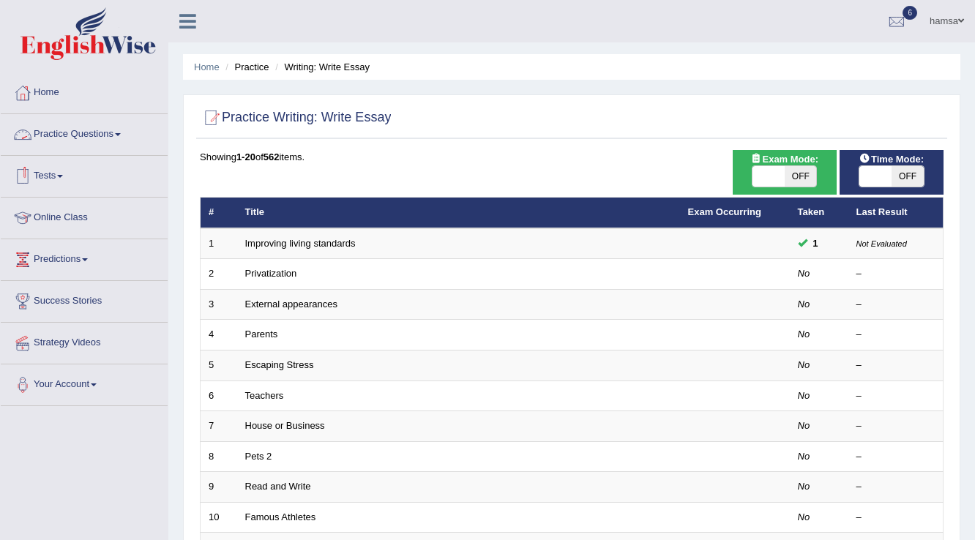
click at [85, 135] on link "Practice Questions" at bounding box center [84, 132] width 167 height 37
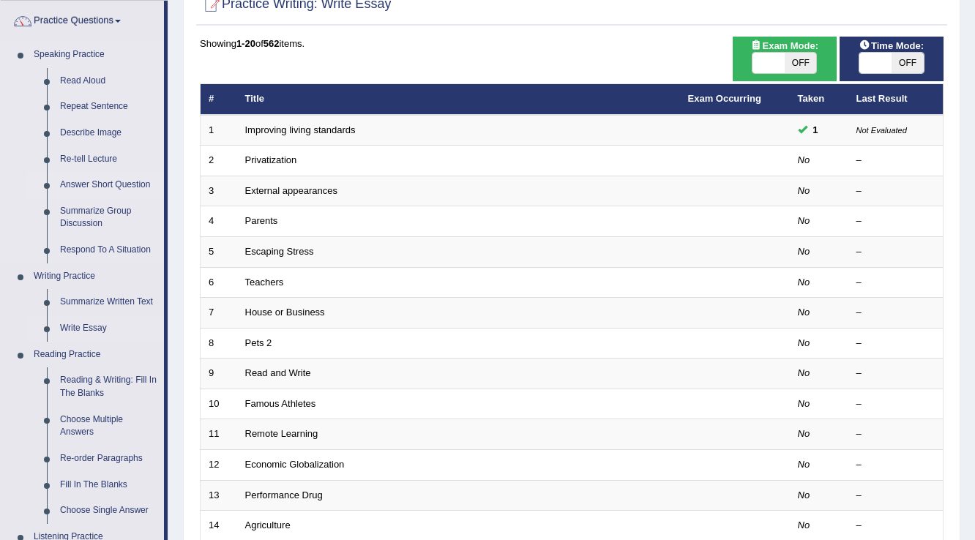
scroll to position [117, 0]
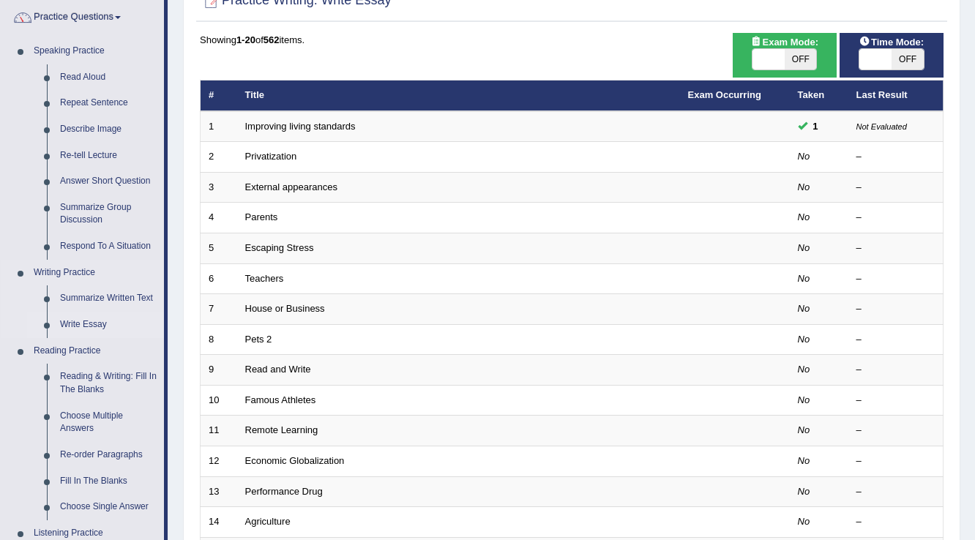
click at [91, 326] on link "Write Essay" at bounding box center [108, 325] width 111 height 26
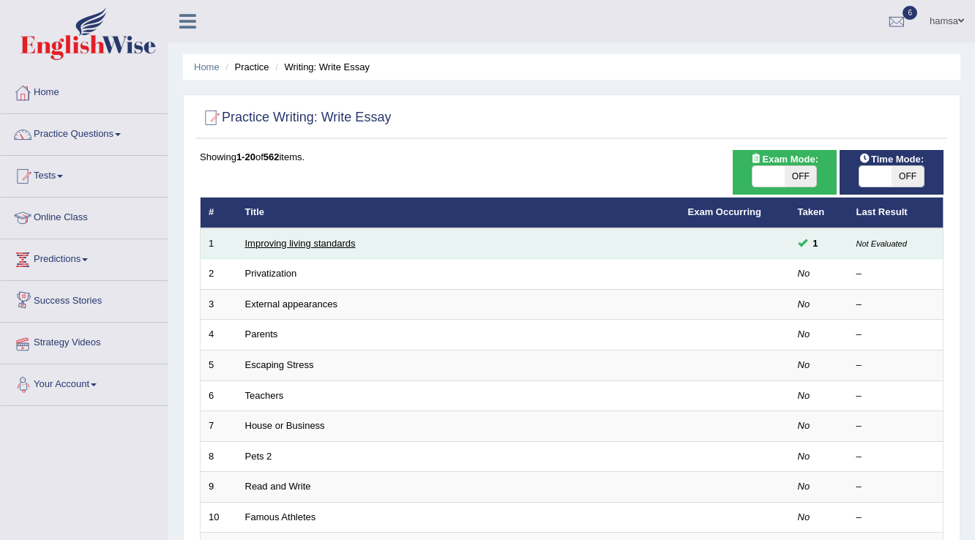
click at [250, 240] on link "Improving living standards" at bounding box center [300, 243] width 111 height 11
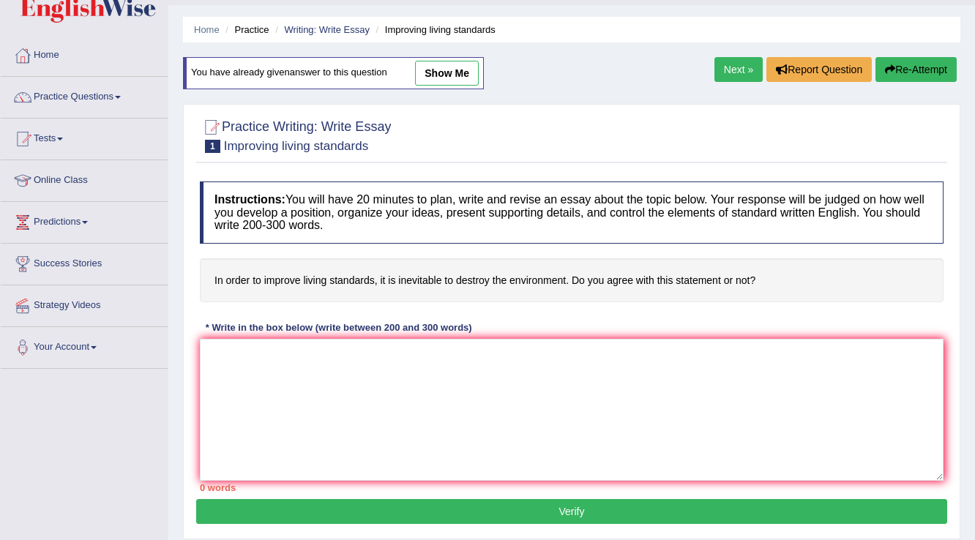
scroll to position [59, 0]
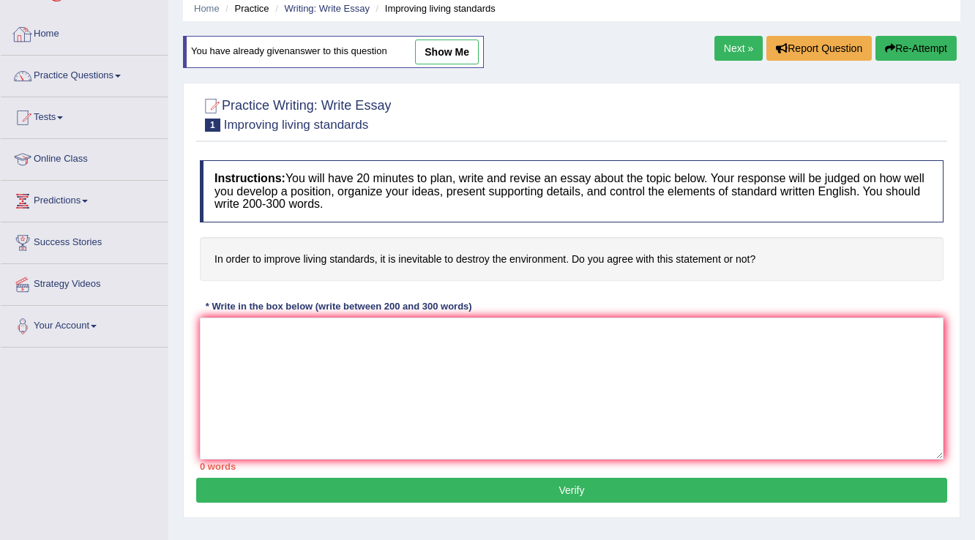
click at [40, 34] on link "Home" at bounding box center [84, 32] width 167 height 37
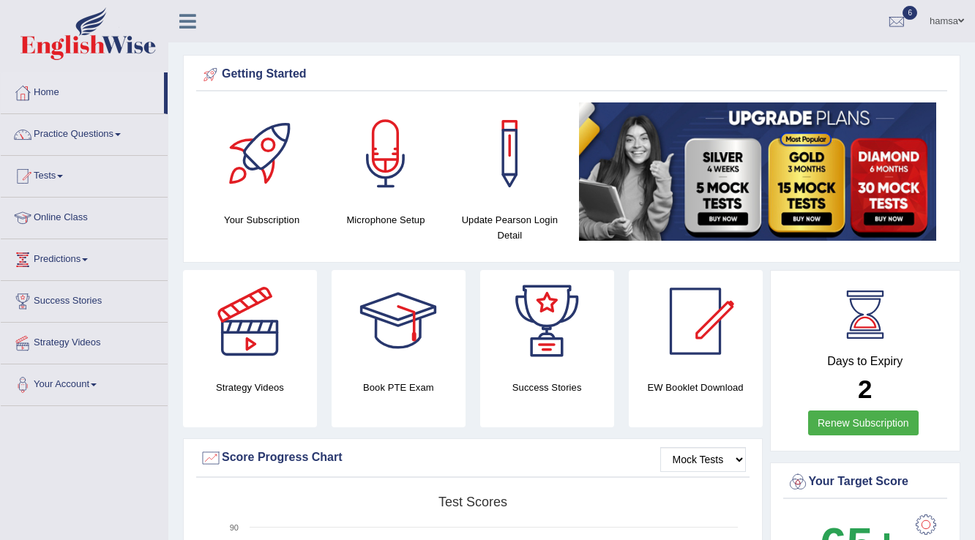
click at [949, 22] on link "hamsa" at bounding box center [947, 19] width 56 height 38
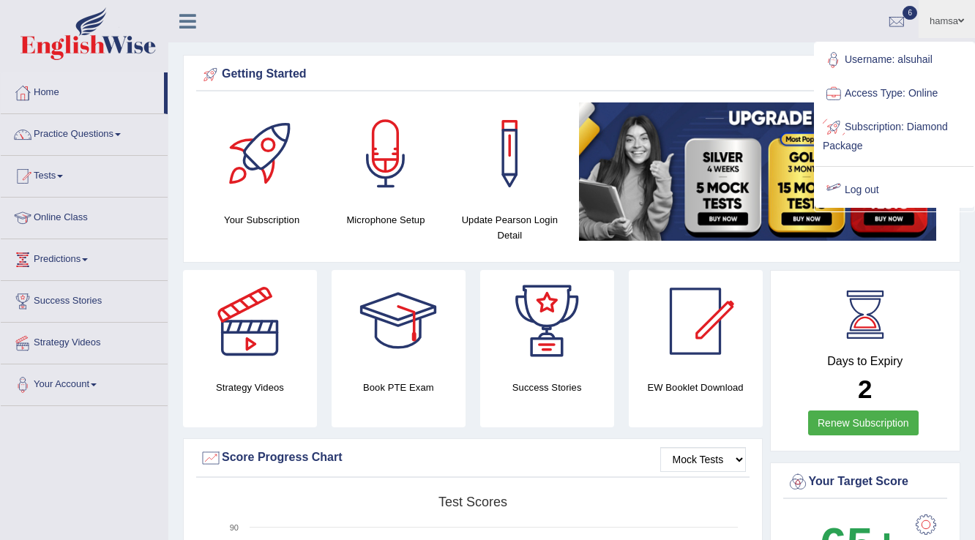
click at [861, 191] on link "Log out" at bounding box center [894, 190] width 158 height 34
